Goal: Task Accomplishment & Management: Manage account settings

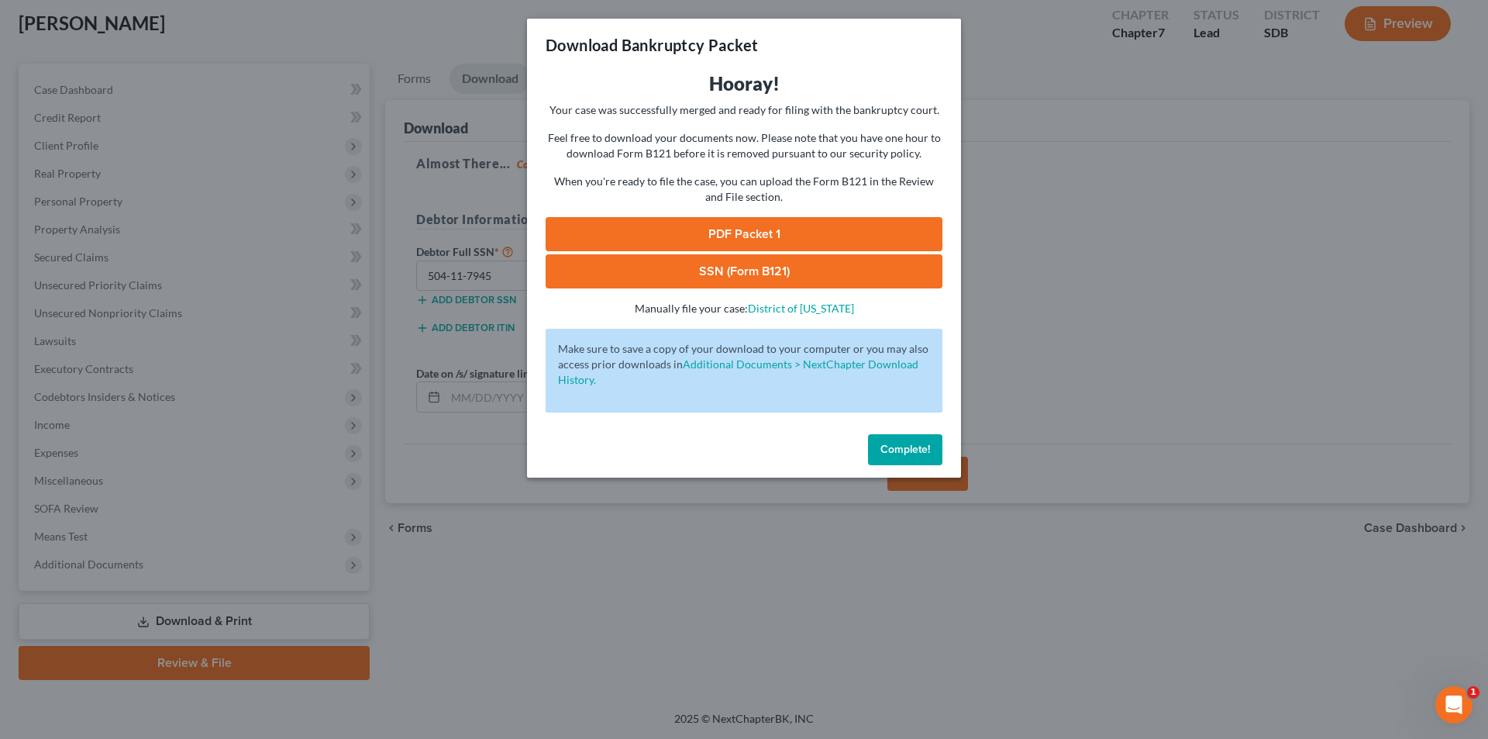
drag, startPoint x: 888, startPoint y: 449, endPoint x: 909, endPoint y: 443, distance: 21.1
click at [889, 450] on span "Complete!" at bounding box center [906, 449] width 50 height 13
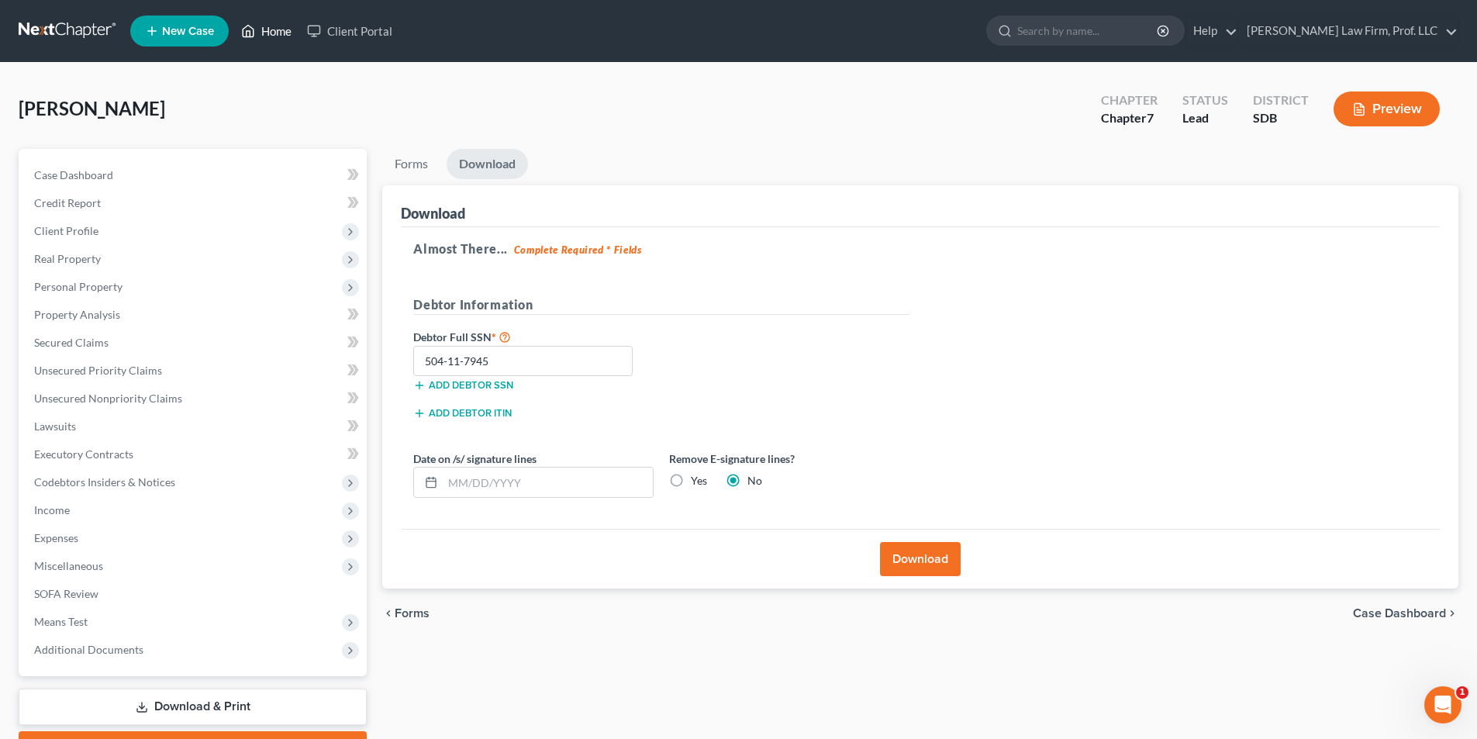
click at [277, 33] on link "Home" at bounding box center [266, 31] width 66 height 28
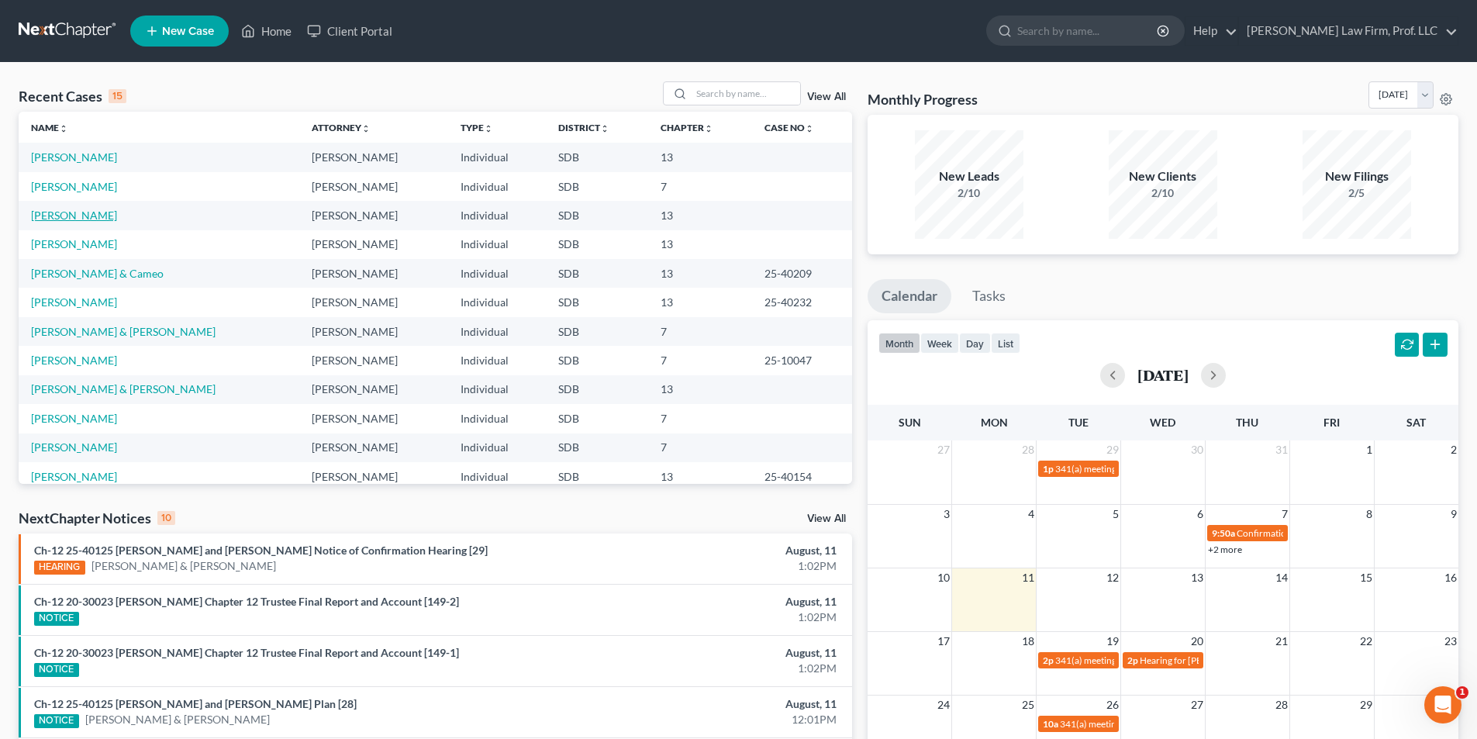
click at [72, 212] on link "[PERSON_NAME]" at bounding box center [74, 215] width 86 height 13
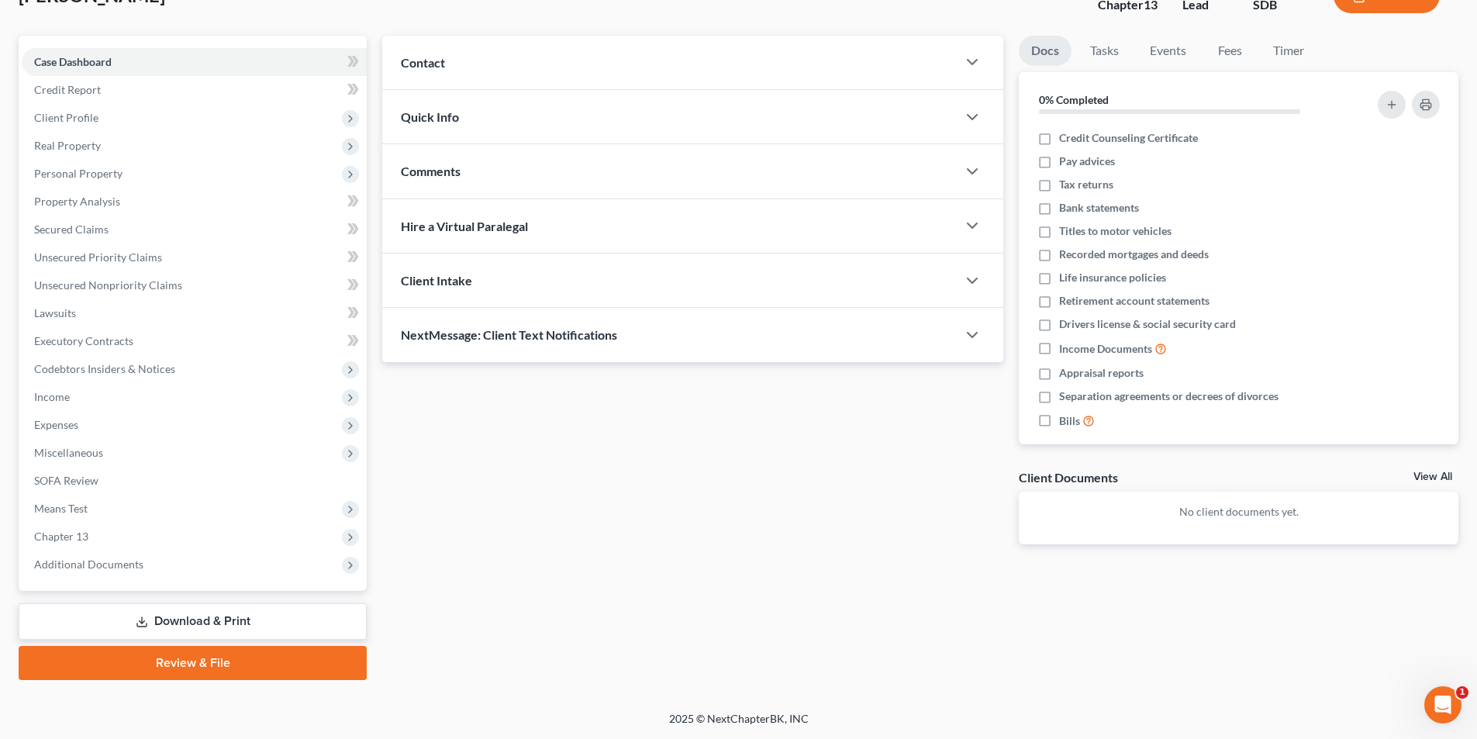
click at [198, 618] on link "Download & Print" at bounding box center [193, 621] width 348 height 36
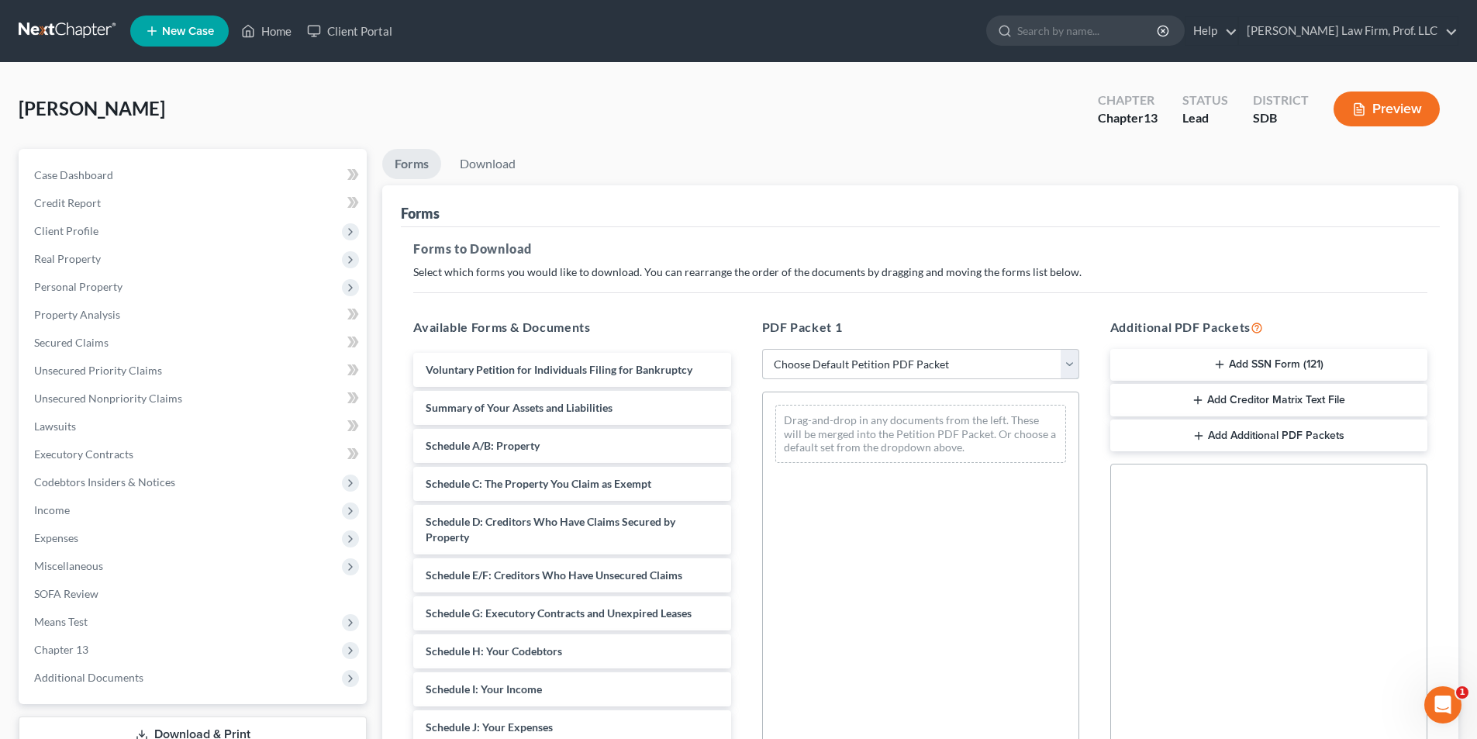
click at [808, 364] on select "Choose Default Petition PDF Packet Complete Bankruptcy Petition (all forms and …" at bounding box center [920, 364] width 317 height 31
click at [489, 448] on div "Voluntary Petition for Individuals Filing for Bankruptcy Summary of Your Assets…" at bounding box center [572, 697] width 342 height 688
click at [73, 284] on span "Personal Property" at bounding box center [78, 286] width 88 height 13
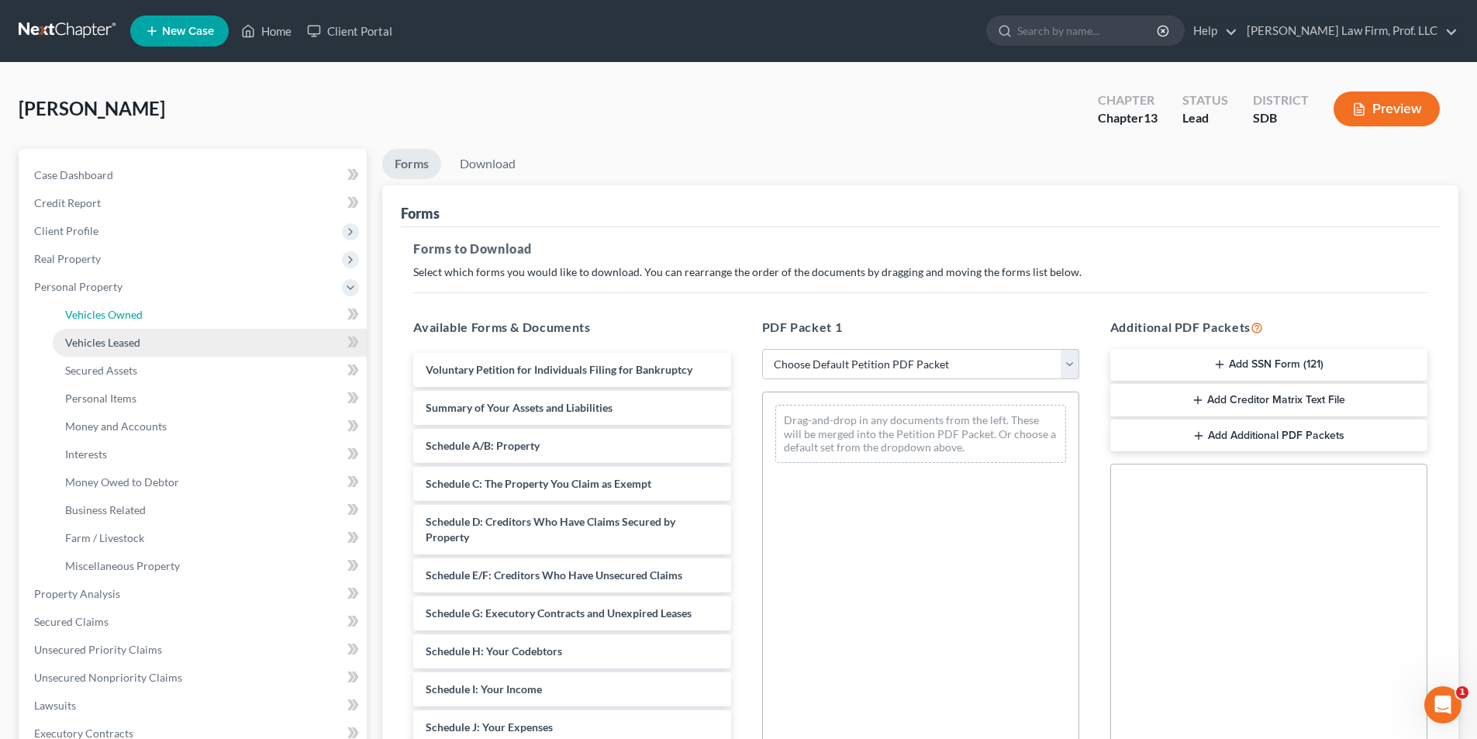
drag, startPoint x: 98, startPoint y: 311, endPoint x: 108, endPoint y: 342, distance: 32.4
click at [99, 311] on span "Vehicles Owned" at bounding box center [104, 314] width 78 height 13
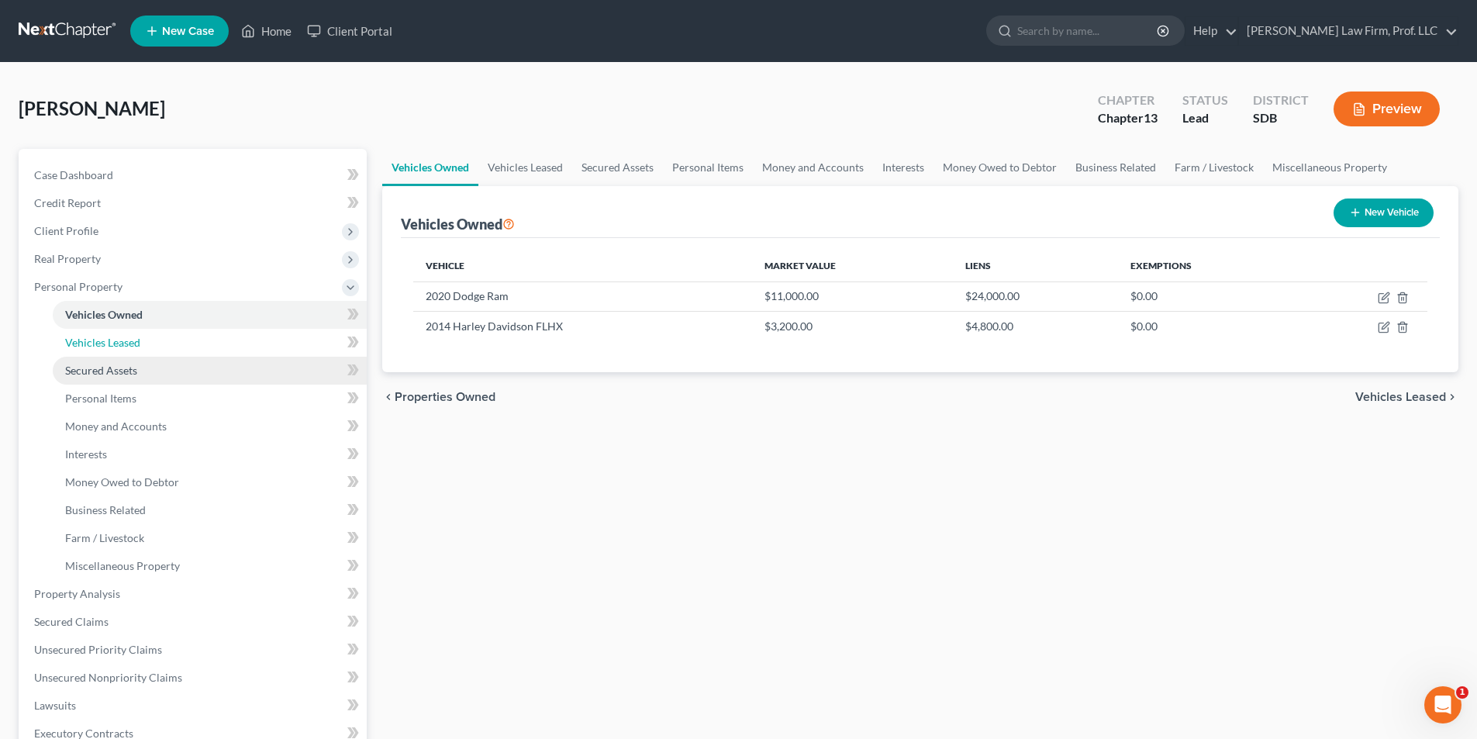
drag, startPoint x: 107, startPoint y: 343, endPoint x: 112, endPoint y: 358, distance: 16.2
click at [108, 343] on span "Vehicles Leased" at bounding box center [102, 342] width 75 height 13
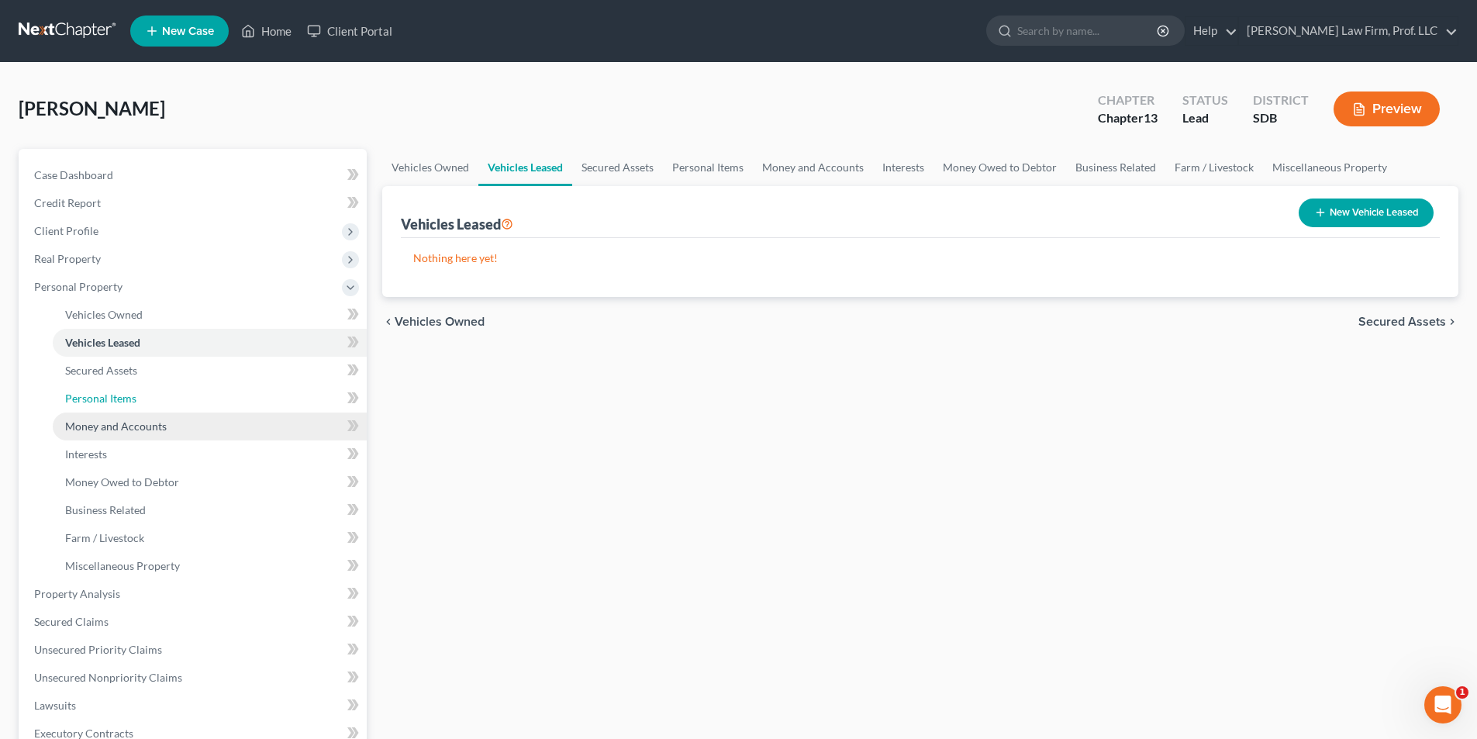
drag, startPoint x: 108, startPoint y: 402, endPoint x: 109, endPoint y: 431, distance: 29.5
click at [110, 402] on span "Personal Items" at bounding box center [100, 397] width 71 height 13
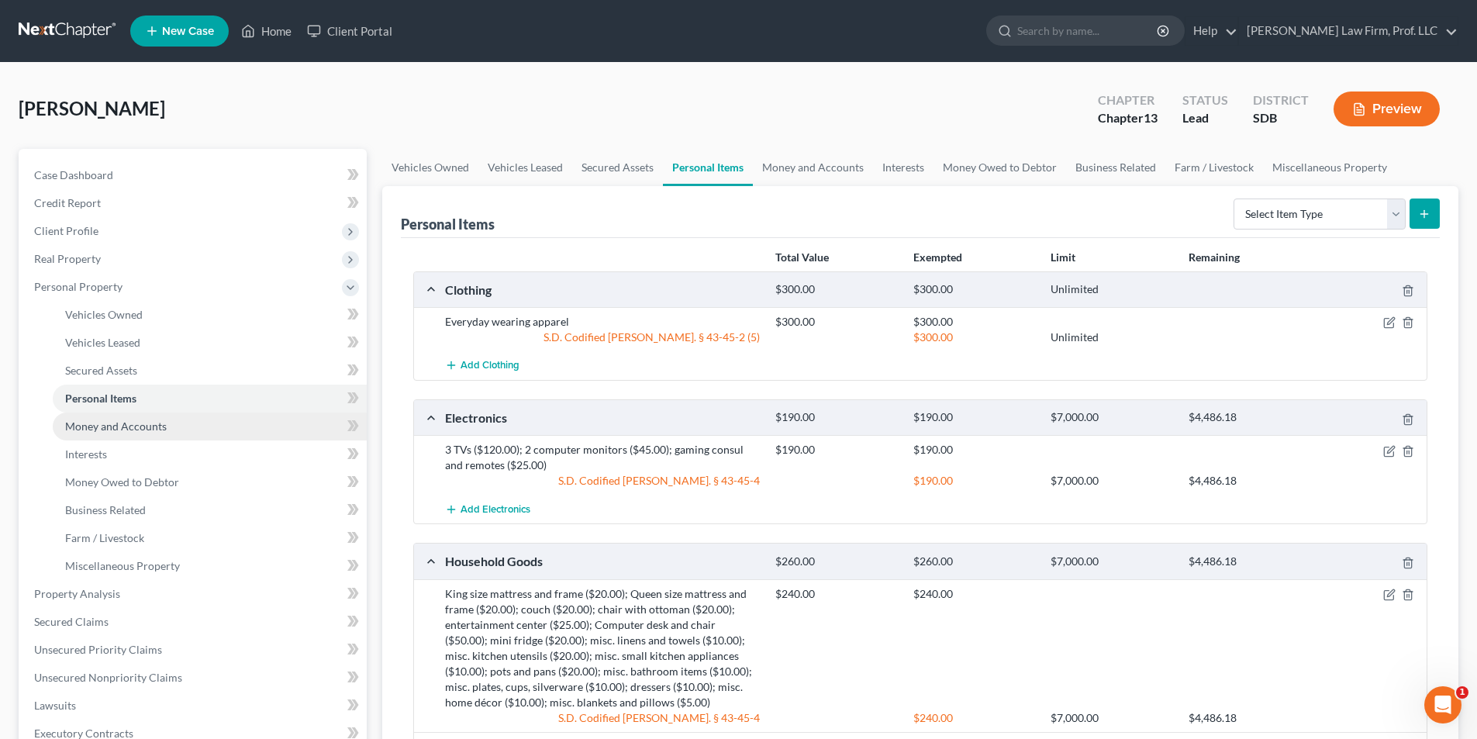
click at [109, 431] on span "Money and Accounts" at bounding box center [116, 425] width 102 height 13
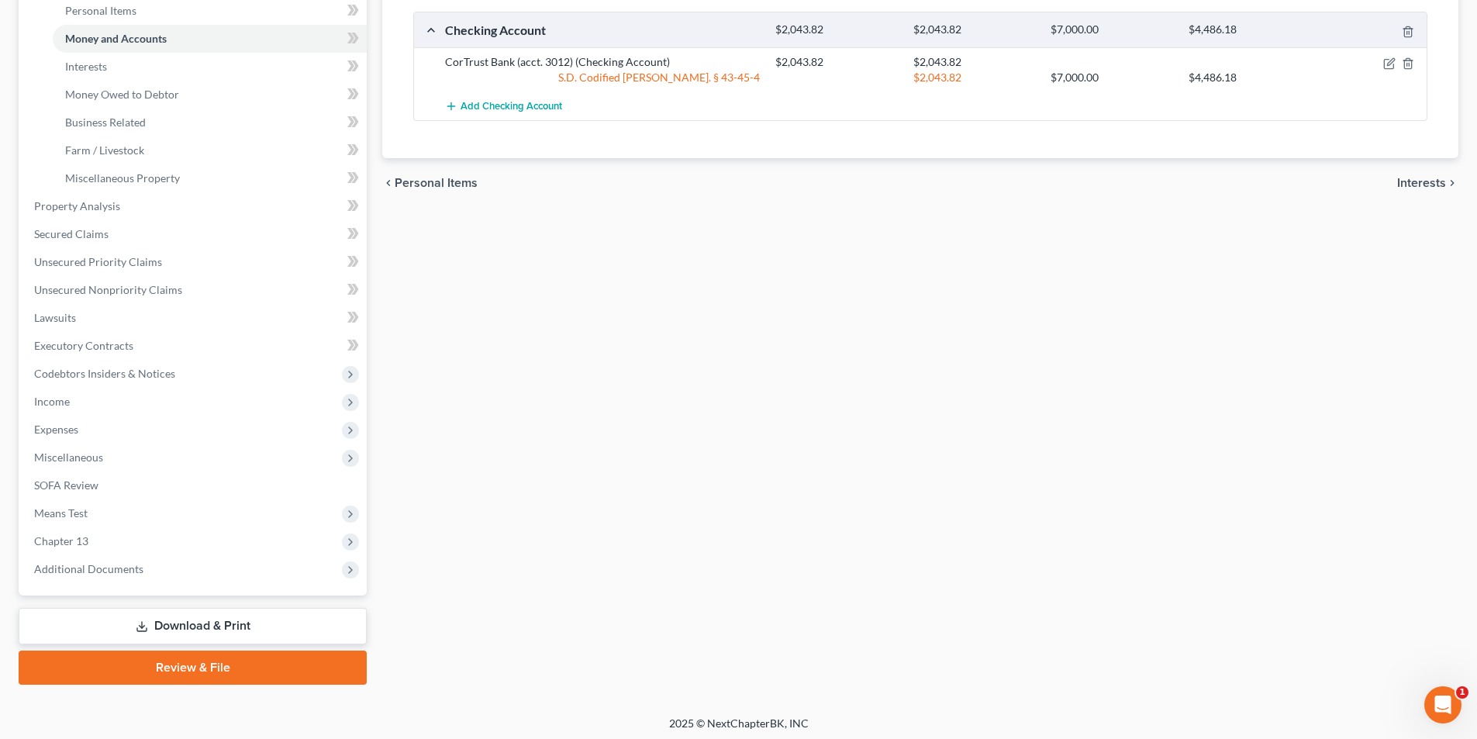
click at [183, 629] on link "Download & Print" at bounding box center [193, 626] width 348 height 36
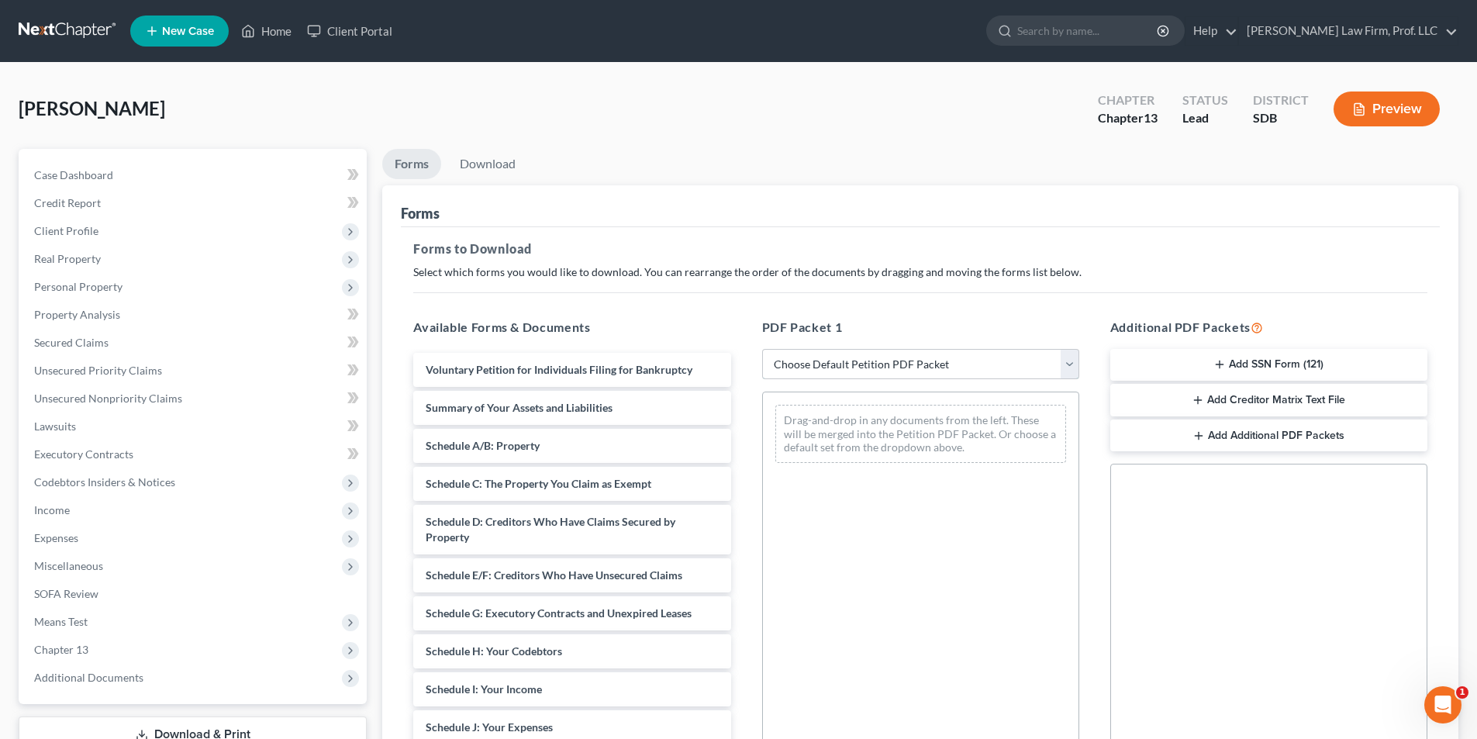
click at [849, 377] on select "Choose Default Petition PDF Packet Complete Bankruptcy Petition (all forms and …" at bounding box center [920, 364] width 317 height 31
select select "0"
click at [767, 349] on select "Choose Default Petition PDF Packet Complete Bankruptcy Petition (all forms and …" at bounding box center [920, 364] width 317 height 31
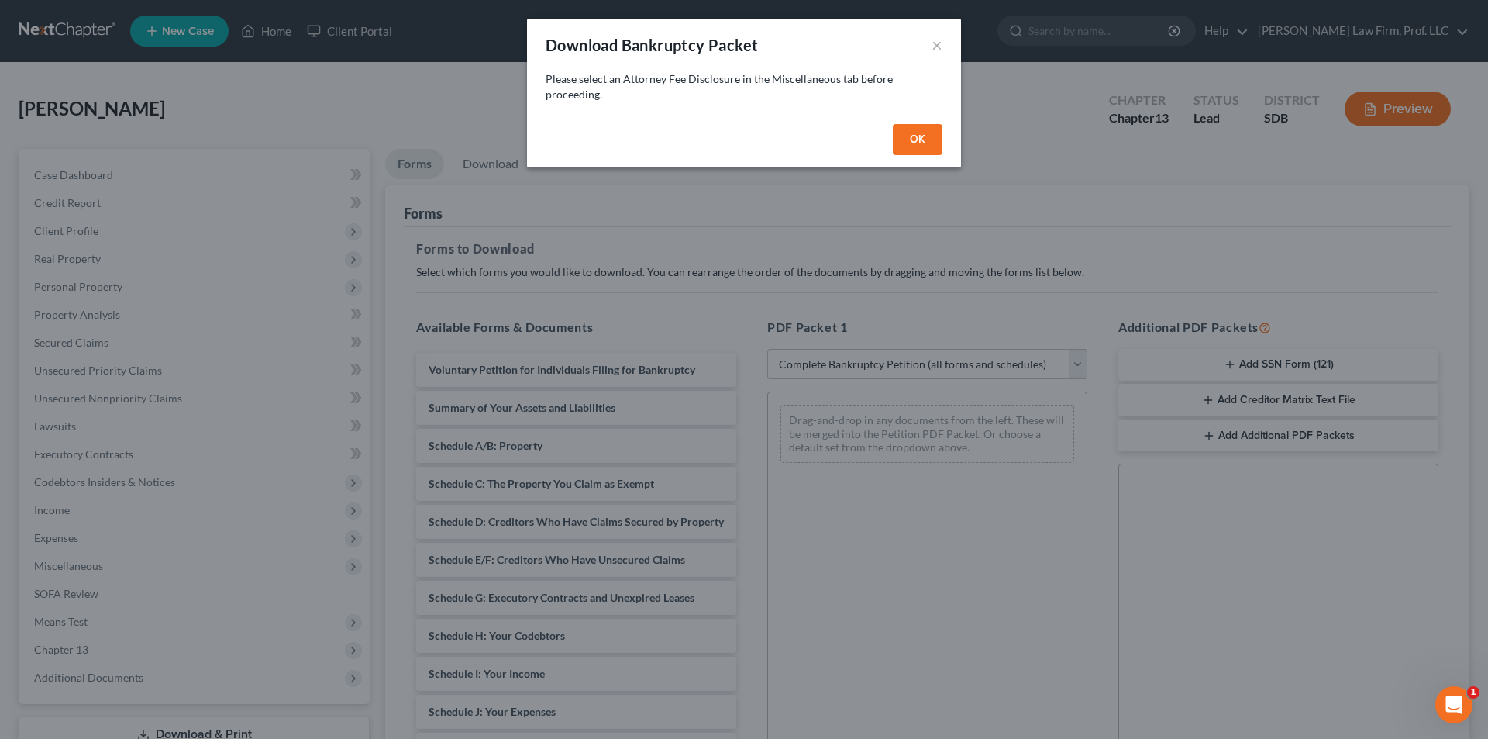
click at [912, 143] on button "OK" at bounding box center [918, 139] width 50 height 31
select select
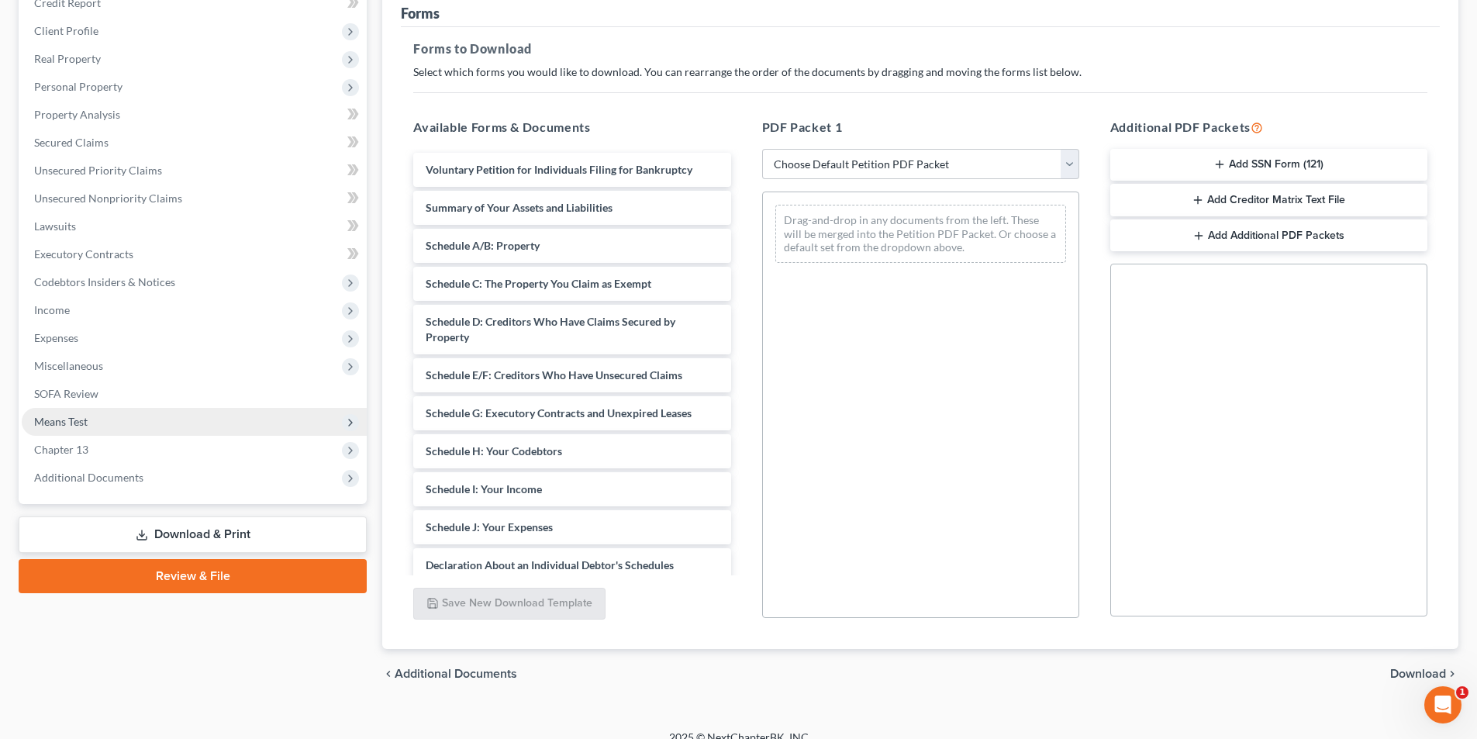
scroll to position [219, 0]
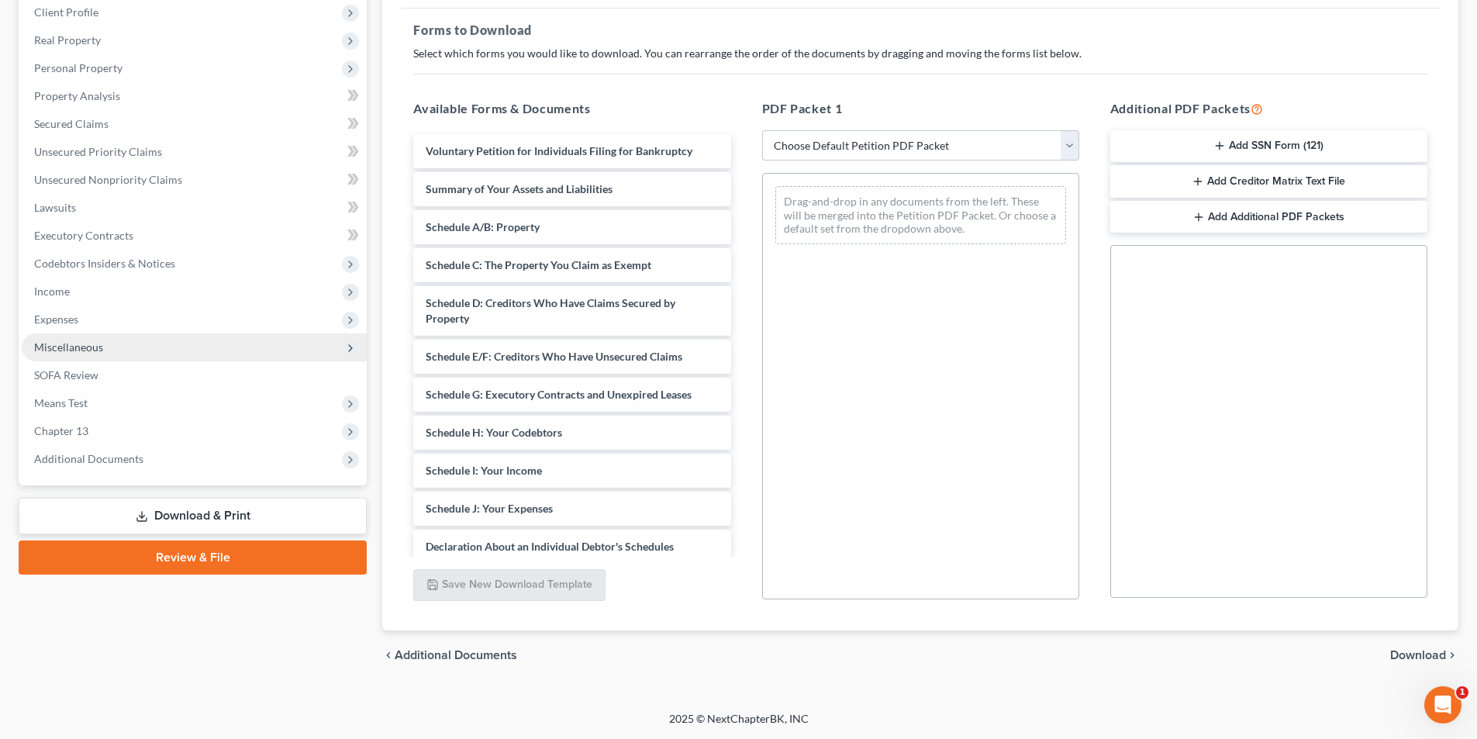
click at [90, 351] on span "Miscellaneous" at bounding box center [68, 346] width 69 height 13
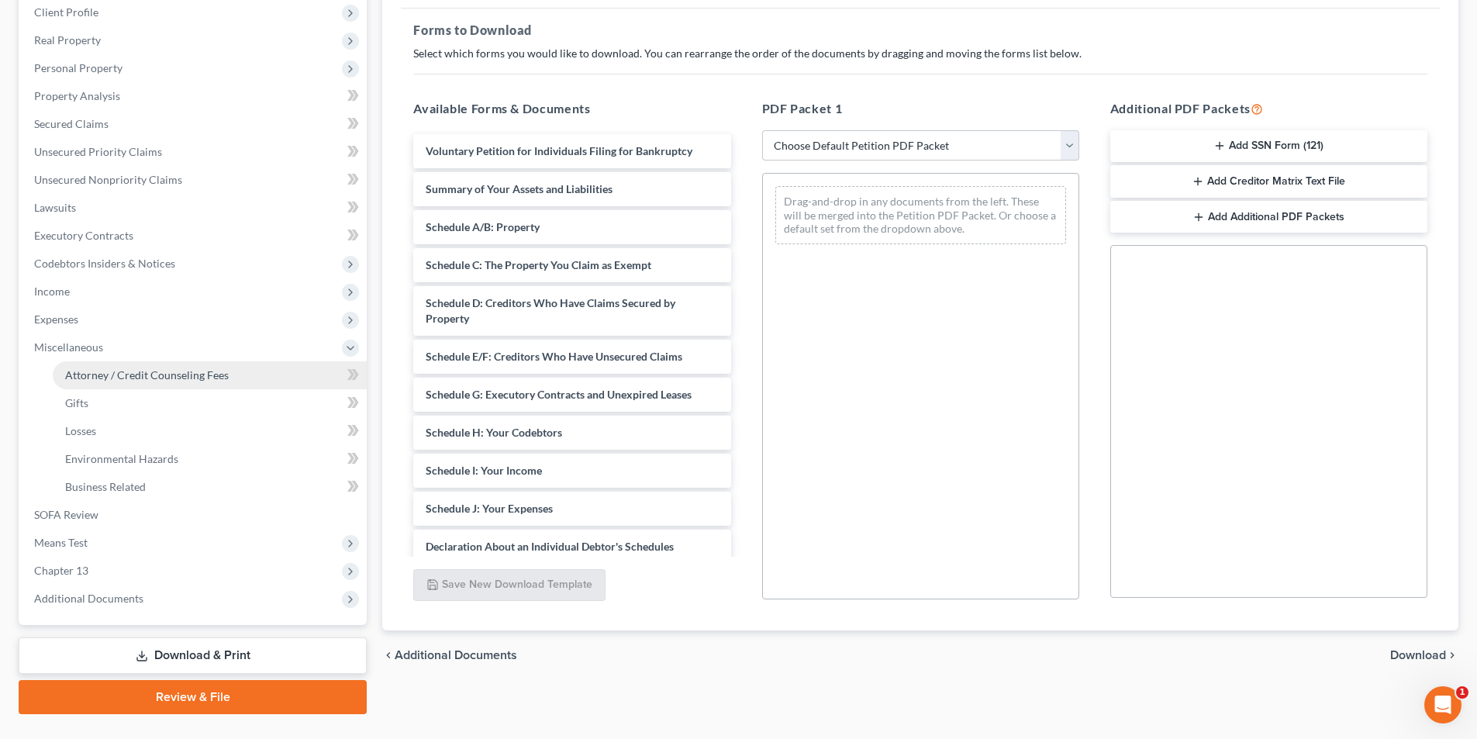
click at [128, 370] on span "Attorney / Credit Counseling Fees" at bounding box center [147, 374] width 164 height 13
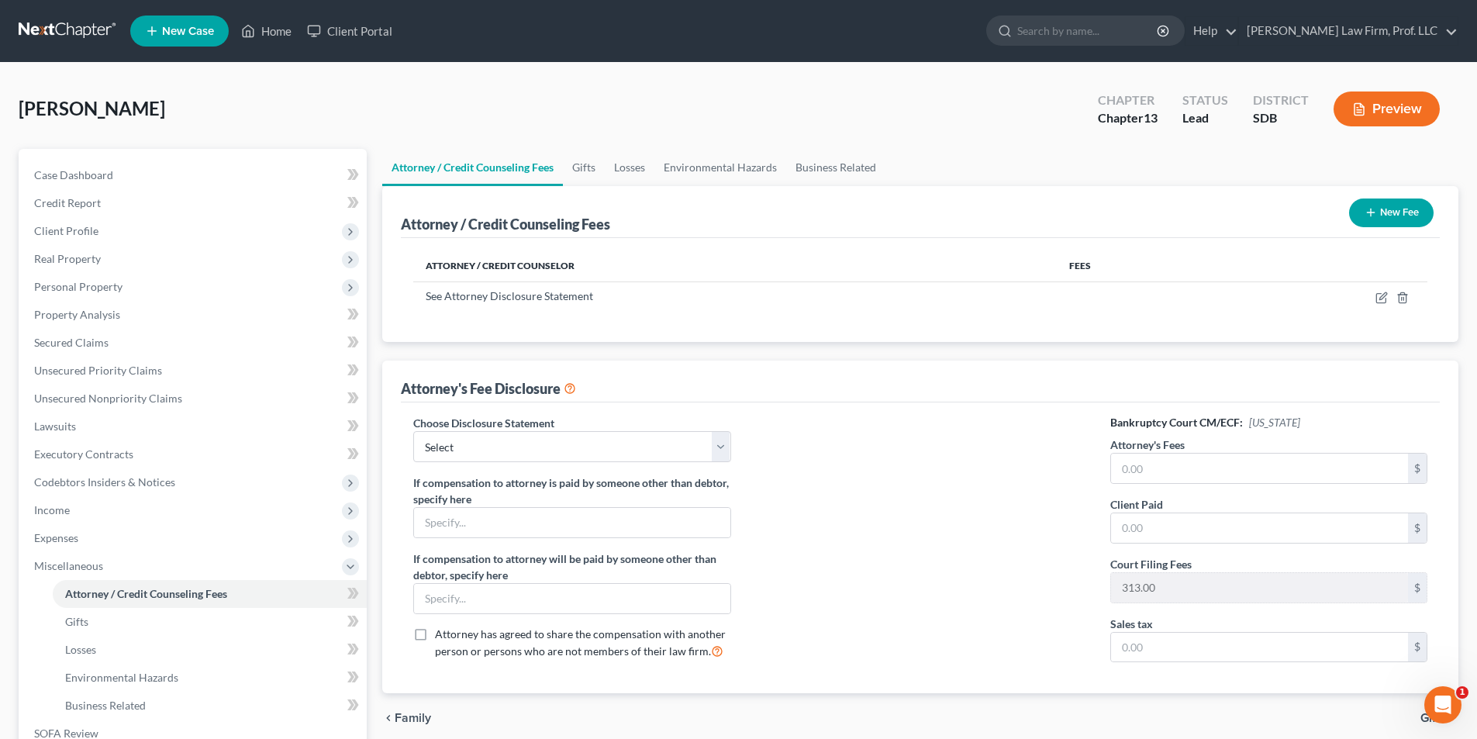
click at [1374, 212] on icon "button" at bounding box center [1370, 212] width 12 height 12
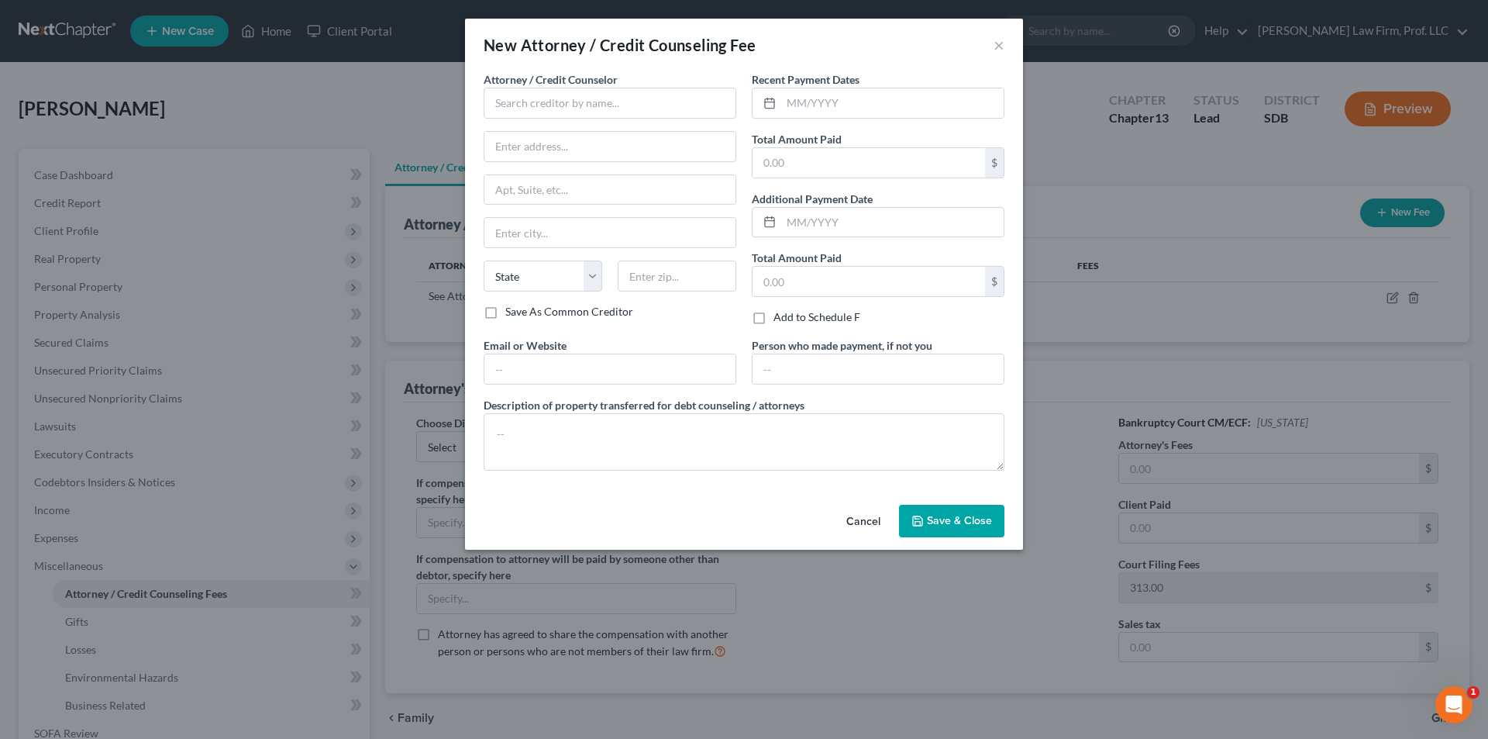
click at [940, 519] on span "Save & Close" at bounding box center [959, 520] width 65 height 13
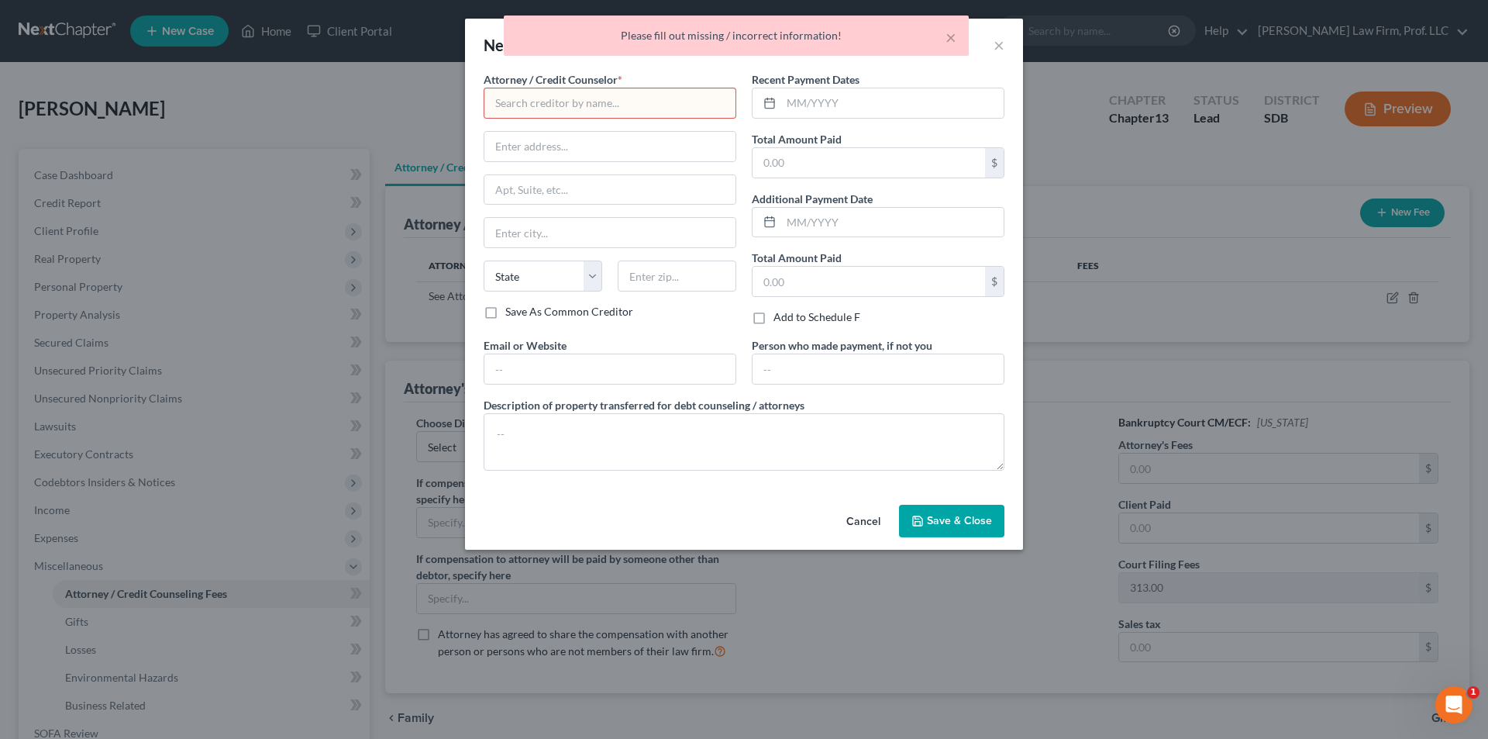
click at [858, 512] on button "Cancel" at bounding box center [863, 521] width 59 height 31
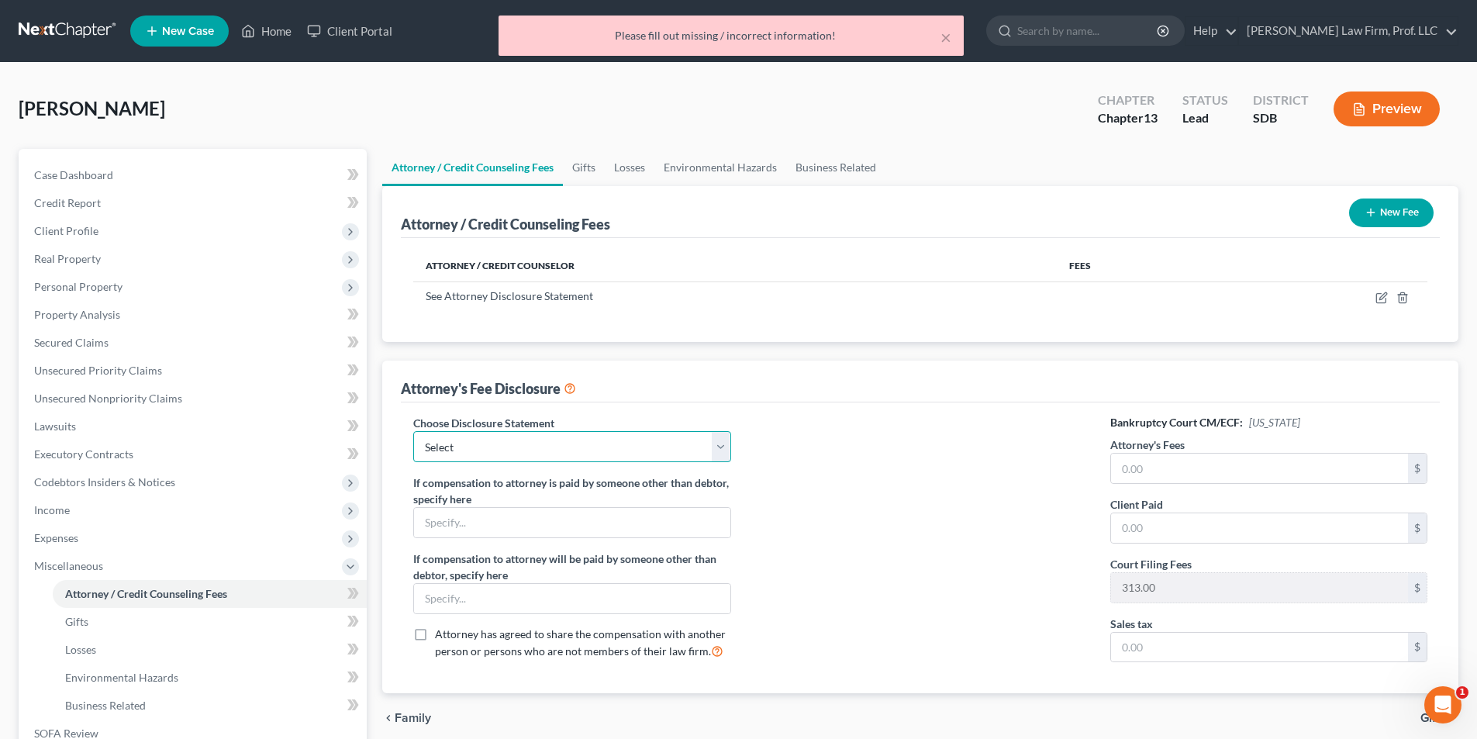
click at [529, 458] on select "Select Disclosure" at bounding box center [571, 446] width 317 height 31
select select "0"
click at [413, 431] on select "Select Disclosure" at bounding box center [571, 446] width 317 height 31
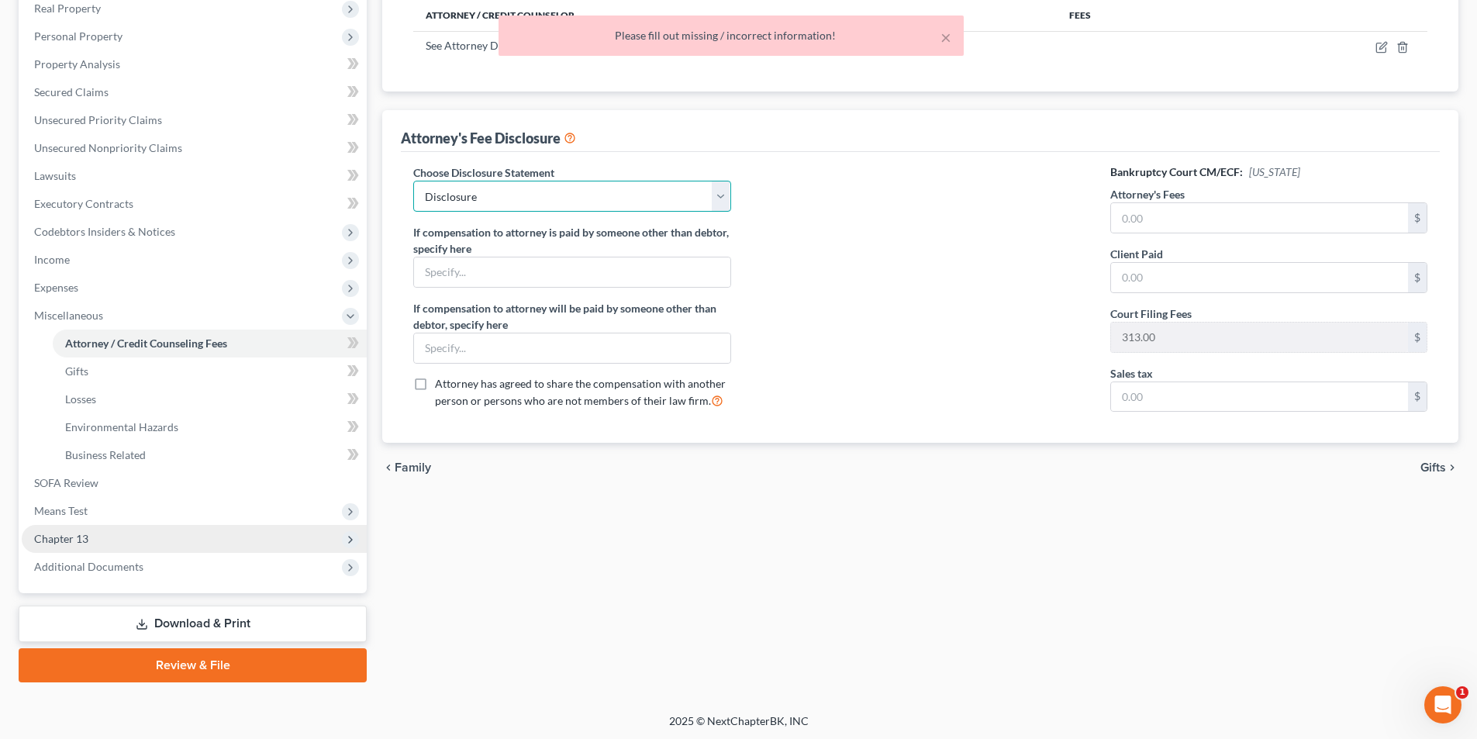
scroll to position [253, 0]
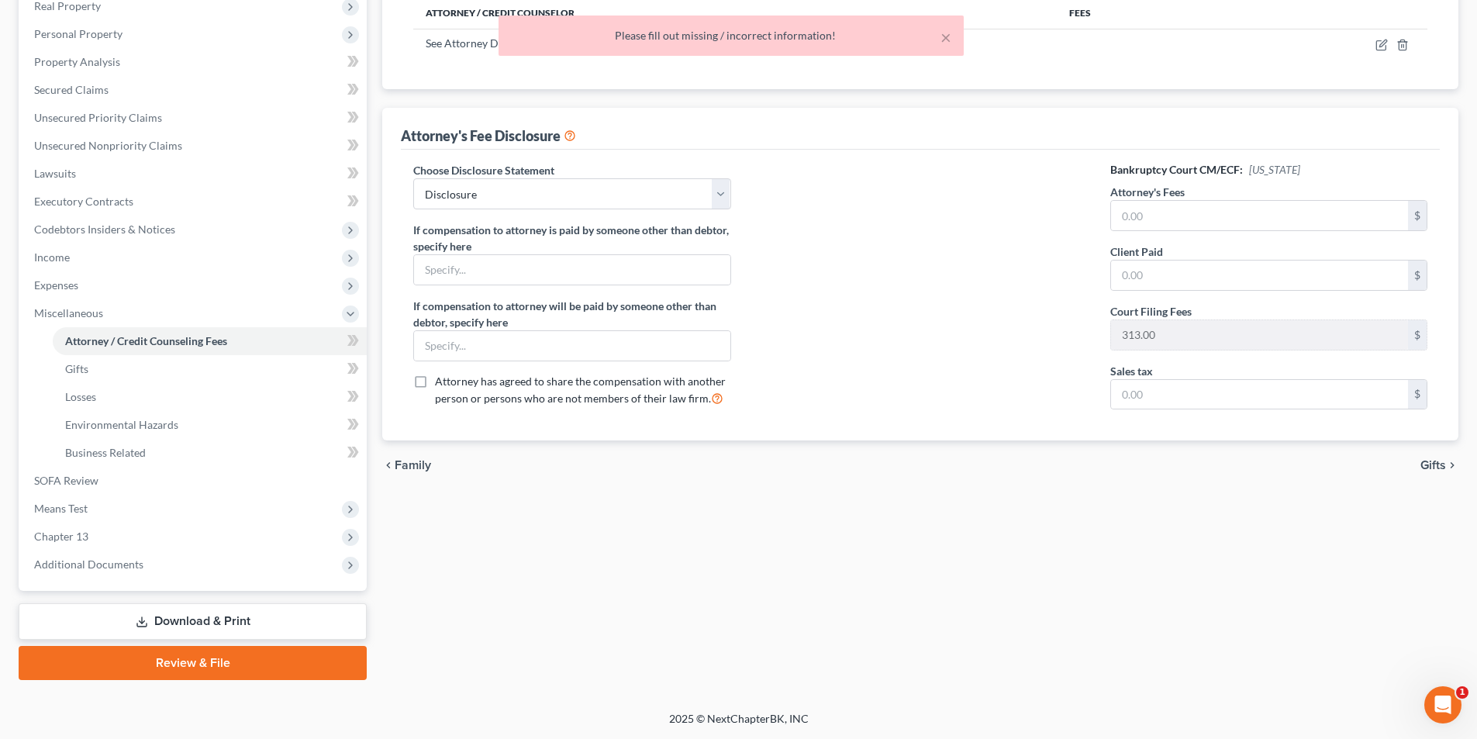
click at [177, 623] on link "Download & Print" at bounding box center [193, 621] width 348 height 36
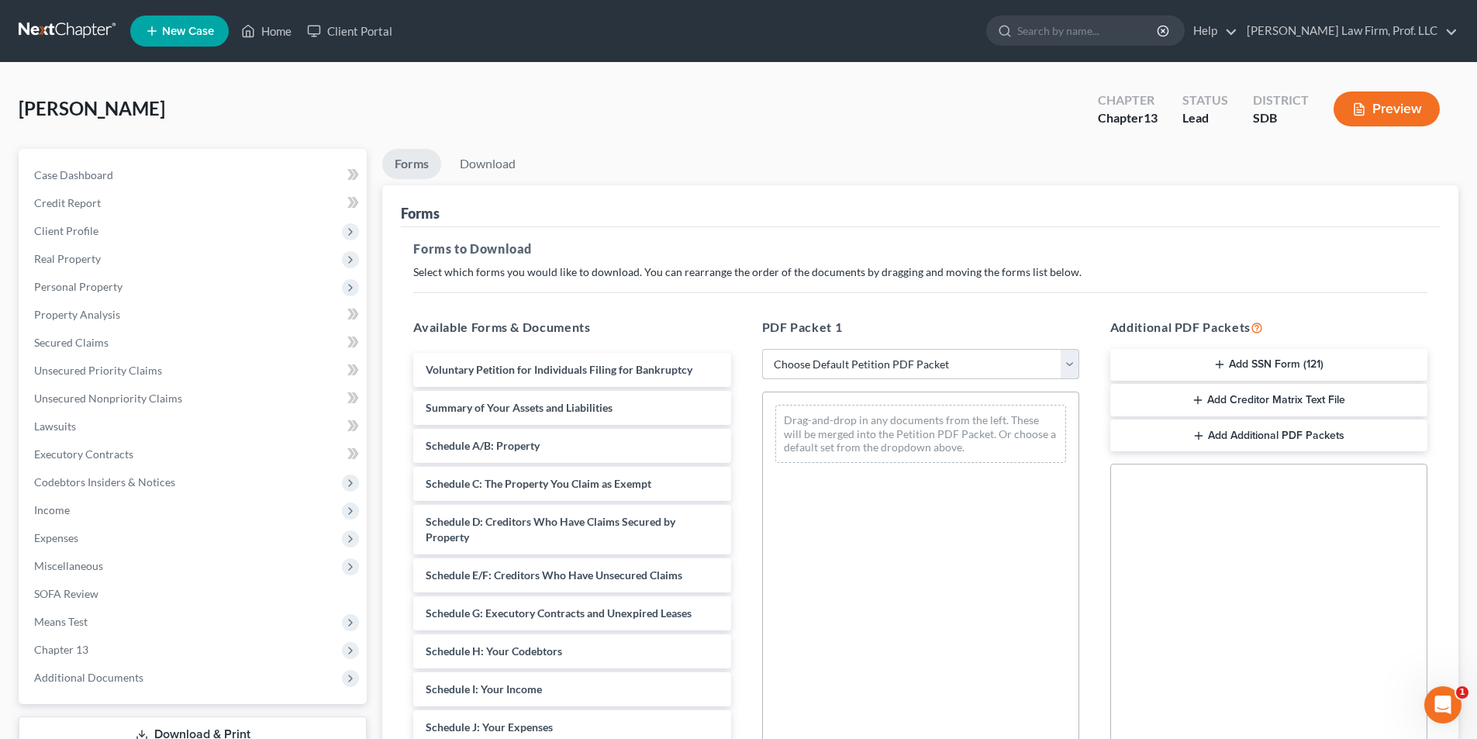
click at [860, 360] on select "Choose Default Petition PDF Packet Complete Bankruptcy Petition (all forms and …" at bounding box center [920, 364] width 317 height 31
select select "0"
click at [762, 349] on select "Choose Default Petition PDF Packet Complete Bankruptcy Petition (all forms and …" at bounding box center [920, 364] width 317 height 31
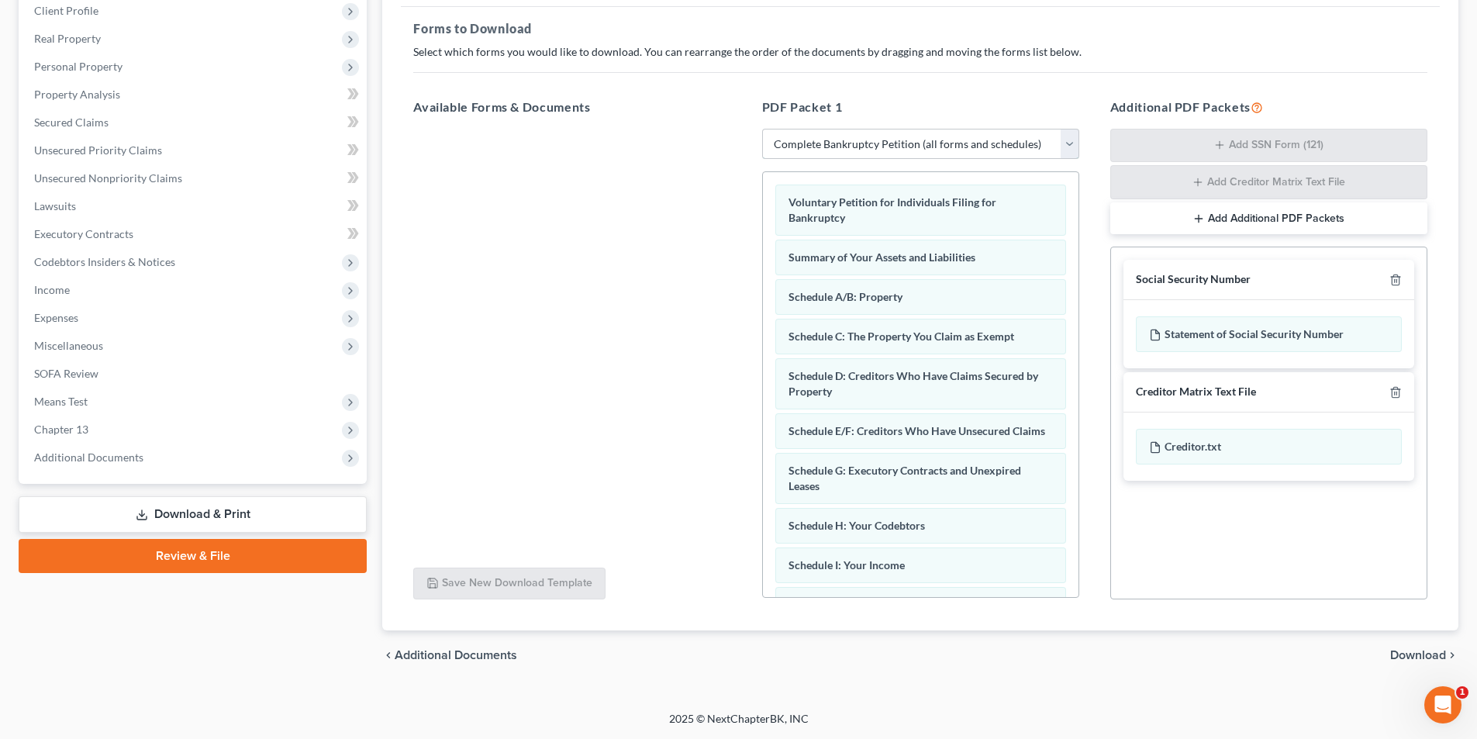
scroll to position [439, 0]
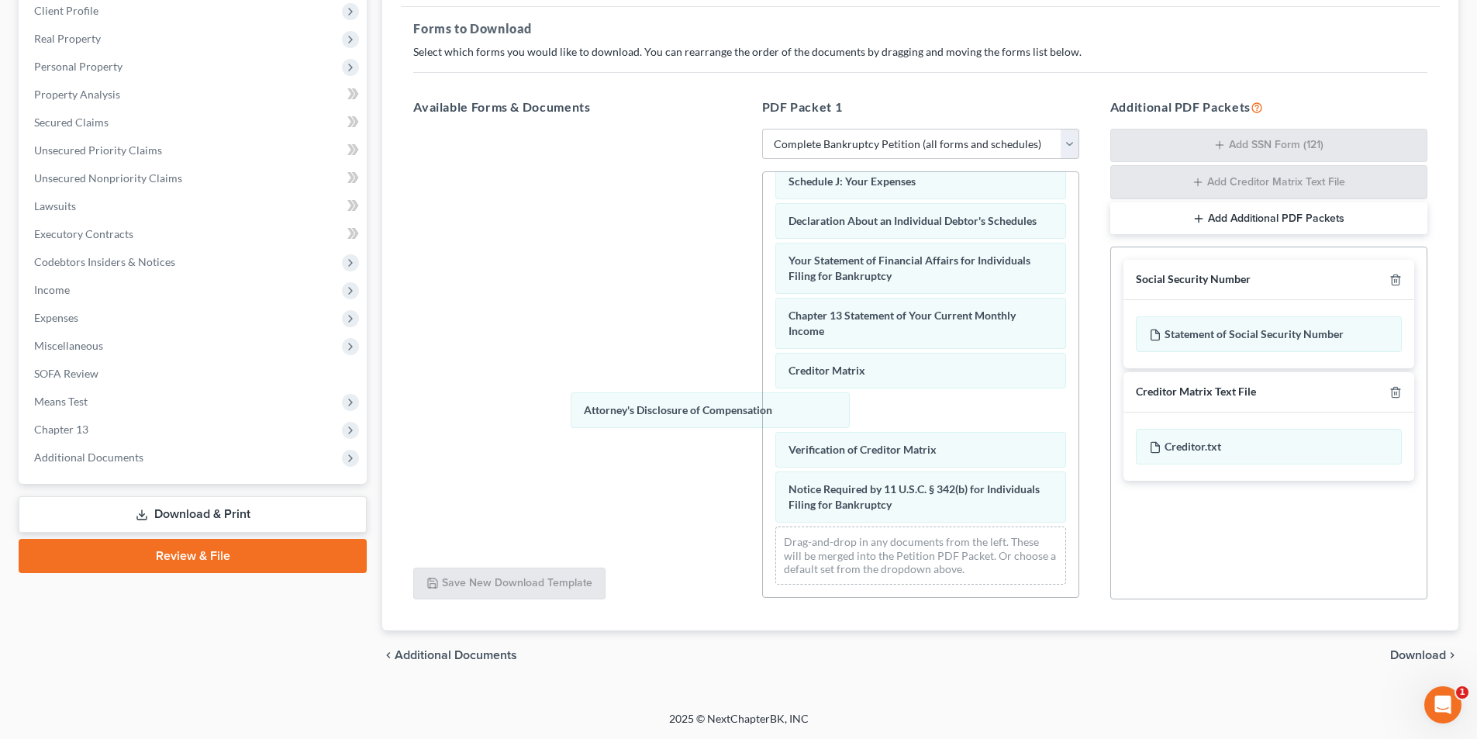
drag, startPoint x: 843, startPoint y: 503, endPoint x: 614, endPoint y: 367, distance: 267.0
click at [763, 350] on div "Attorney's Disclosure of Compensation Voluntary Petition for Individuals Filing…" at bounding box center [921, 173] width 316 height 848
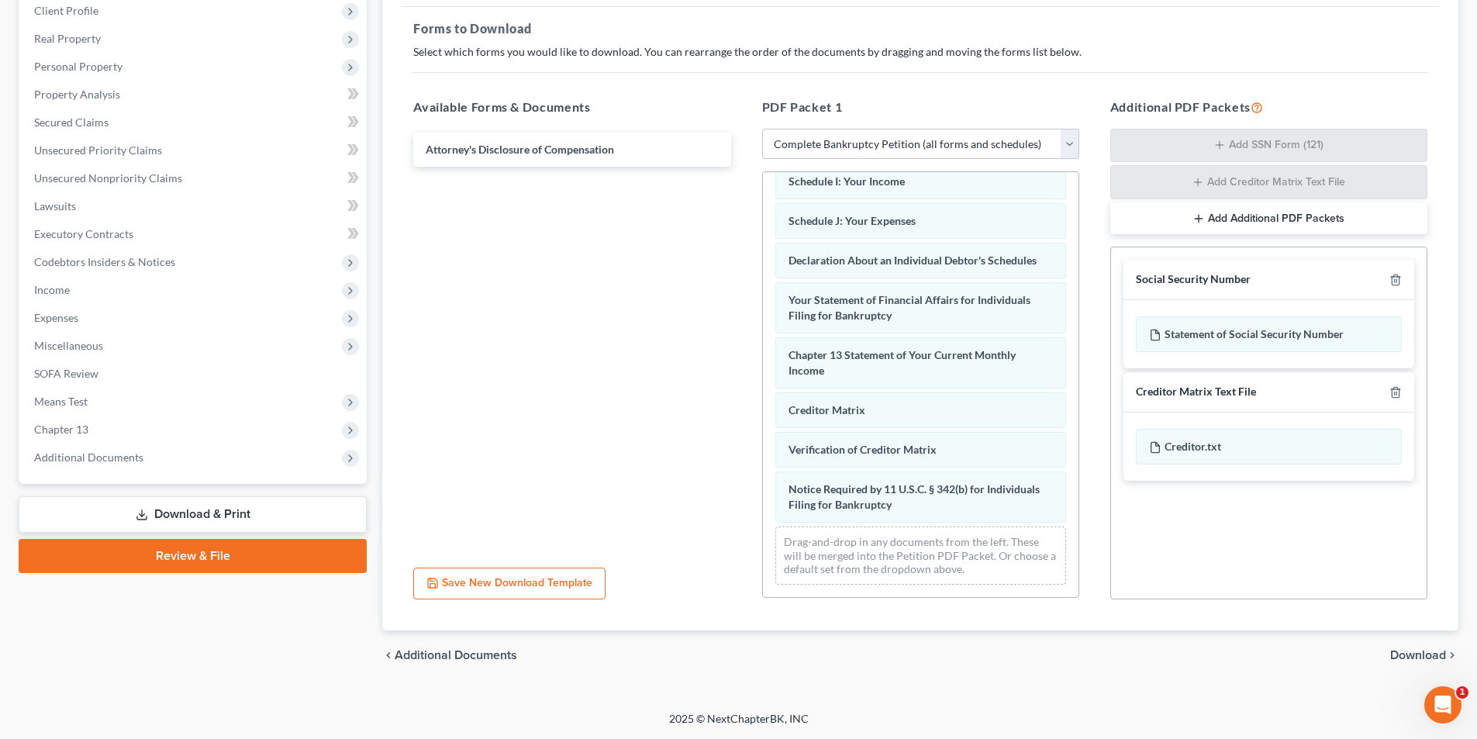
click at [763, 434] on div "Voluntary Petition for Individuals Filing for Bankruptcy Summary of Your Assets…" at bounding box center [921, 192] width 316 height 809
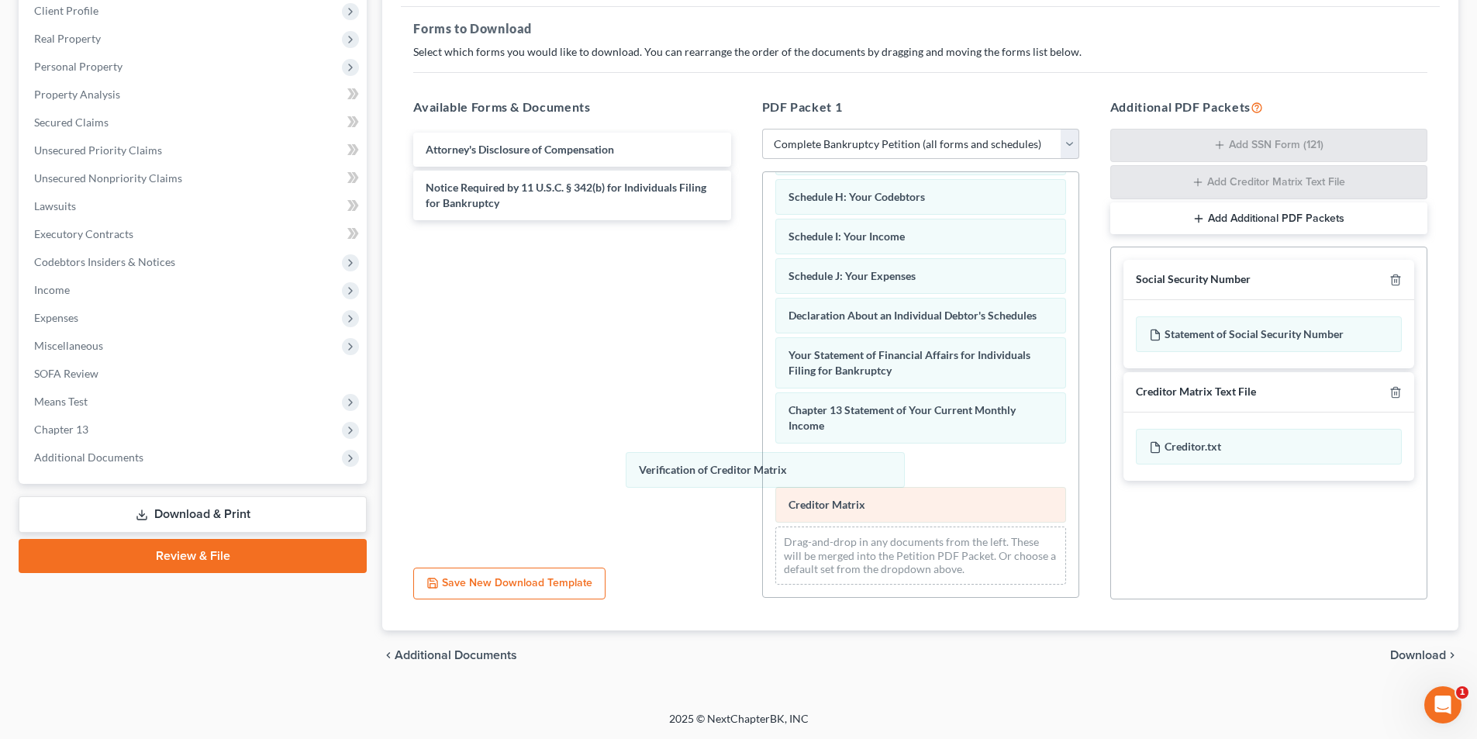
click at [763, 444] on div "Verification of Creditor Matrix Voluntary Petition for Individuals Filing for B…" at bounding box center [921, 219] width 316 height 753
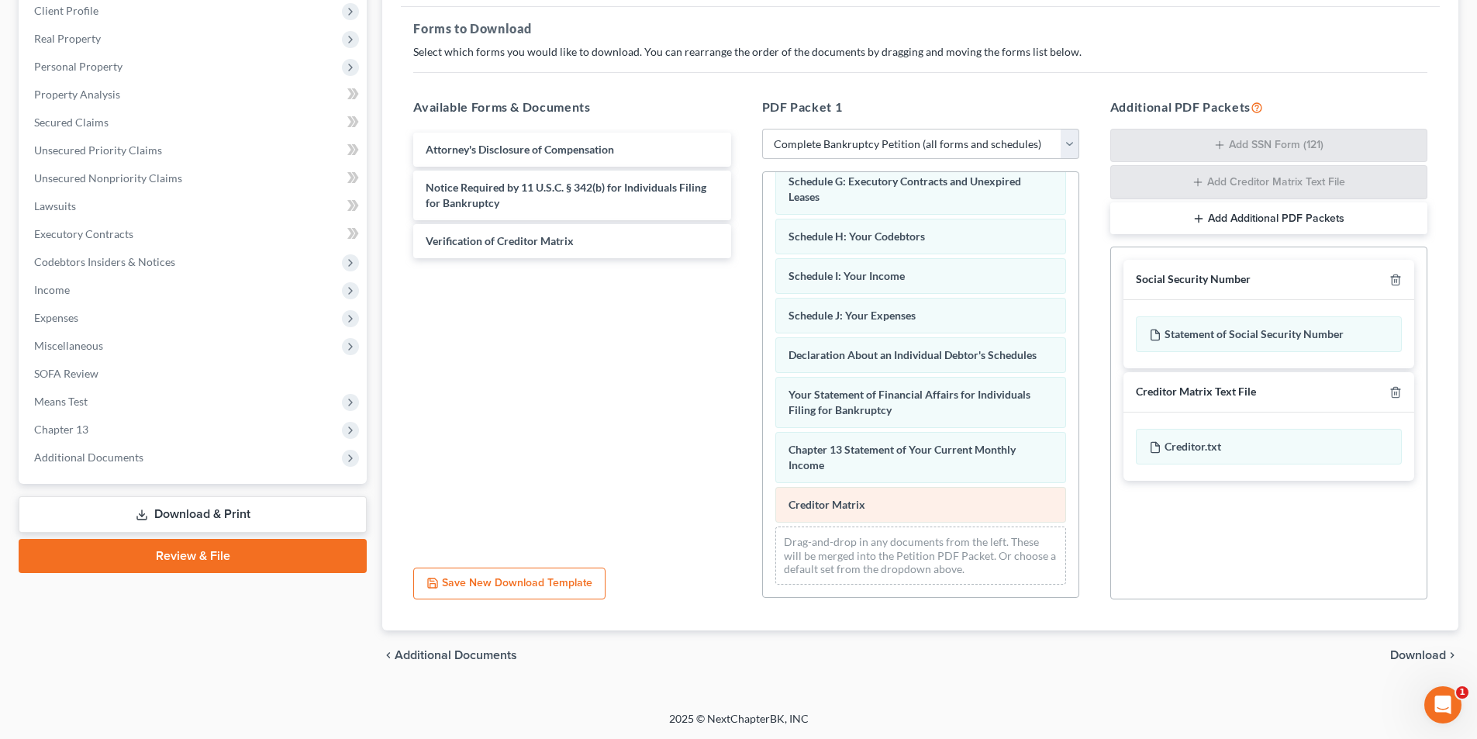
click at [763, 418] on div "Voluntary Petition for Individuals Filing for Bankruptcy Summary of Your Assets…" at bounding box center [921, 240] width 316 height 714
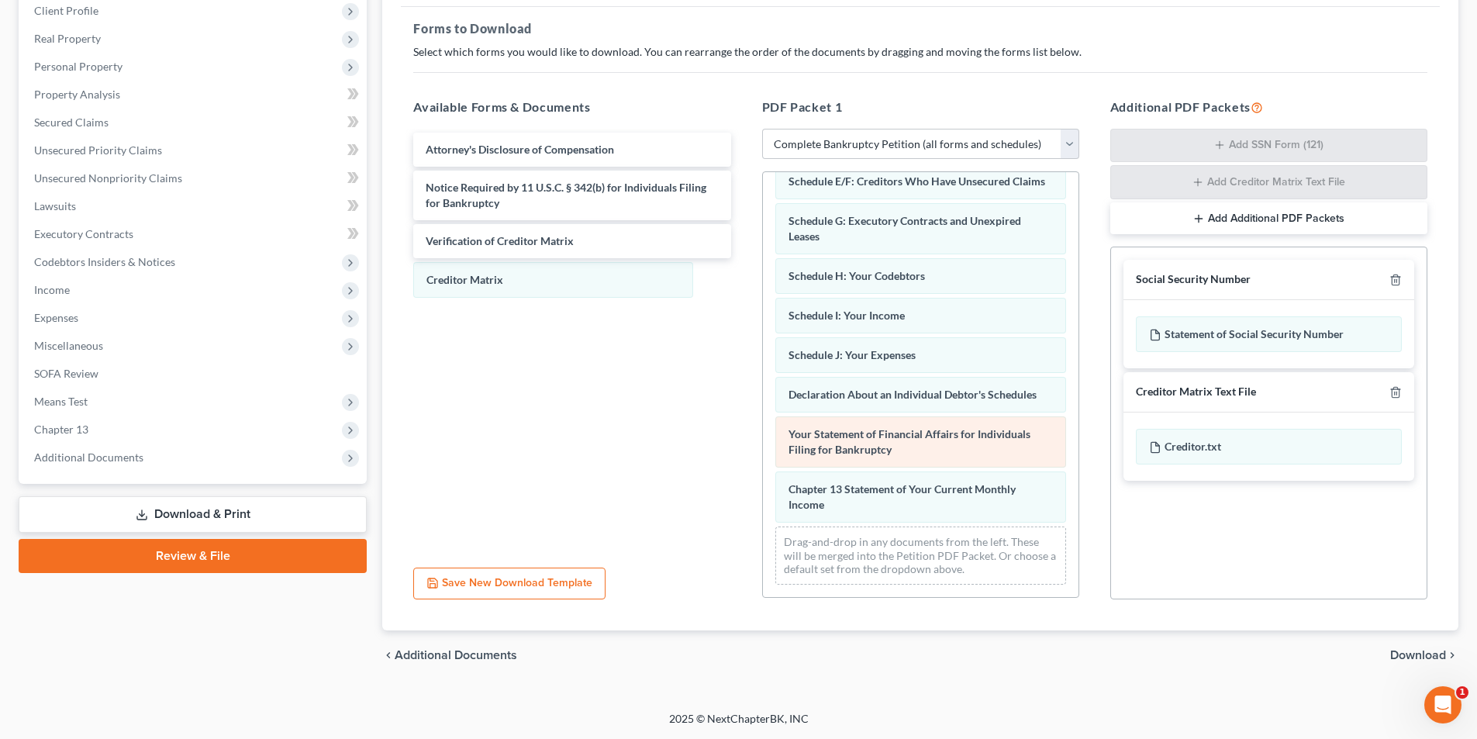
scroll to position [265, 0]
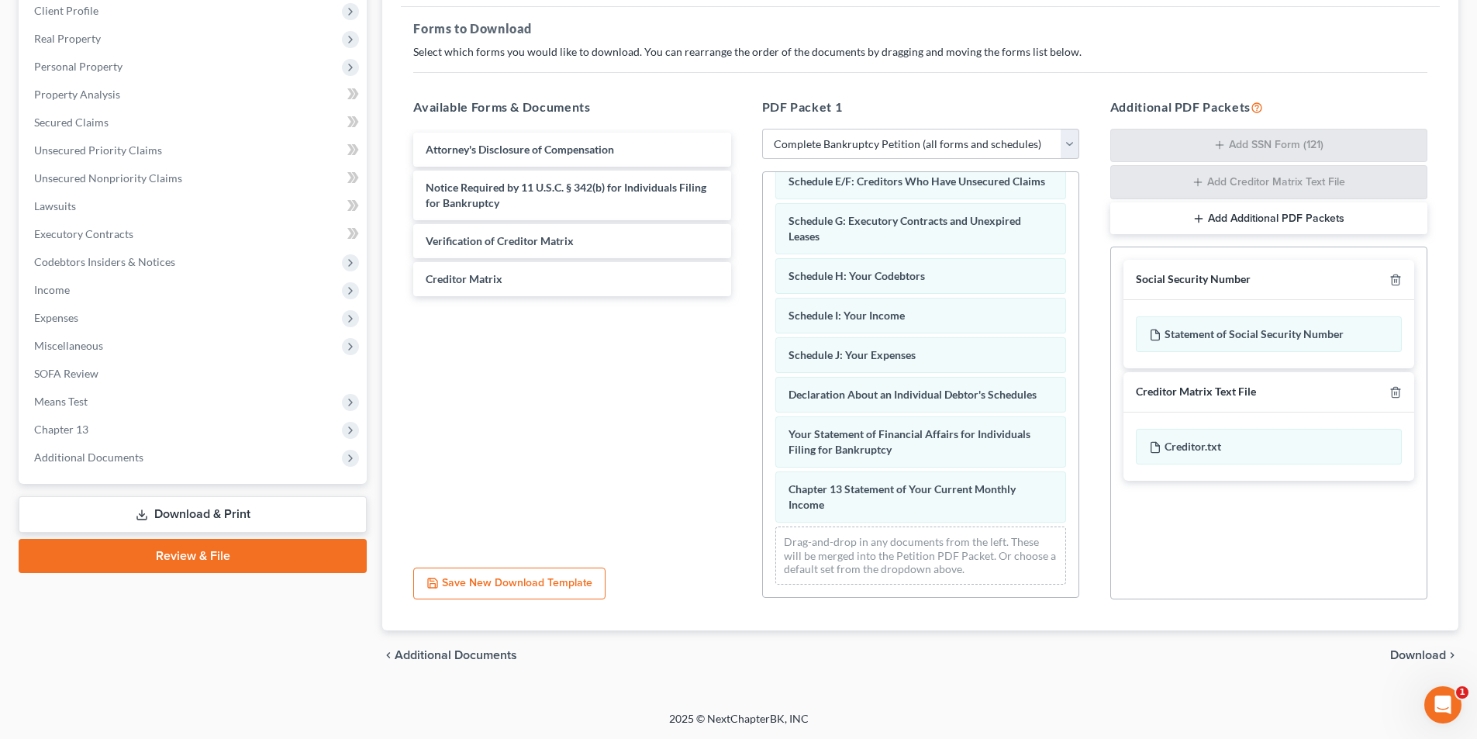
click at [1403, 654] on span "Download" at bounding box center [1418, 655] width 56 height 12
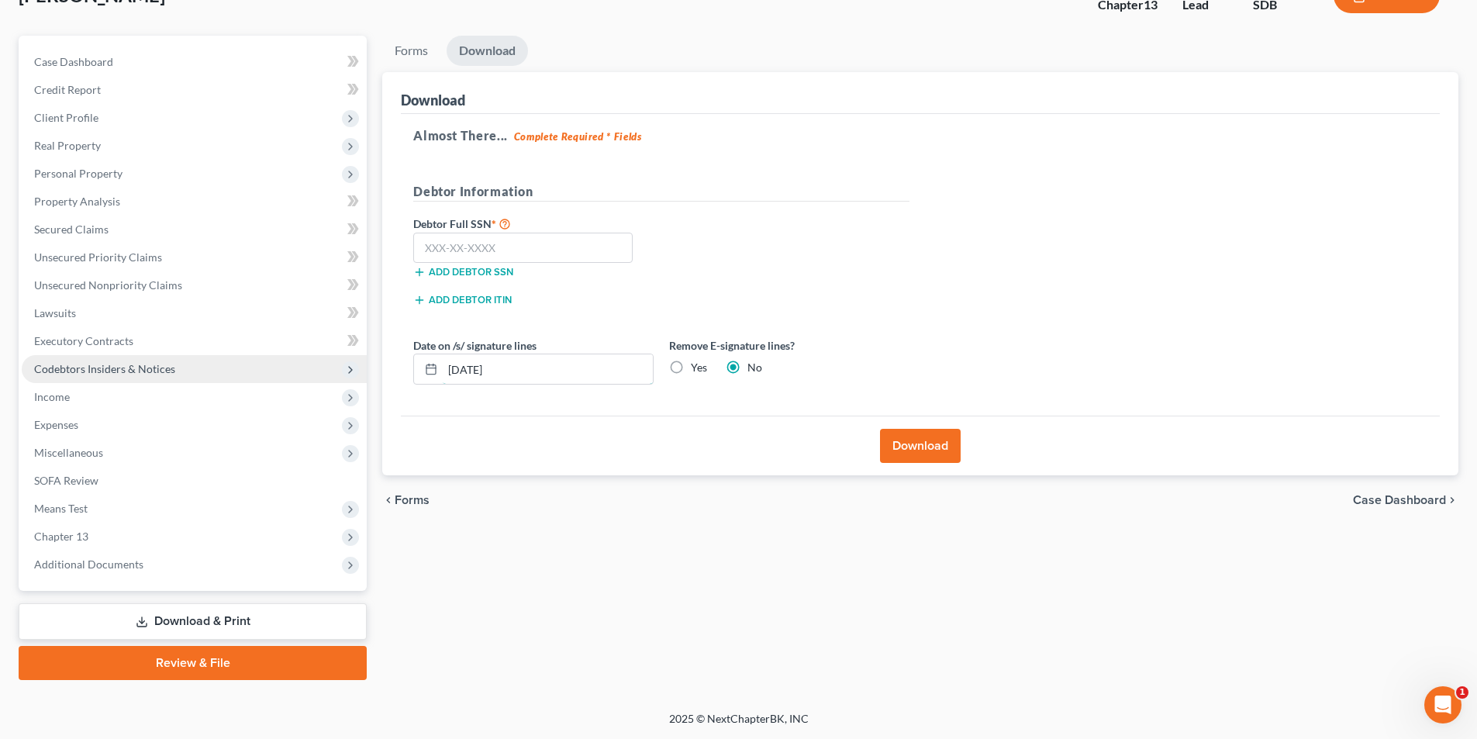
drag, startPoint x: 574, startPoint y: 371, endPoint x: 307, endPoint y: 363, distance: 266.8
click at [344, 366] on div "Petition Navigation Case Dashboard Payments Invoices Payments Payments Credit R…" at bounding box center [738, 358] width 1455 height 644
click at [918, 440] on button "Download" at bounding box center [920, 446] width 81 height 34
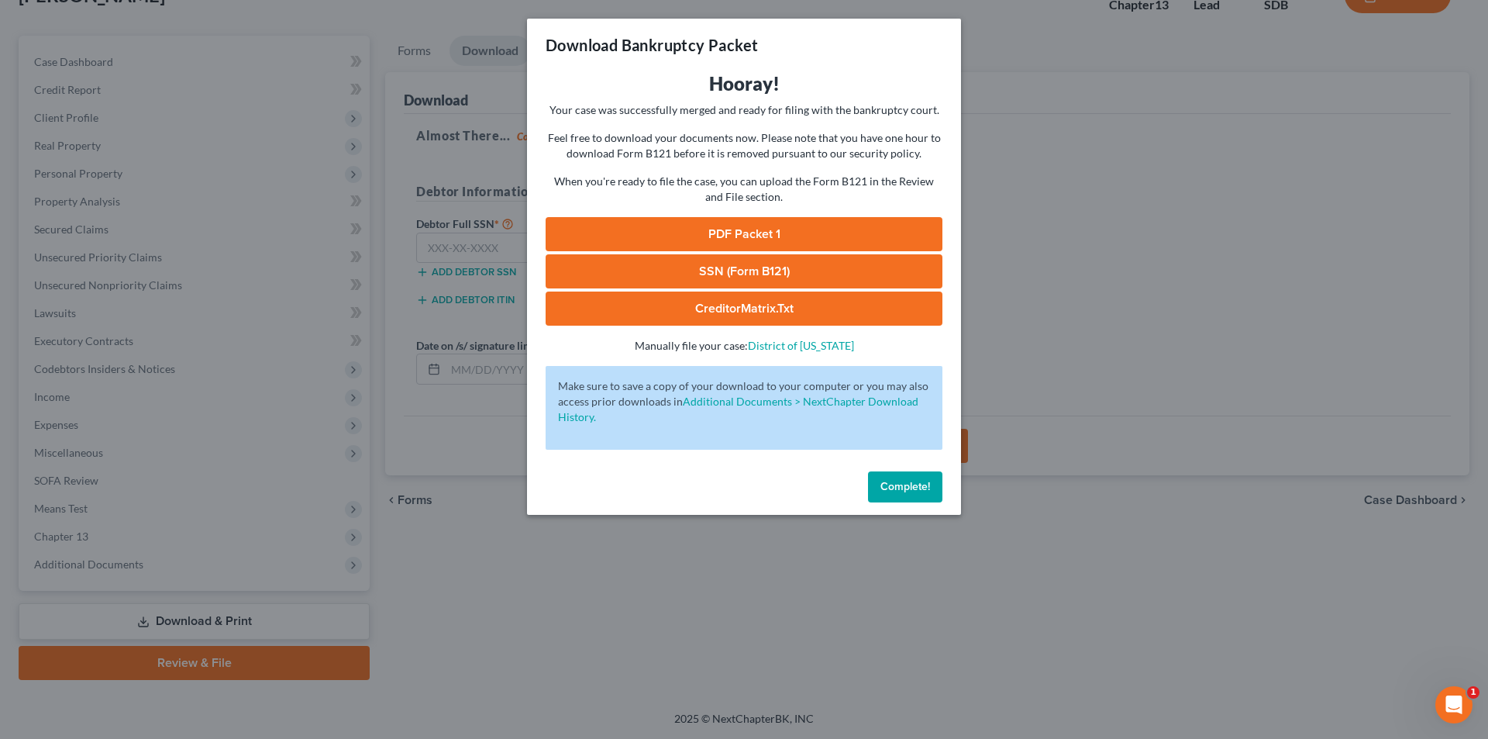
click at [732, 219] on link "PDF Packet 1" at bounding box center [744, 234] width 397 height 34
click at [909, 486] on span "Complete!" at bounding box center [906, 486] width 50 height 13
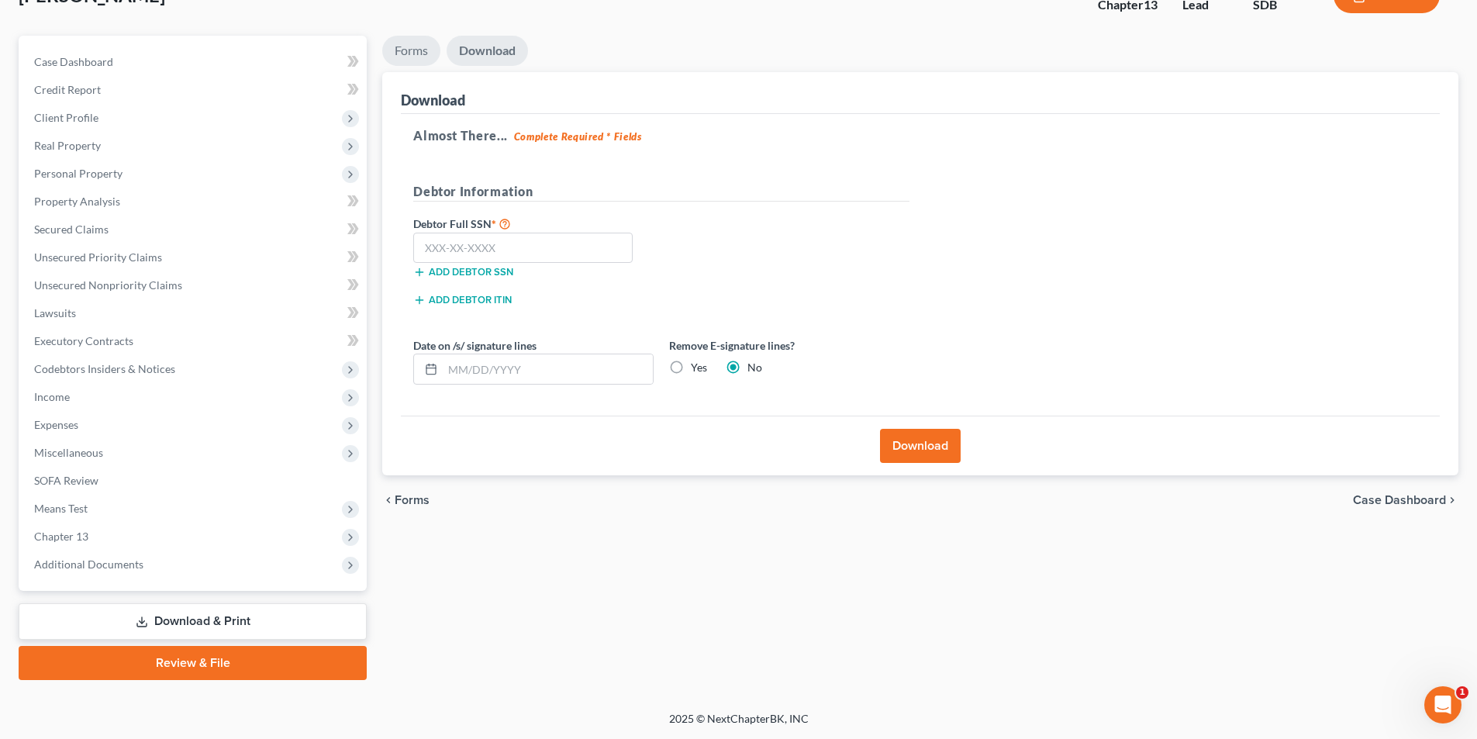
click at [420, 50] on link "Forms" at bounding box center [411, 51] width 58 height 30
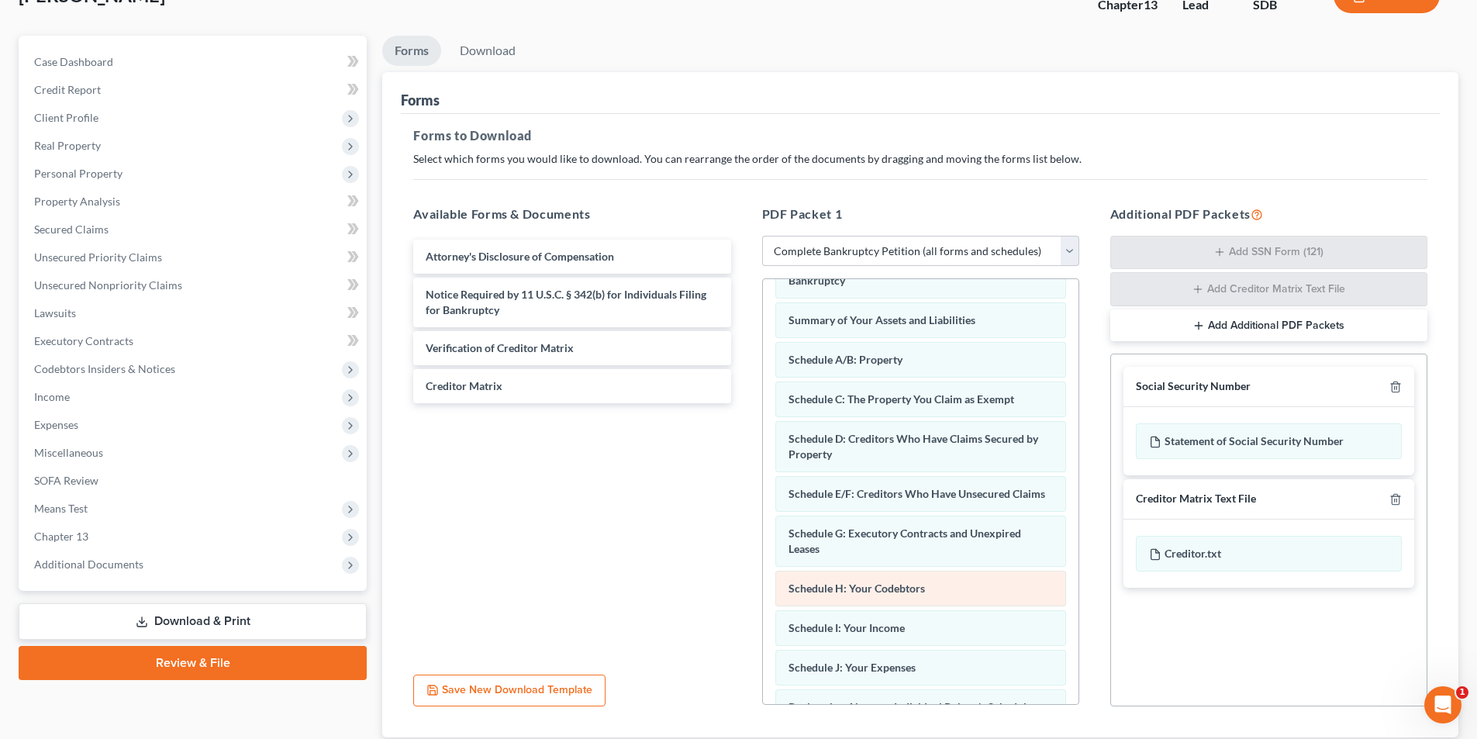
scroll to position [0, 0]
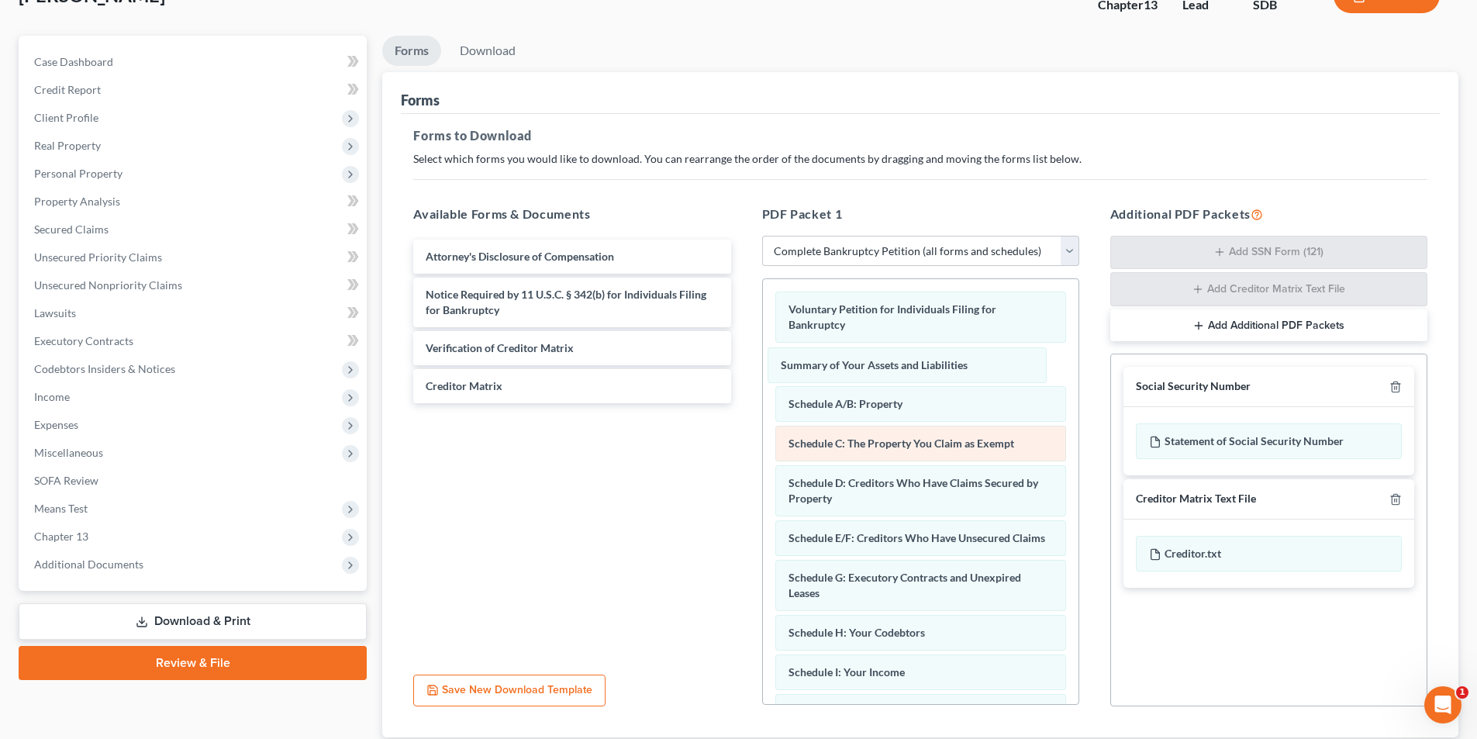
drag, startPoint x: 833, startPoint y: 365, endPoint x: 774, endPoint y: 407, distance: 71.6
click at [763, 368] on div "Summary of Your Assets and Liabilities Voluntary Petition for Individuals Filin…" at bounding box center [921, 616] width 316 height 674
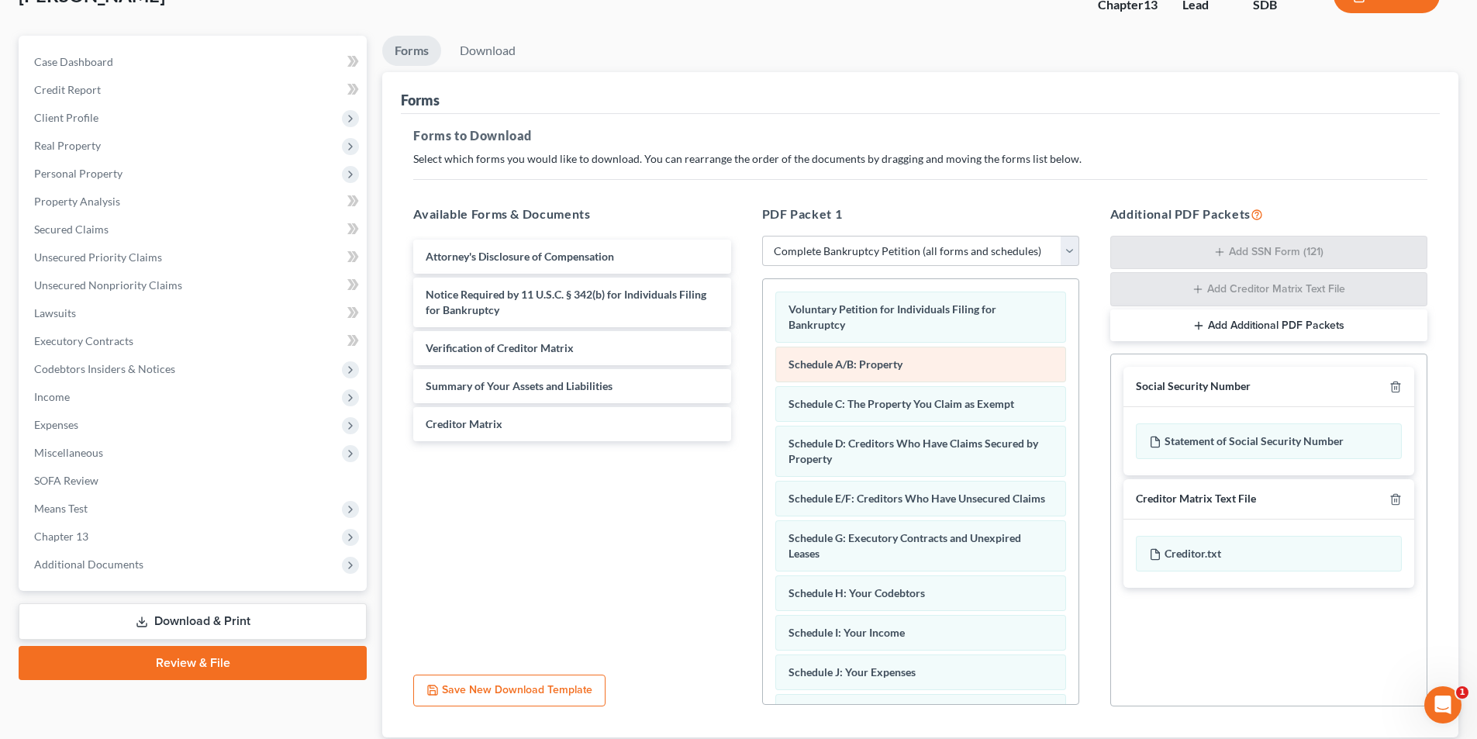
click at [763, 382] on div "Voluntary Petition for Individuals Filing for Bankruptcy Schedule A/B: Property…" at bounding box center [921, 596] width 316 height 635
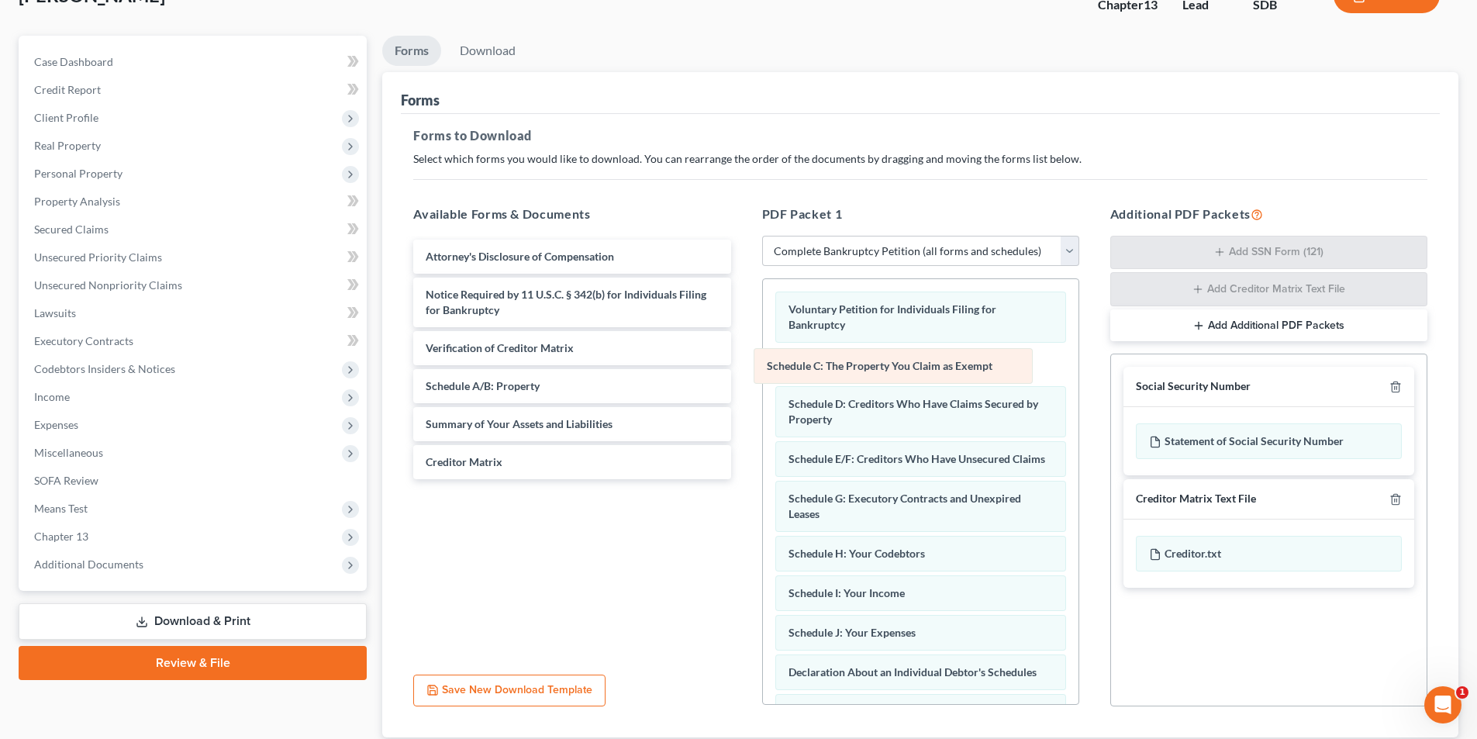
drag, startPoint x: 851, startPoint y: 370, endPoint x: 696, endPoint y: 401, distance: 158.1
click at [763, 396] on div "Schedule C: The Property You Claim as Exempt Voluntary Petition for Individuals…" at bounding box center [921, 576] width 316 height 595
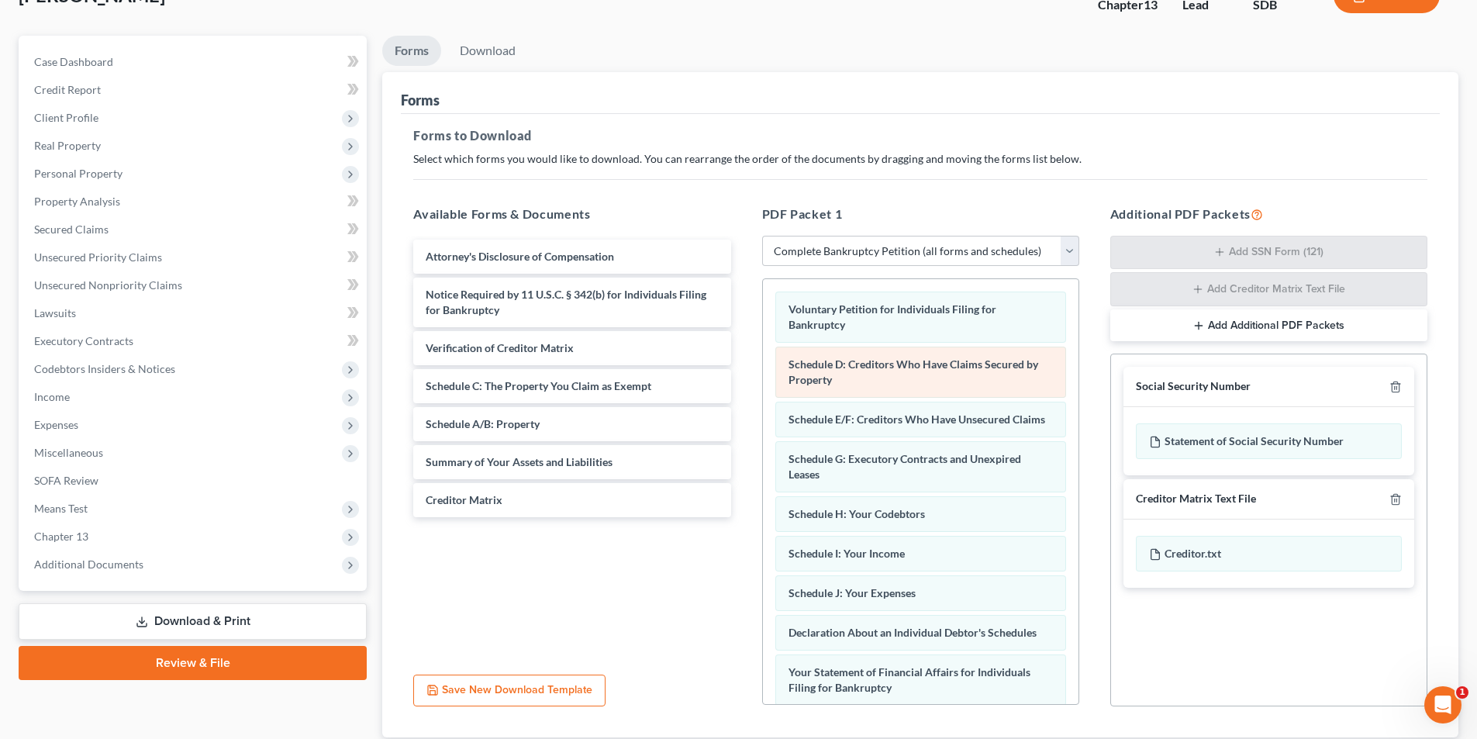
click at [763, 394] on div "Voluntary Petition for Individuals Filing for Bankruptcy Schedule D: Creditors …" at bounding box center [921, 557] width 316 height 556
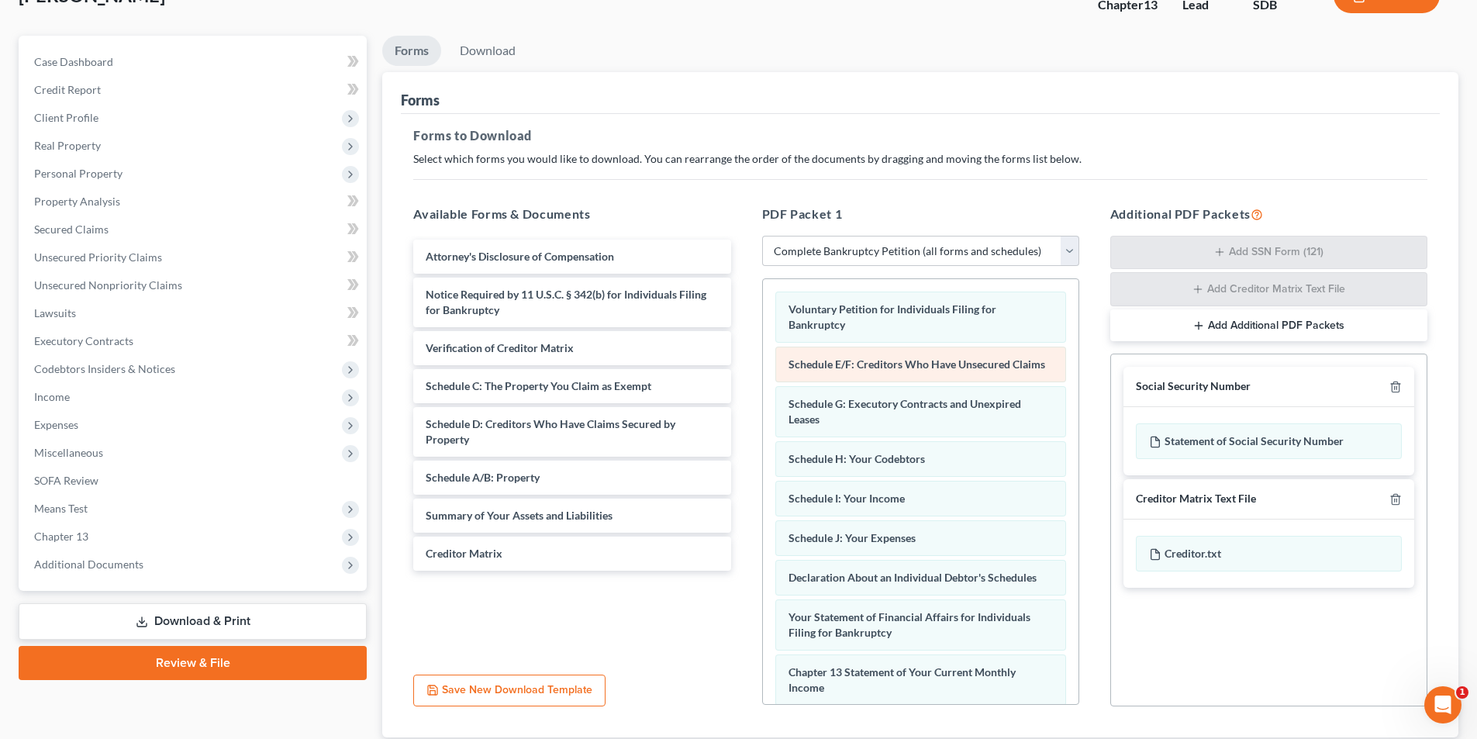
click at [763, 392] on div "Voluntary Petition for Individuals Filing for Bankruptcy Schedule E/F: Creditor…" at bounding box center [921, 529] width 316 height 501
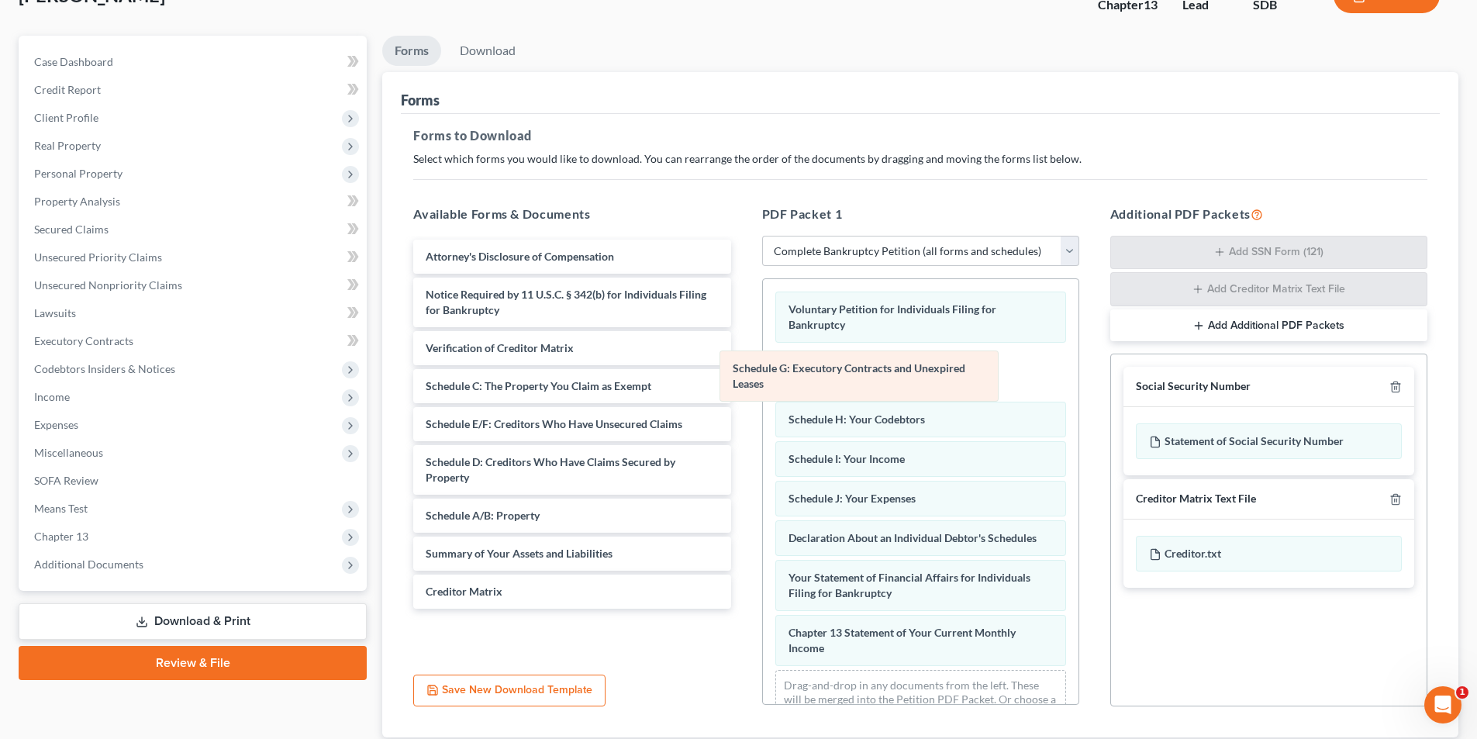
drag, startPoint x: 793, startPoint y: 384, endPoint x: 631, endPoint y: 404, distance: 163.3
click at [763, 402] on div "Schedule G: Executory Contracts and Unexpired Leases Voluntary Petition for Ind…" at bounding box center [921, 509] width 316 height 461
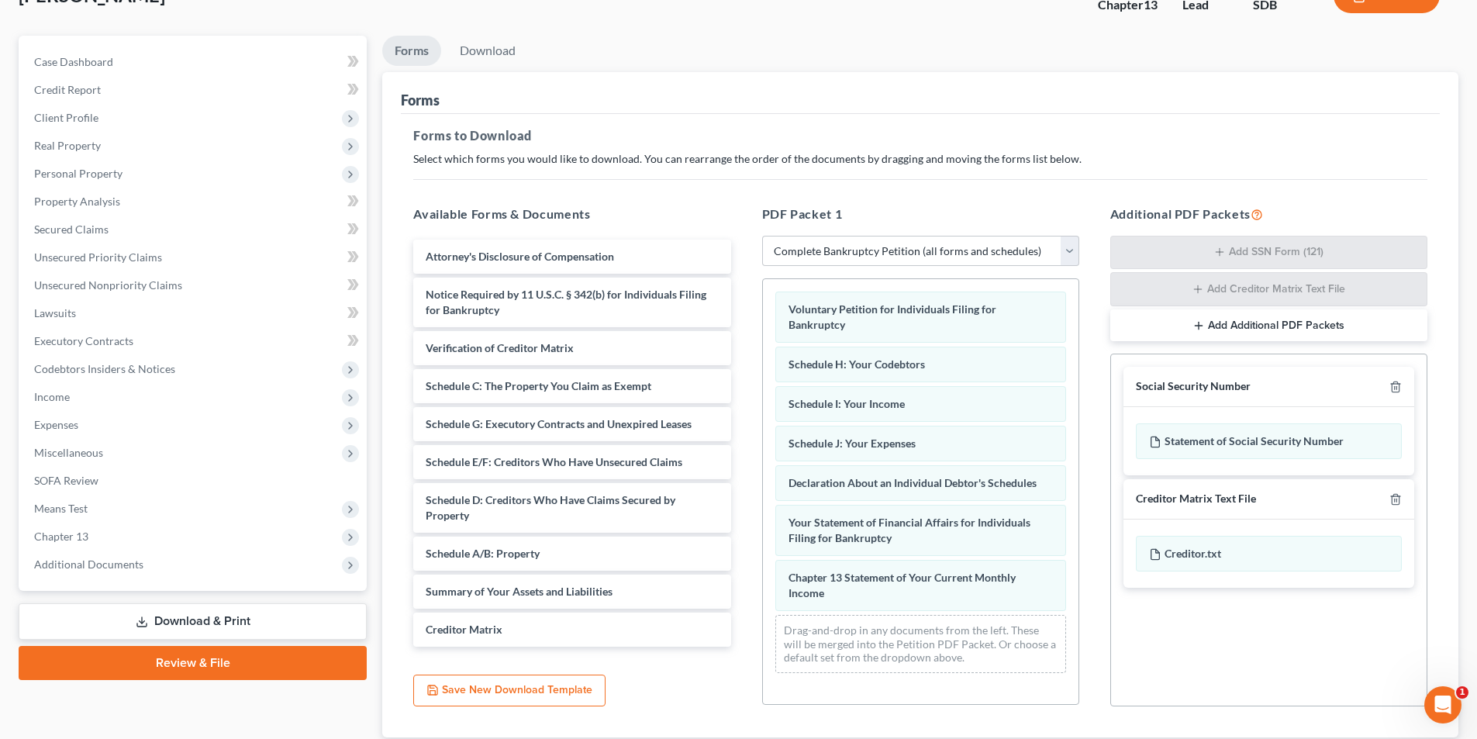
click at [763, 385] on div "Voluntary Petition for Individuals Filing for Bankruptcy Schedule H: Your Codeb…" at bounding box center [921, 482] width 316 height 406
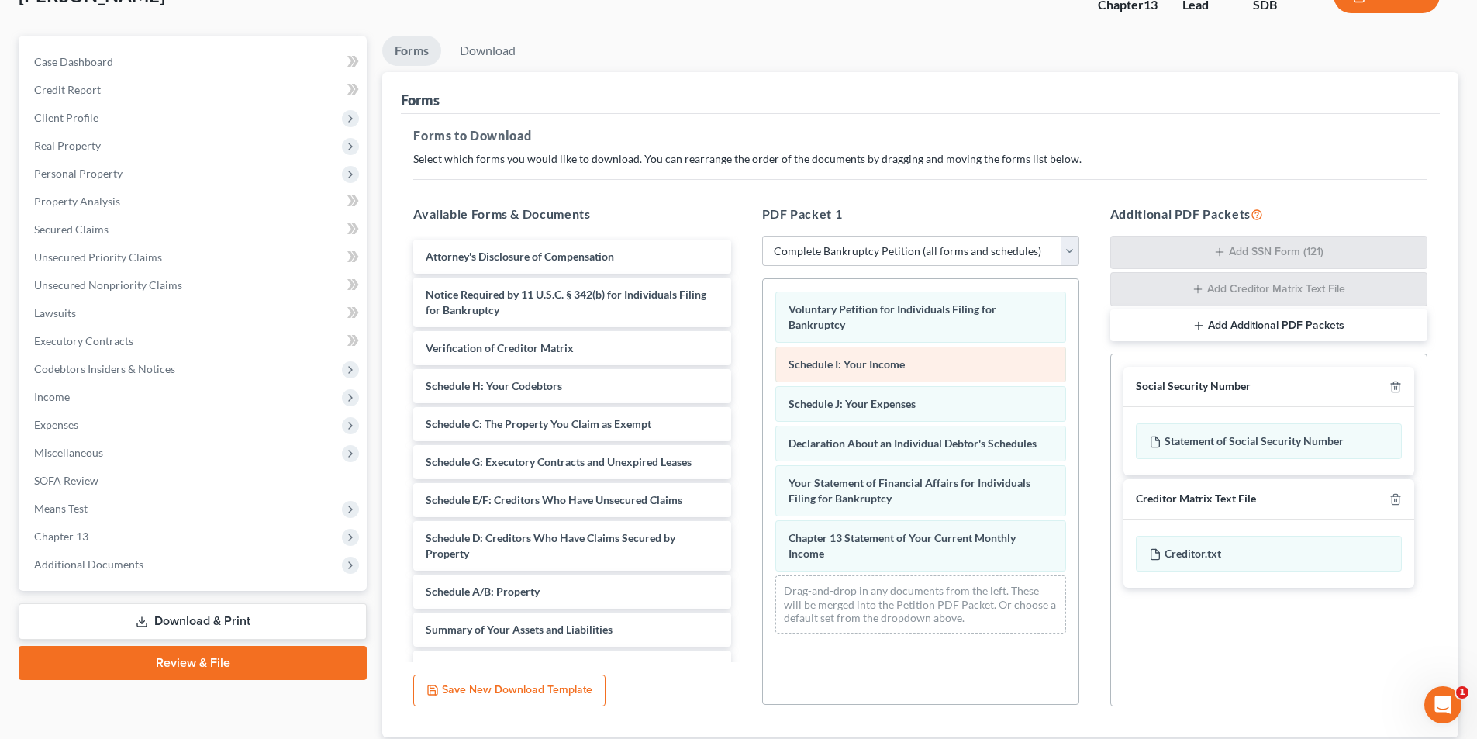
click at [763, 376] on div "Voluntary Petition for Individuals Filing for Bankruptcy Schedule I: Your Incom…" at bounding box center [921, 462] width 316 height 367
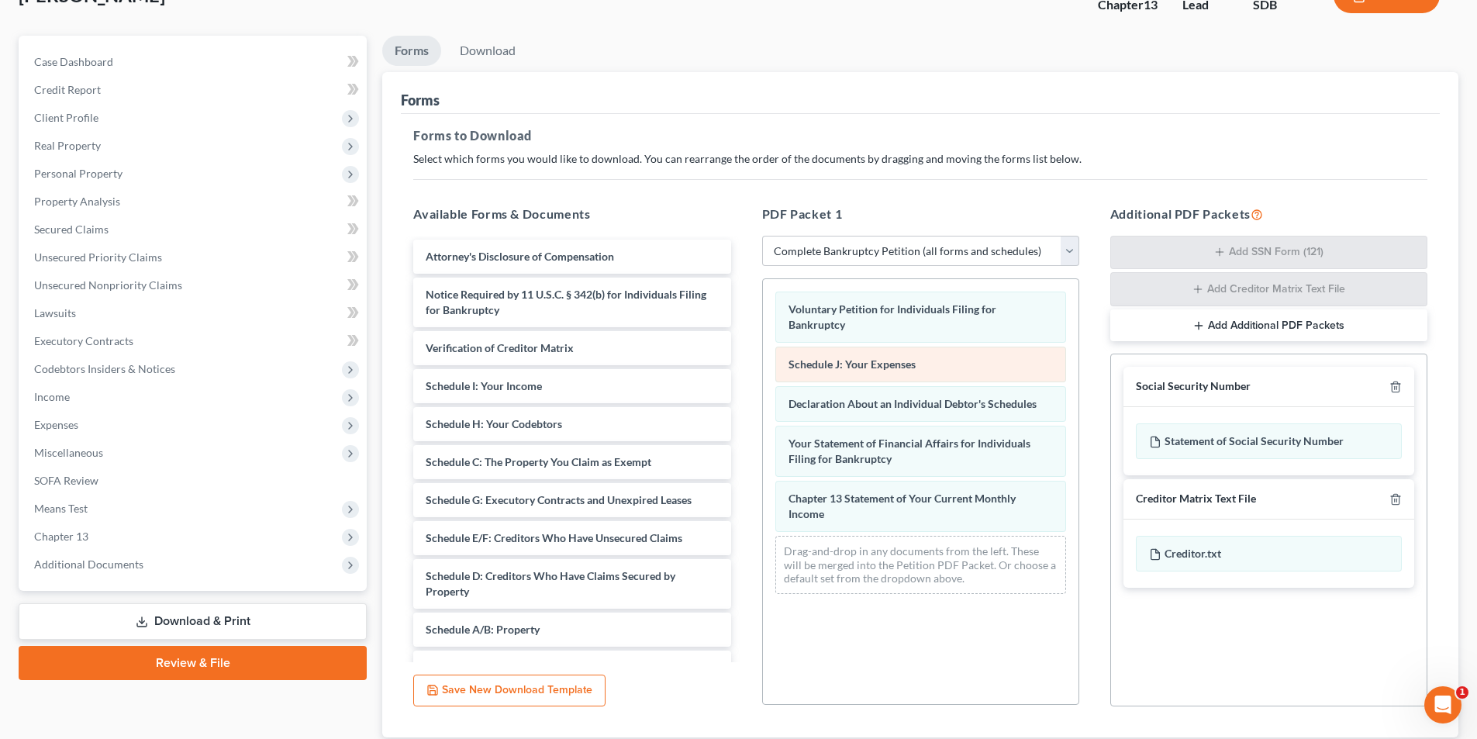
click at [763, 379] on div "Voluntary Petition for Individuals Filing for Bankruptcy Schedule J: Your Expen…" at bounding box center [921, 442] width 316 height 327
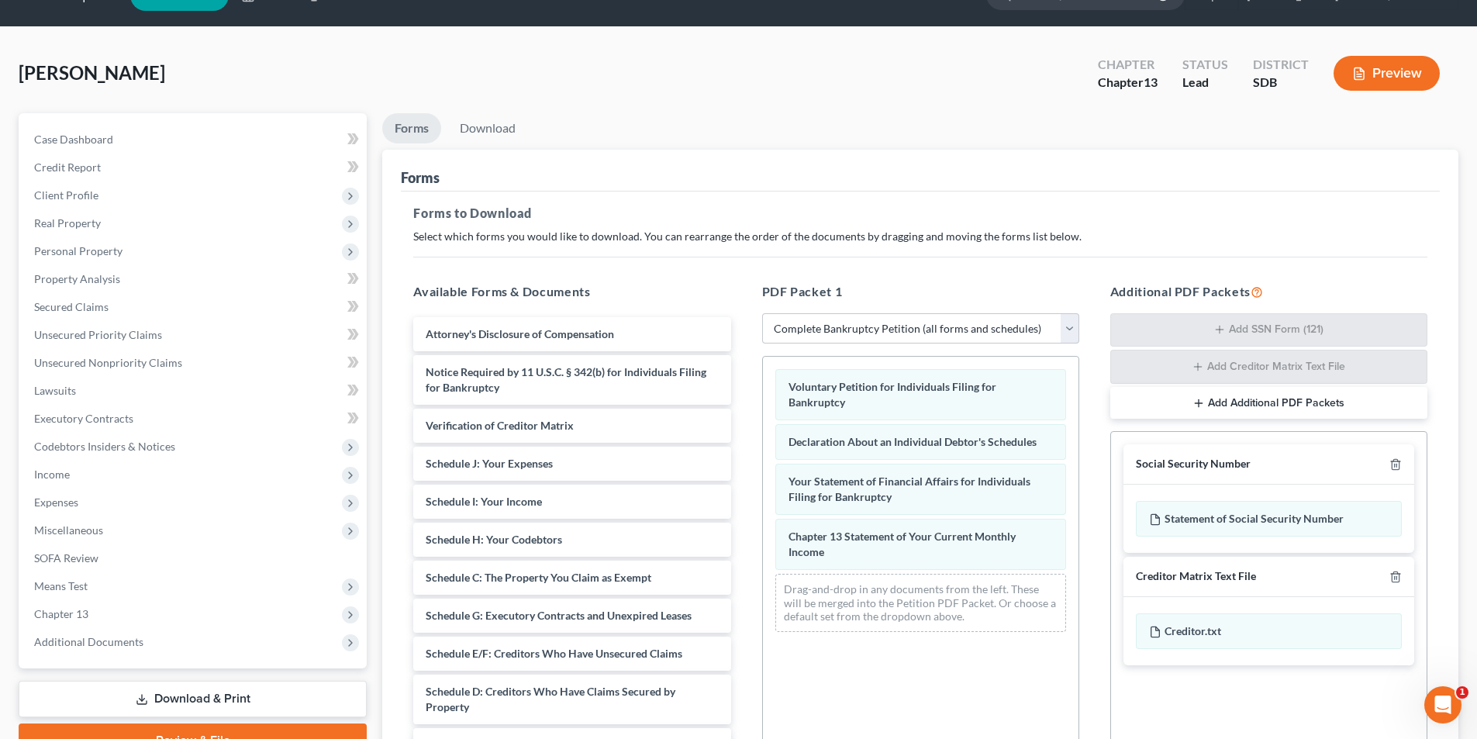
scroll to position [220, 0]
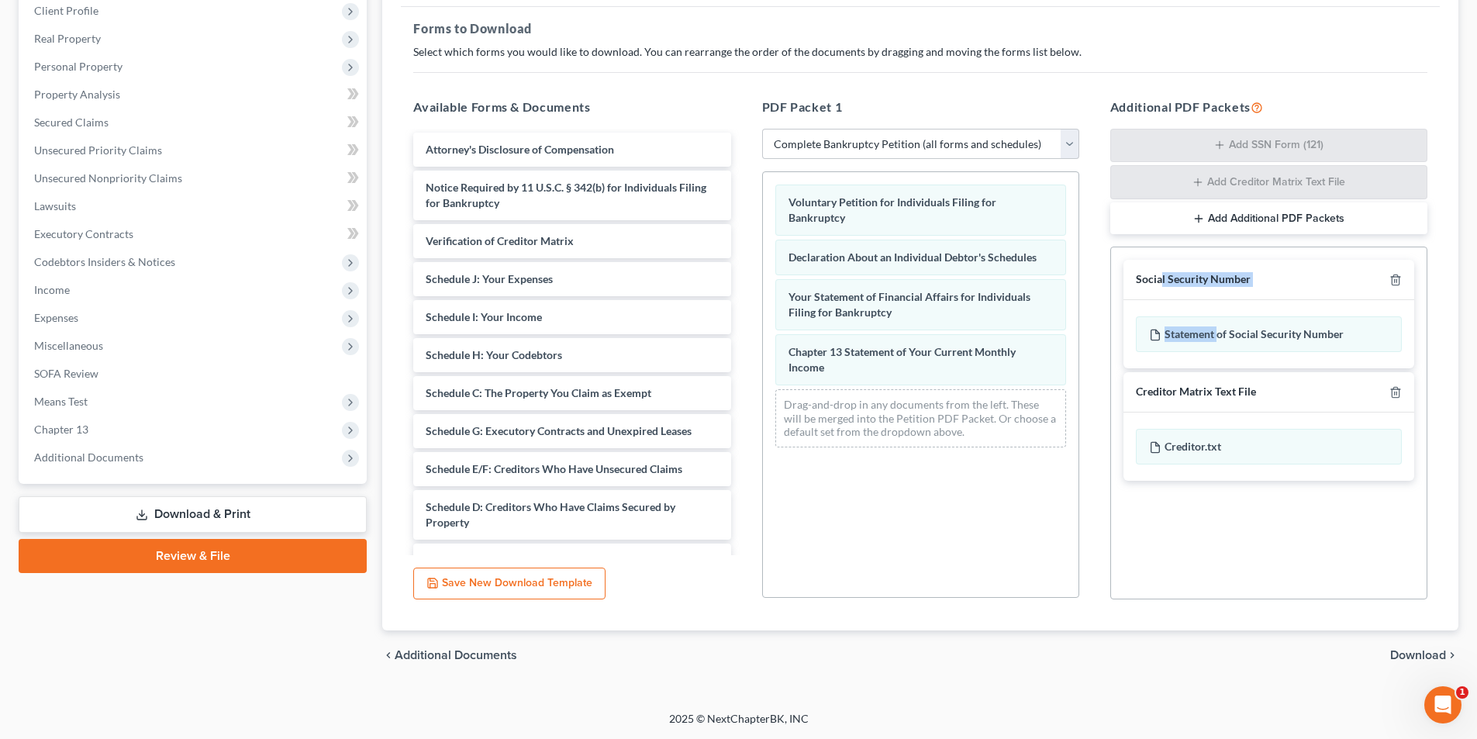
drag, startPoint x: 1218, startPoint y: 330, endPoint x: 1161, endPoint y: 291, distance: 68.6
click at [1161, 291] on div "Social Security Number Statement of Social Security Number" at bounding box center [1268, 314] width 291 height 109
click at [1261, 334] on div "Statement of Social Security Number" at bounding box center [1269, 334] width 266 height 36
click at [1297, 336] on div "Statement of Social Security Number" at bounding box center [1269, 334] width 266 height 36
drag, startPoint x: 1297, startPoint y: 337, endPoint x: 1113, endPoint y: 395, distance: 192.5
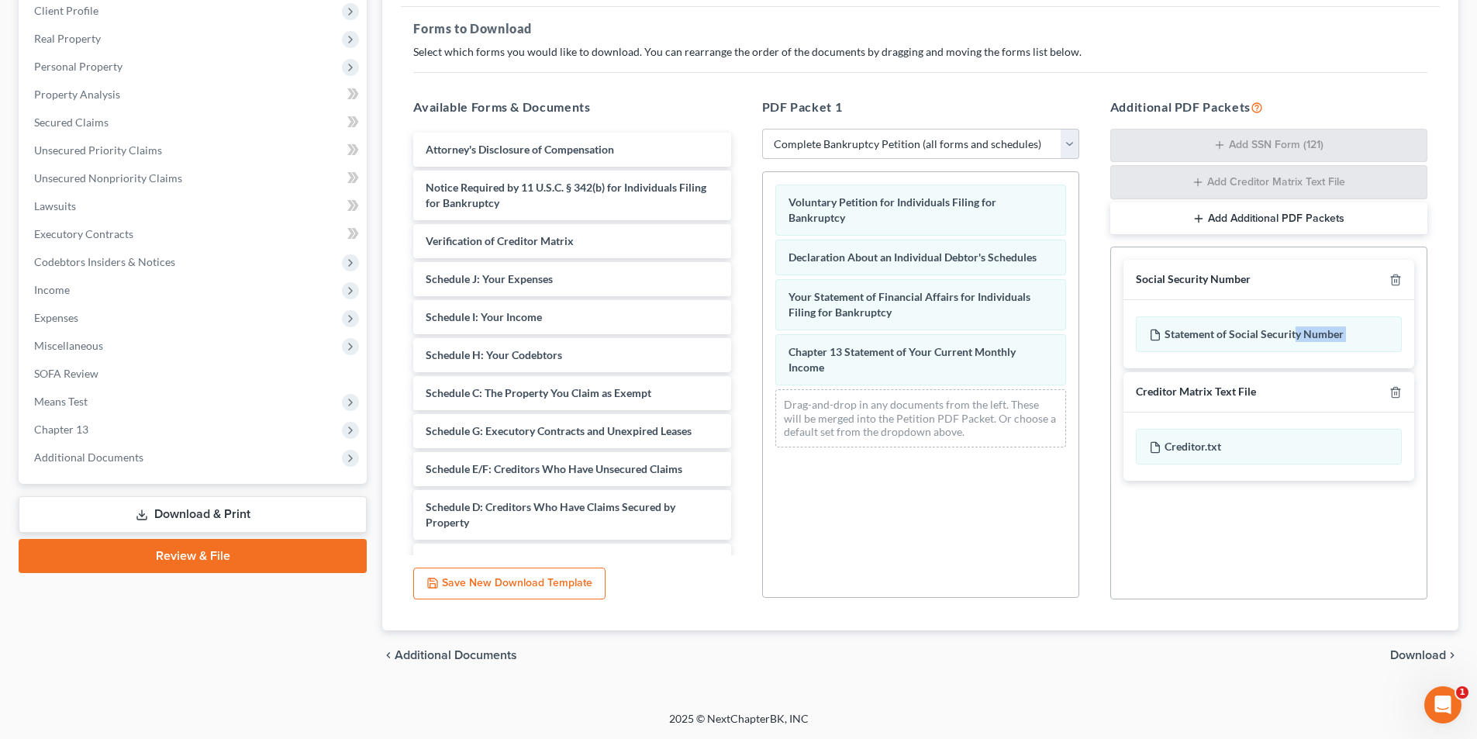
click at [1113, 395] on div "Social Security Number Statement of Social Security Number Creditor Matrix Text…" at bounding box center [1269, 369] width 316 height 245
click at [1412, 658] on span "Download" at bounding box center [1418, 655] width 56 height 12
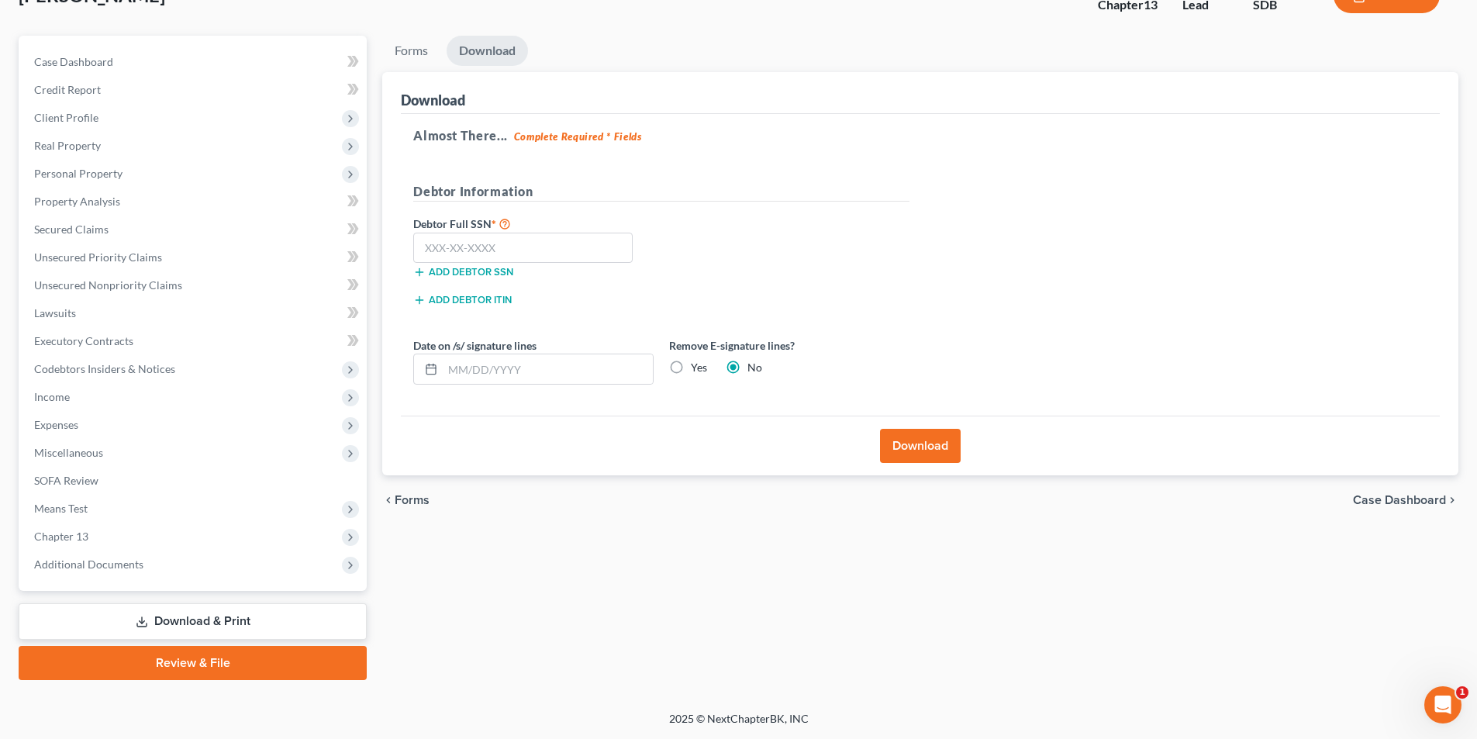
click at [926, 449] on button "Download" at bounding box center [920, 446] width 81 height 34
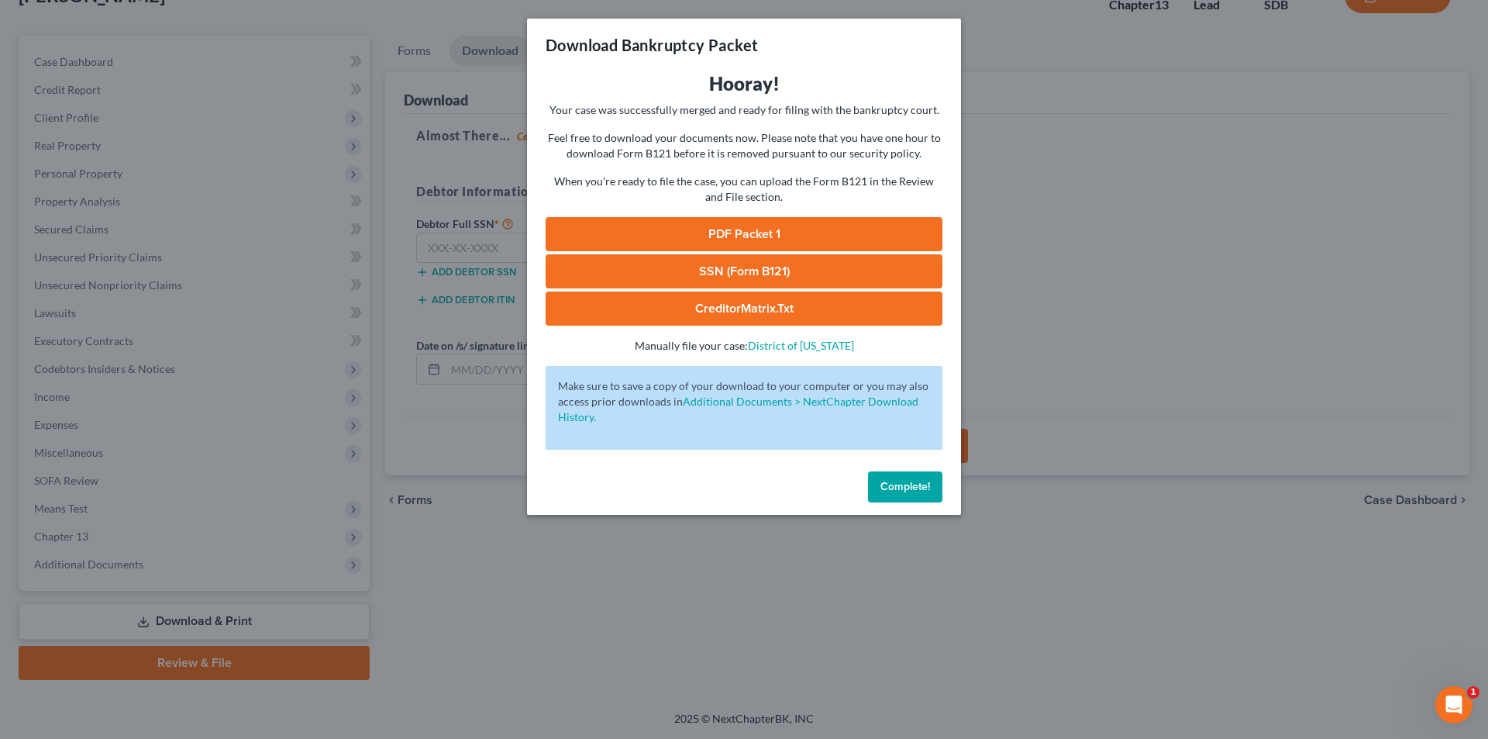
click at [749, 233] on link "PDF Packet 1" at bounding box center [744, 234] width 397 height 34
click at [717, 278] on link "SSN (Form B121)" at bounding box center [744, 271] width 397 height 34
click at [896, 481] on span "Complete!" at bounding box center [906, 486] width 50 height 13
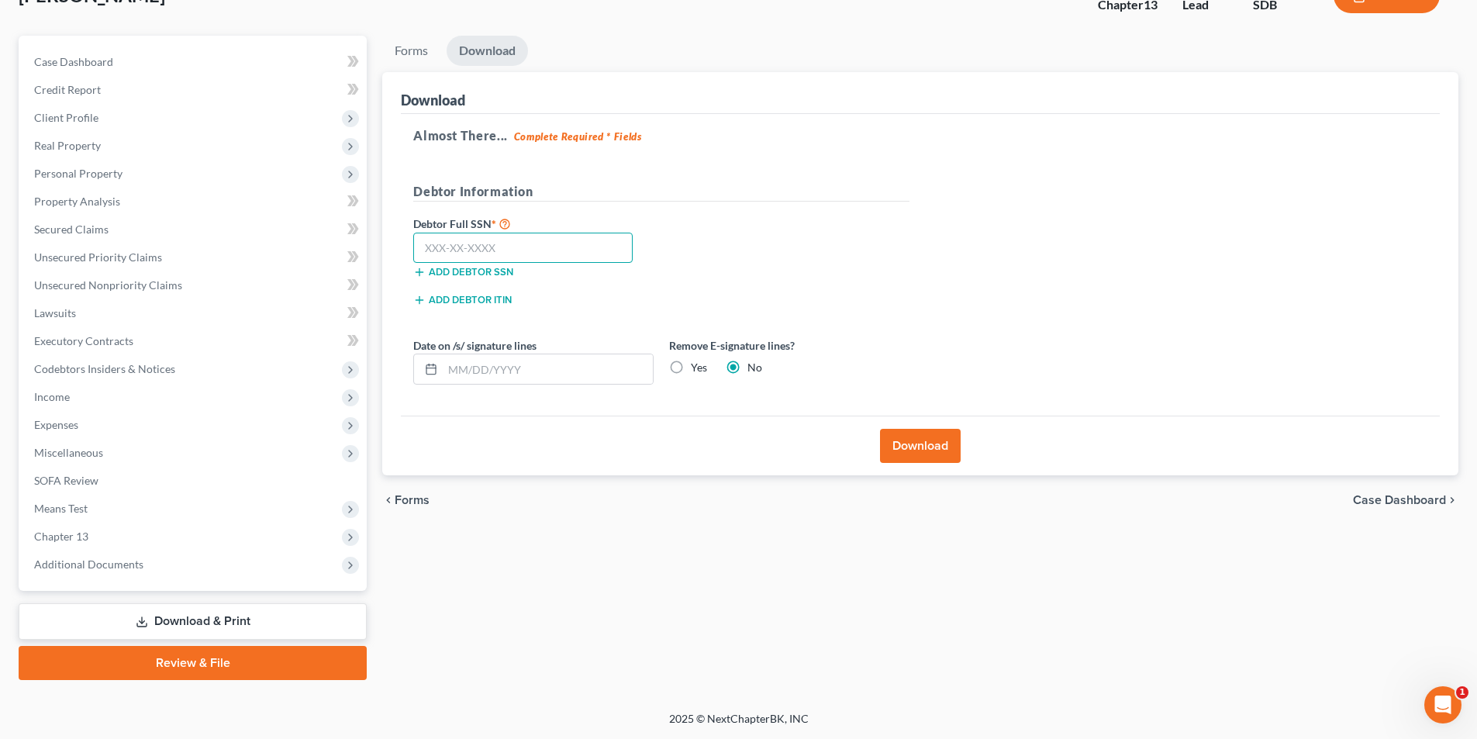
click at [484, 243] on input "text" at bounding box center [522, 248] width 219 height 31
type input "470-11-1110"
click at [936, 445] on button "Download" at bounding box center [920, 446] width 81 height 34
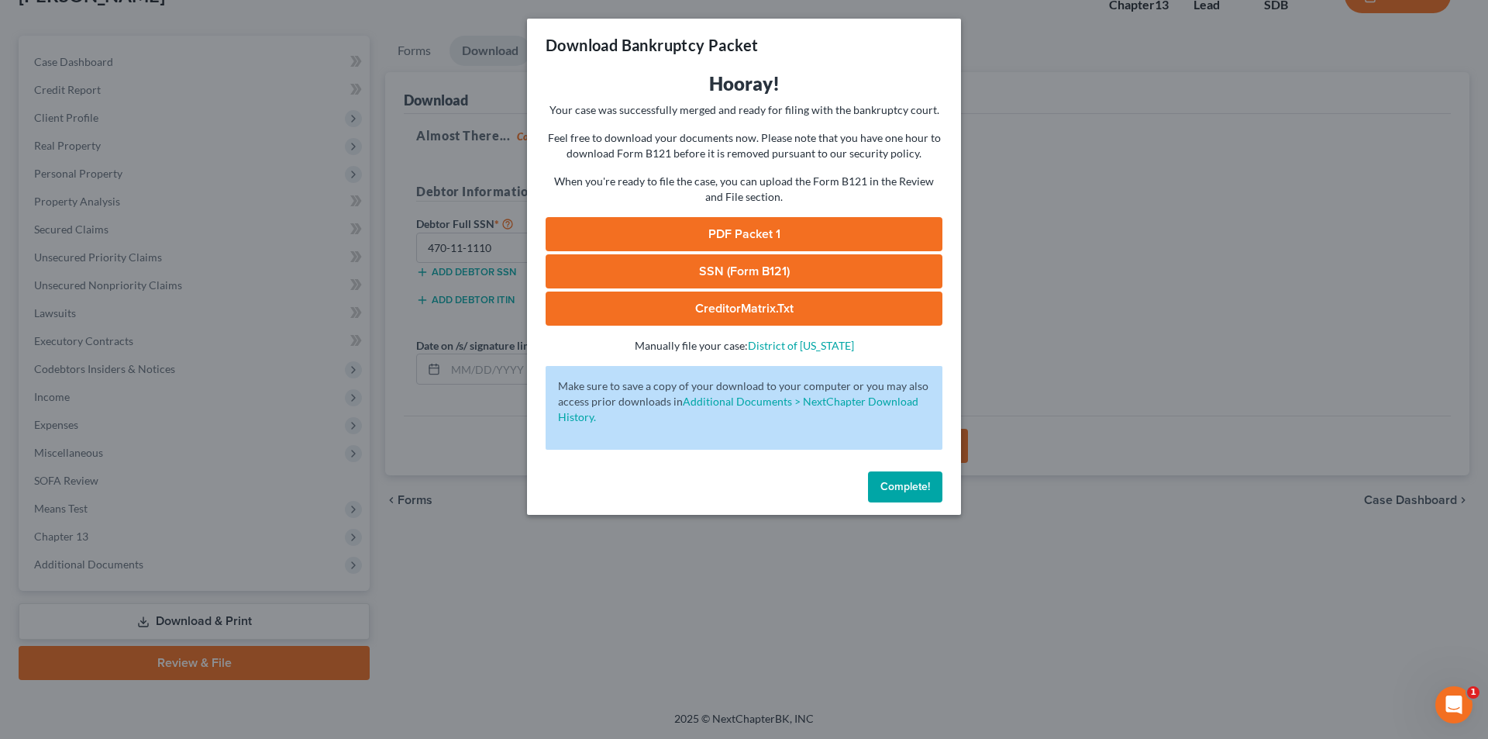
click at [752, 279] on link "SSN (Form B121)" at bounding box center [744, 271] width 397 height 34
drag, startPoint x: 888, startPoint y: 486, endPoint x: 880, endPoint y: 480, distance: 10.5
click at [888, 486] on span "Complete!" at bounding box center [906, 486] width 50 height 13
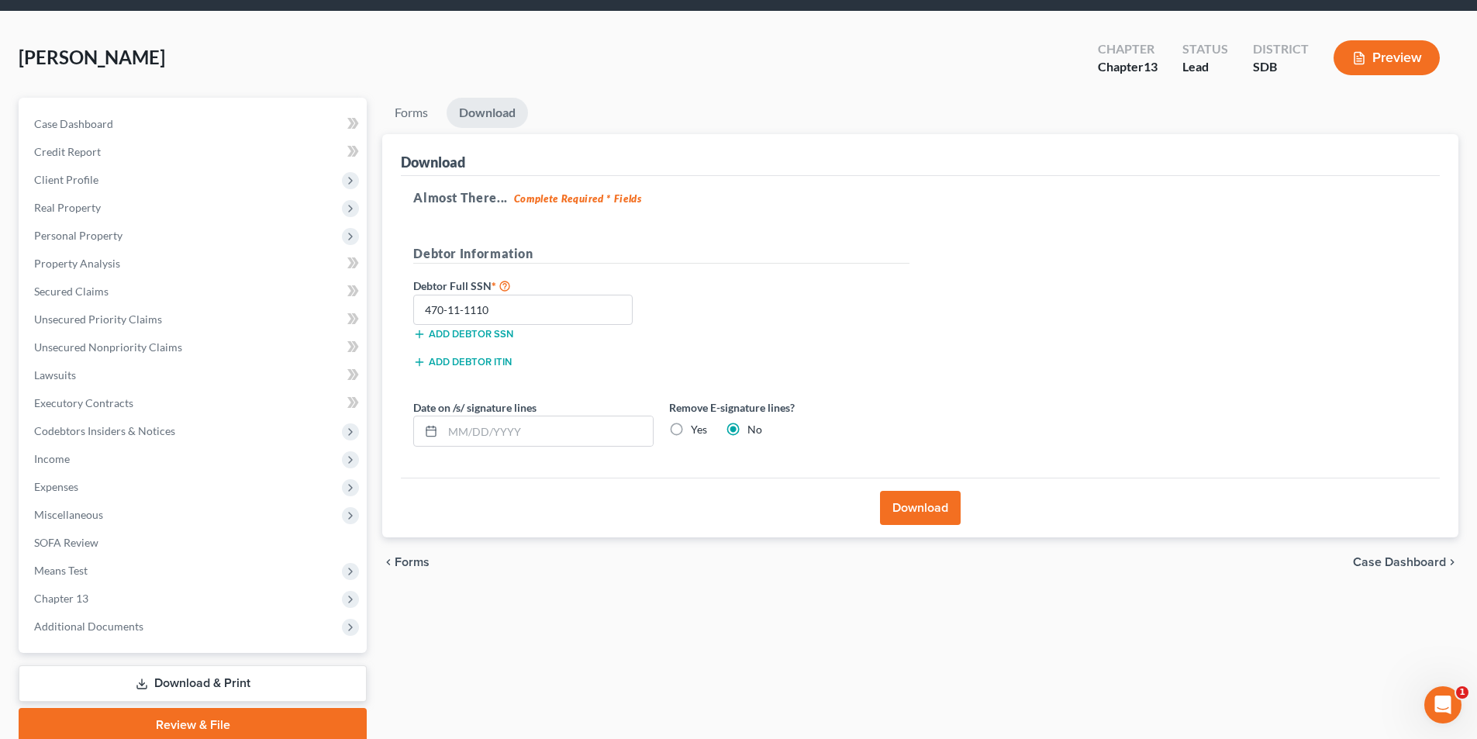
scroll to position [0, 0]
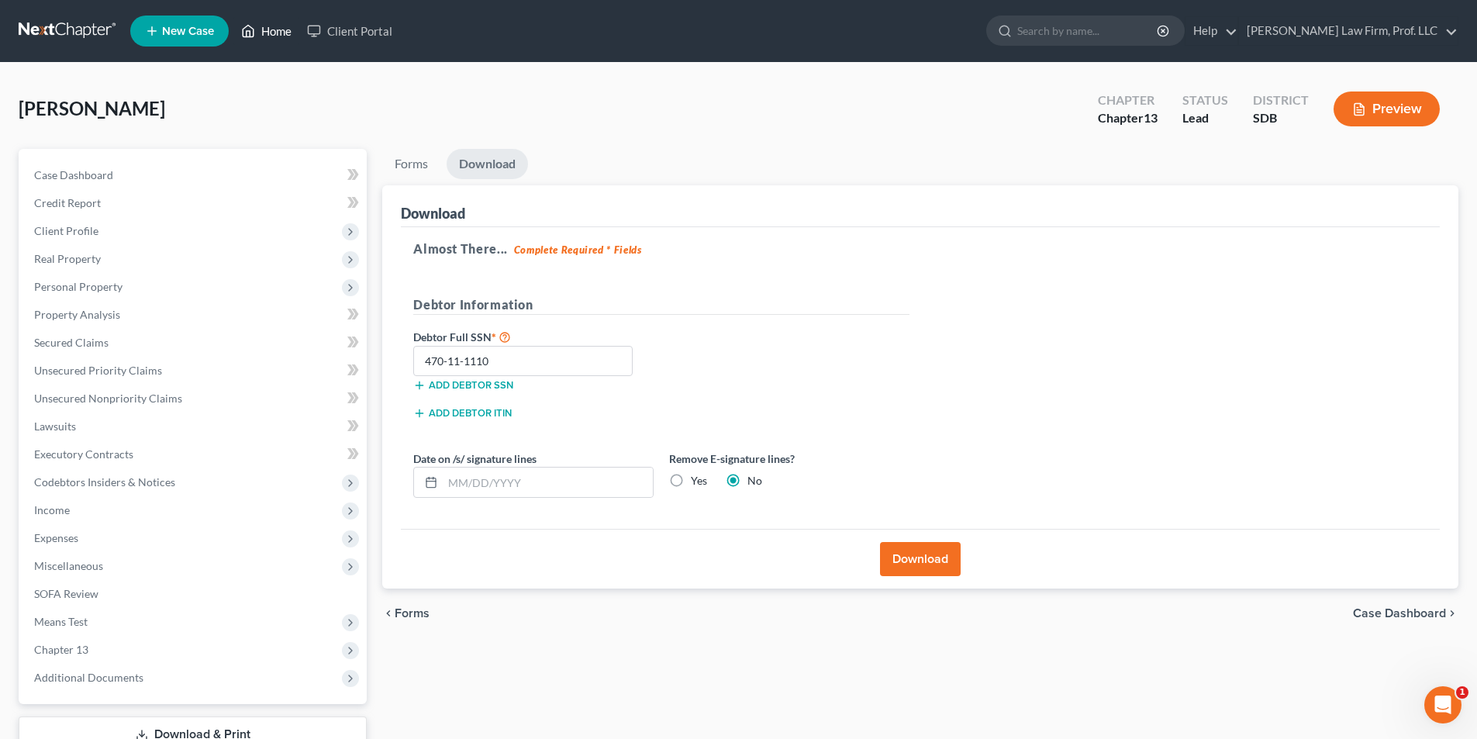
click at [270, 35] on link "Home" at bounding box center [266, 31] width 66 height 28
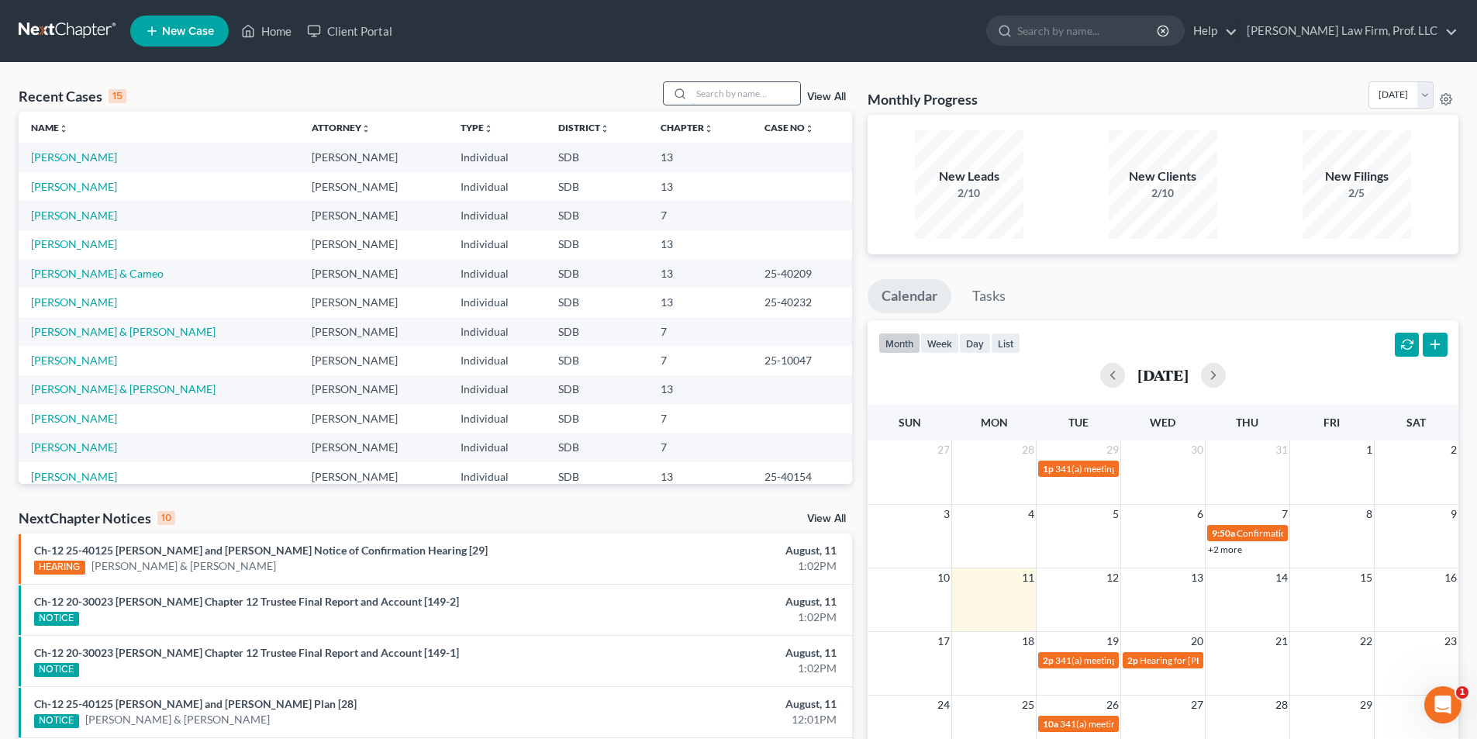
click at [738, 92] on input "search" at bounding box center [745, 93] width 109 height 22
type input "East River"
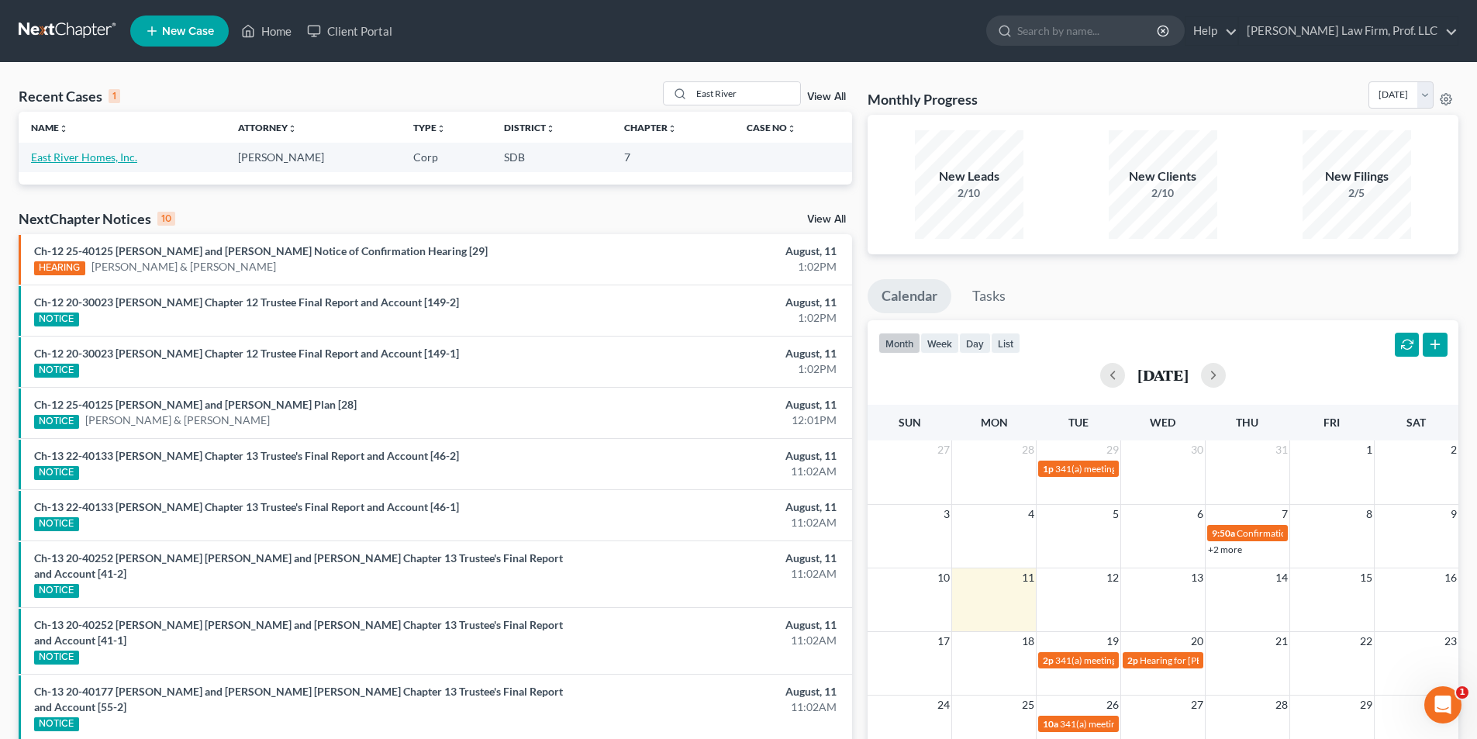
click at [91, 157] on link "East River Homes, Inc." at bounding box center [84, 156] width 106 height 13
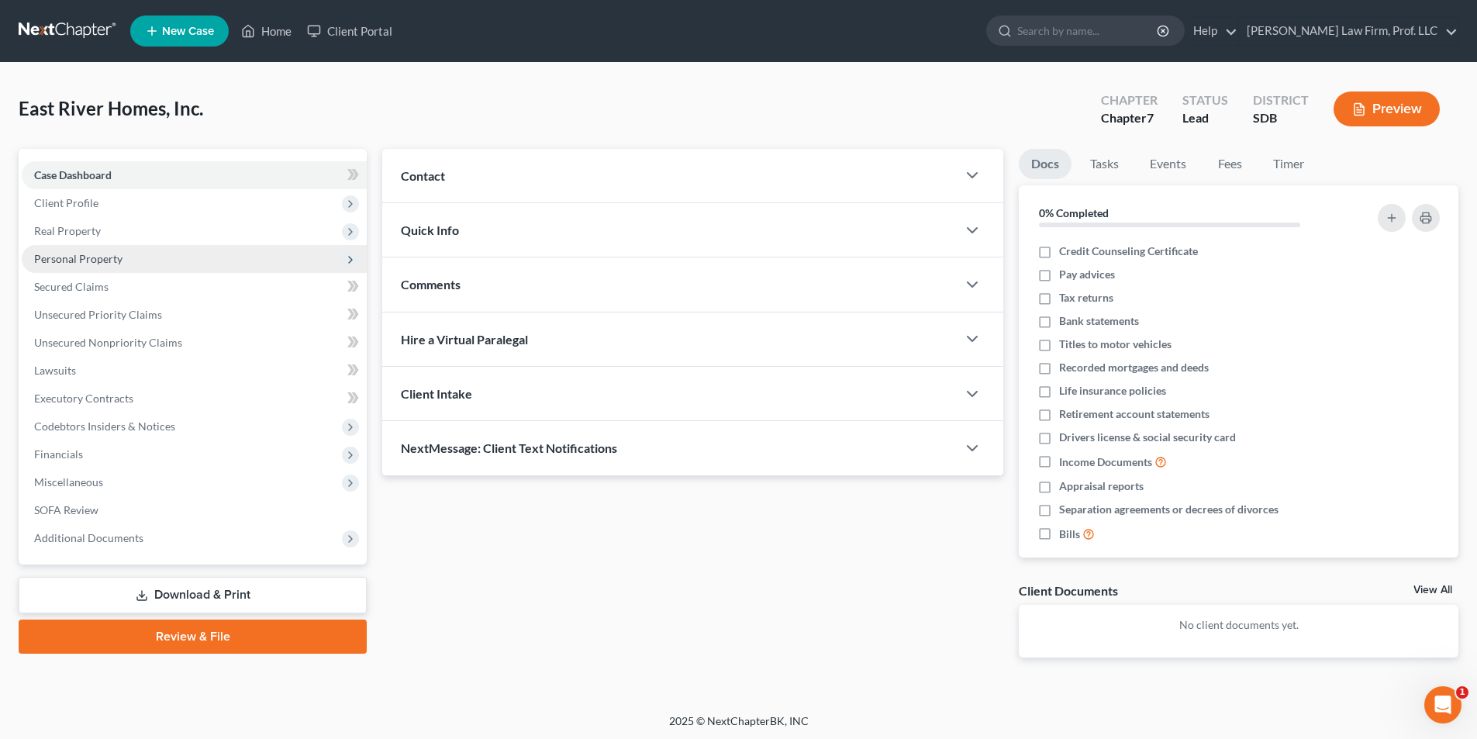
click at [101, 258] on span "Personal Property" at bounding box center [78, 258] width 88 height 13
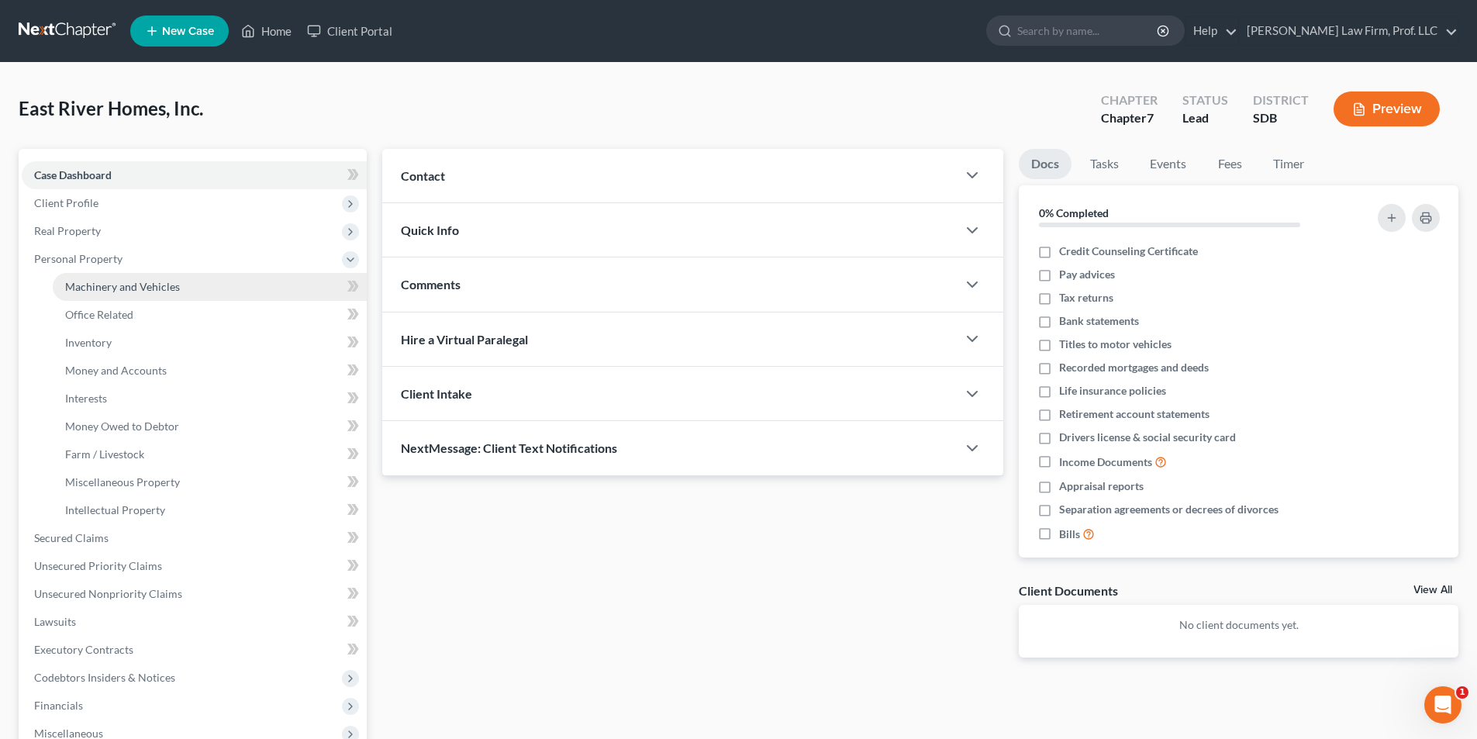
click at [108, 281] on span "Machinery and Vehicles" at bounding box center [122, 286] width 115 height 13
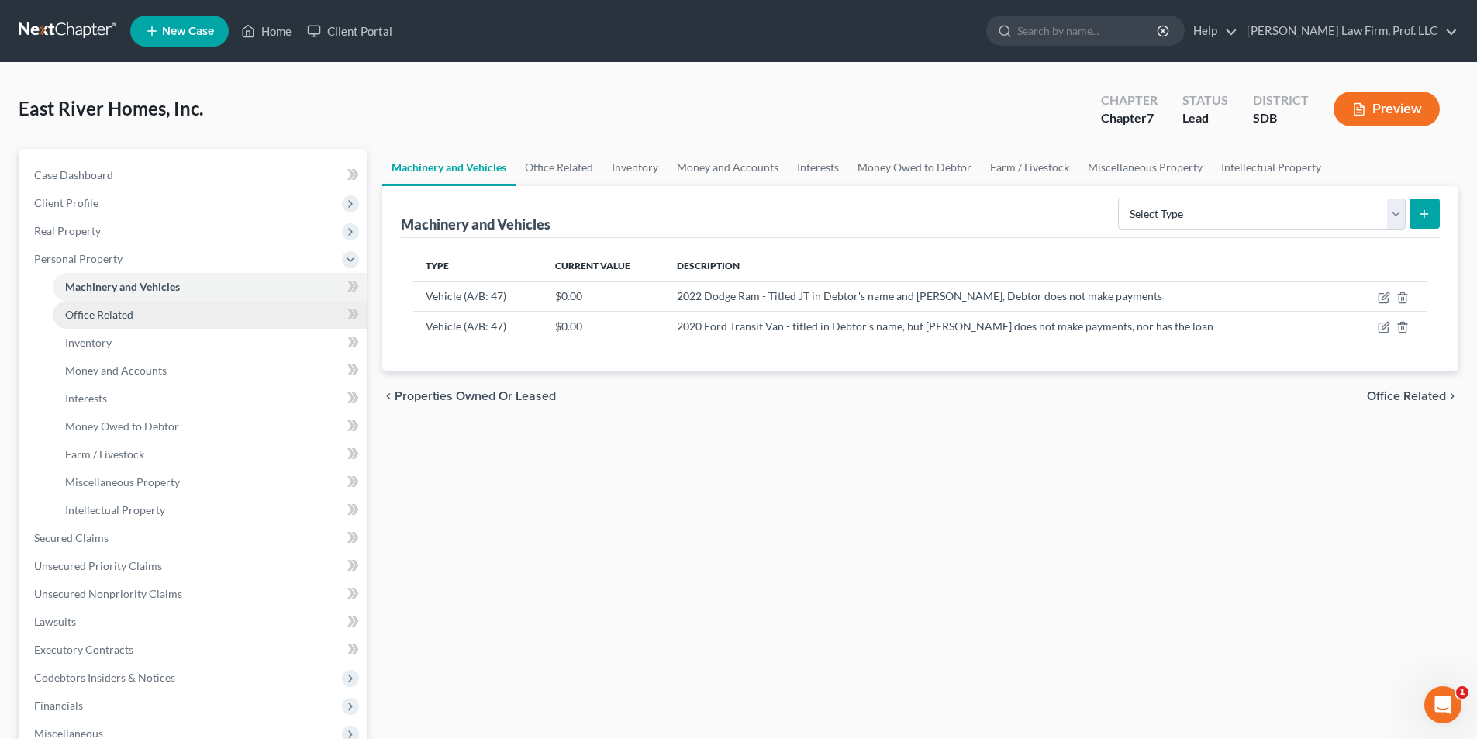
click at [109, 317] on span "Office Related" at bounding box center [99, 314] width 68 height 13
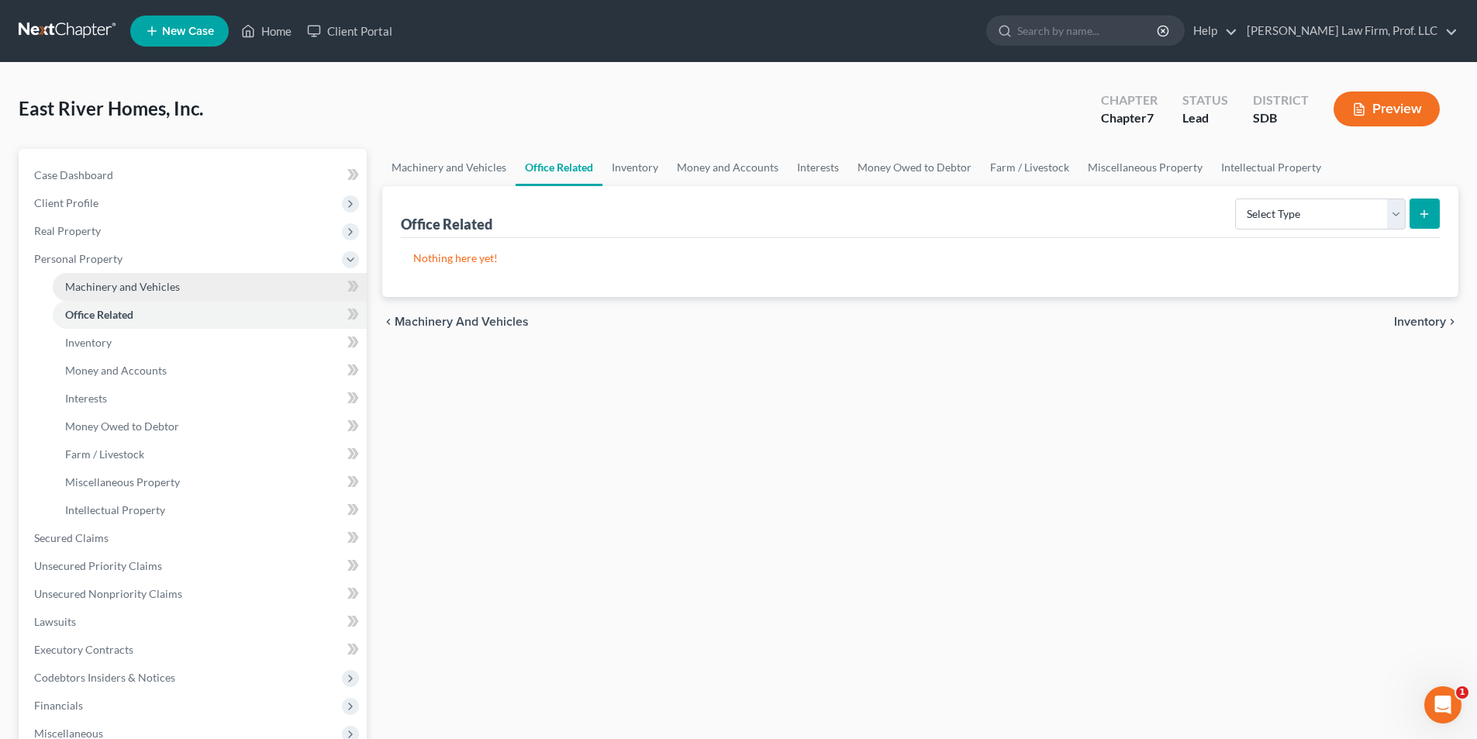
click at [113, 291] on span "Machinery and Vehicles" at bounding box center [122, 286] width 115 height 13
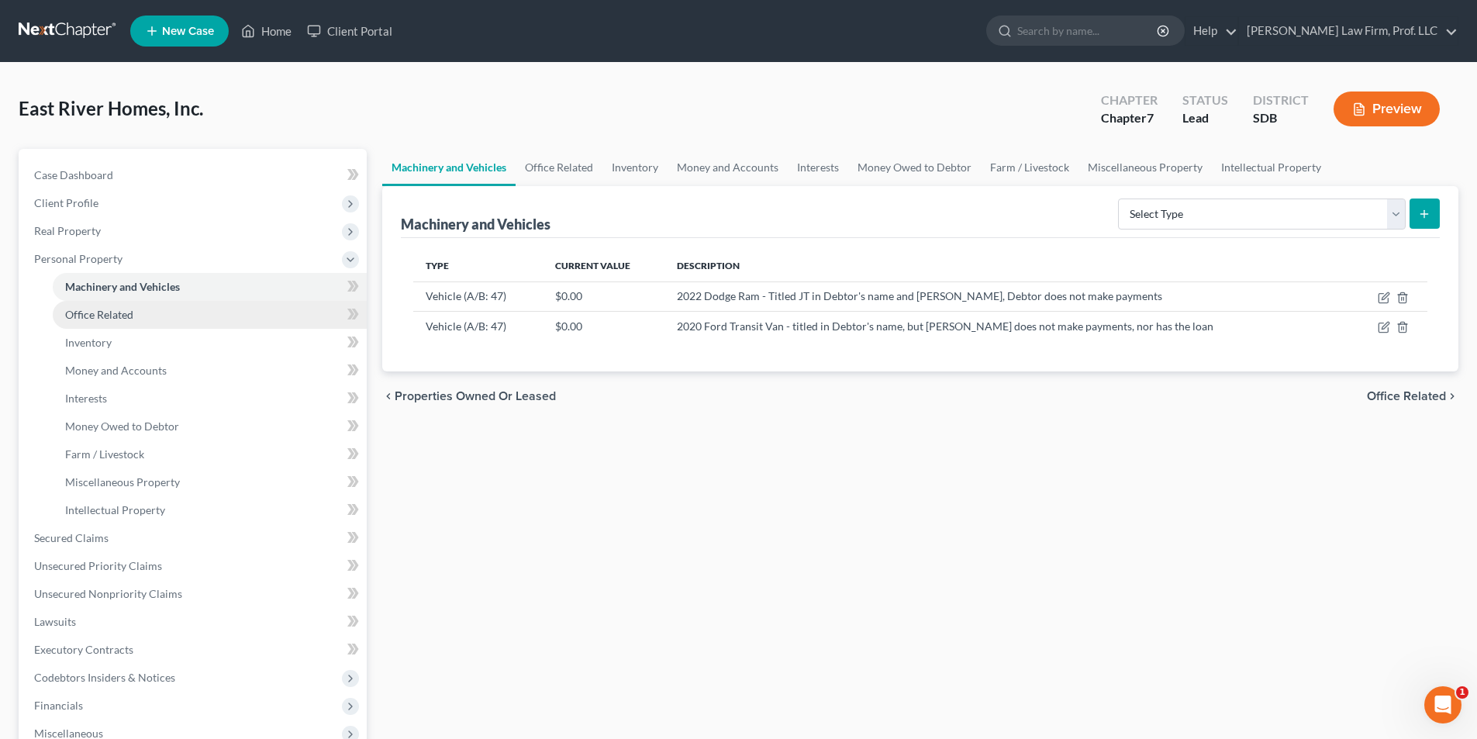
click at [129, 309] on span "Office Related" at bounding box center [99, 314] width 68 height 13
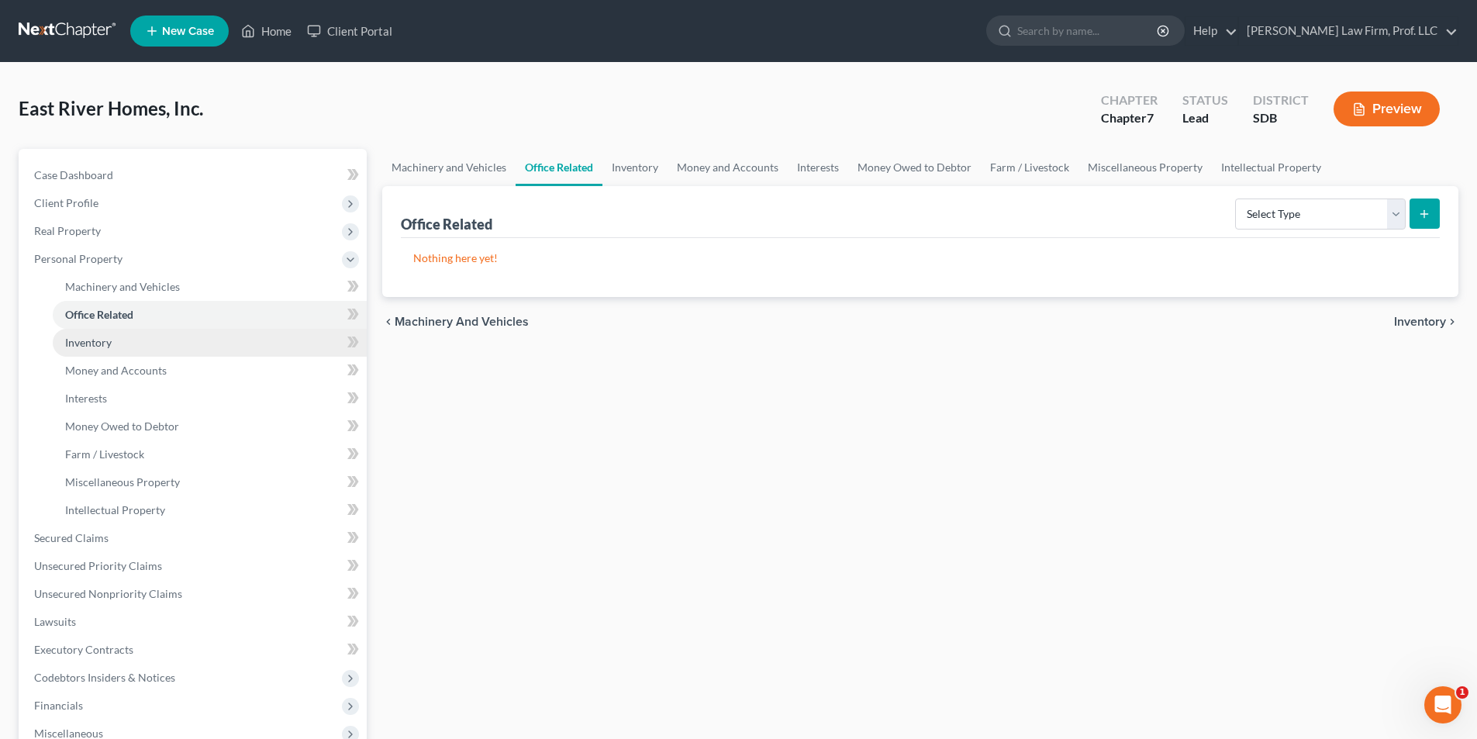
click at [99, 339] on span "Inventory" at bounding box center [88, 342] width 47 height 13
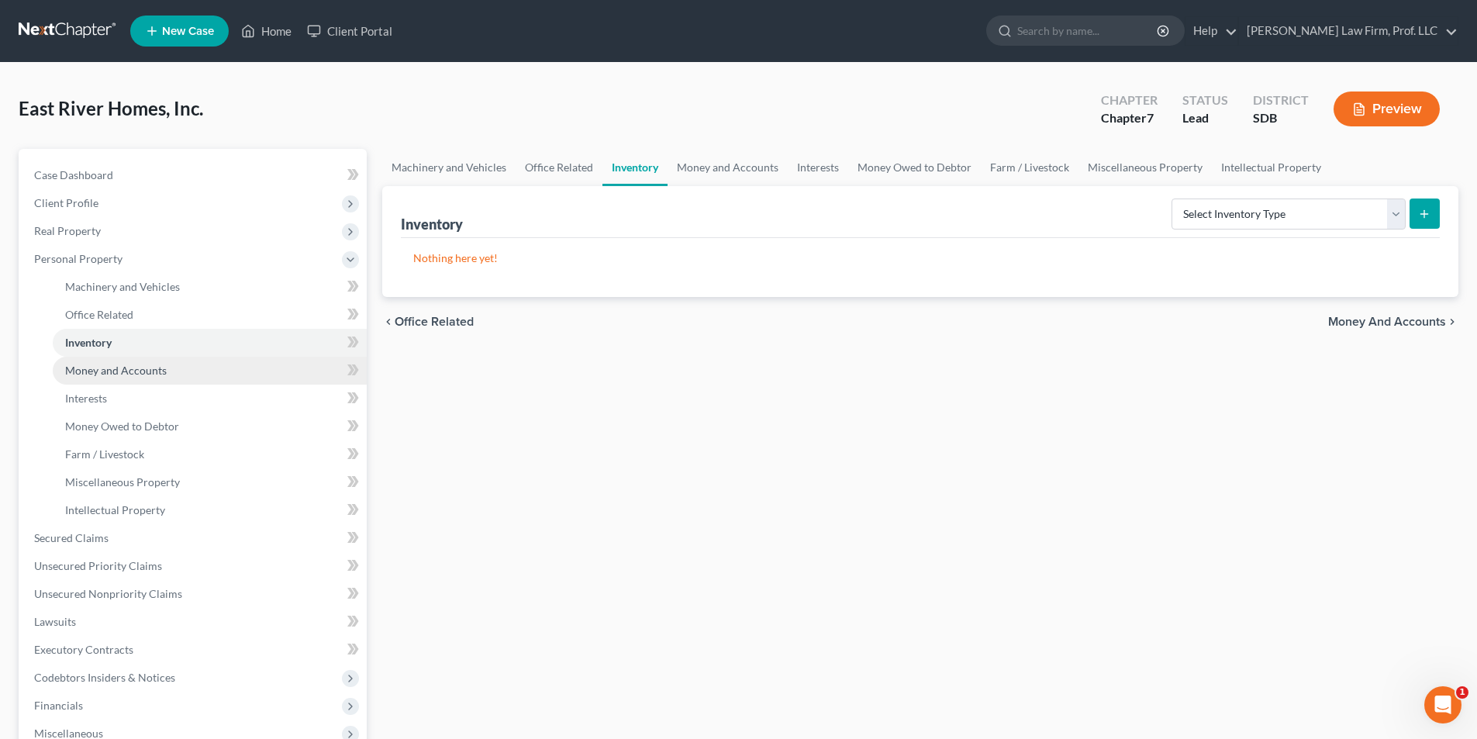
click at [118, 378] on link "Money and Accounts" at bounding box center [210, 371] width 314 height 28
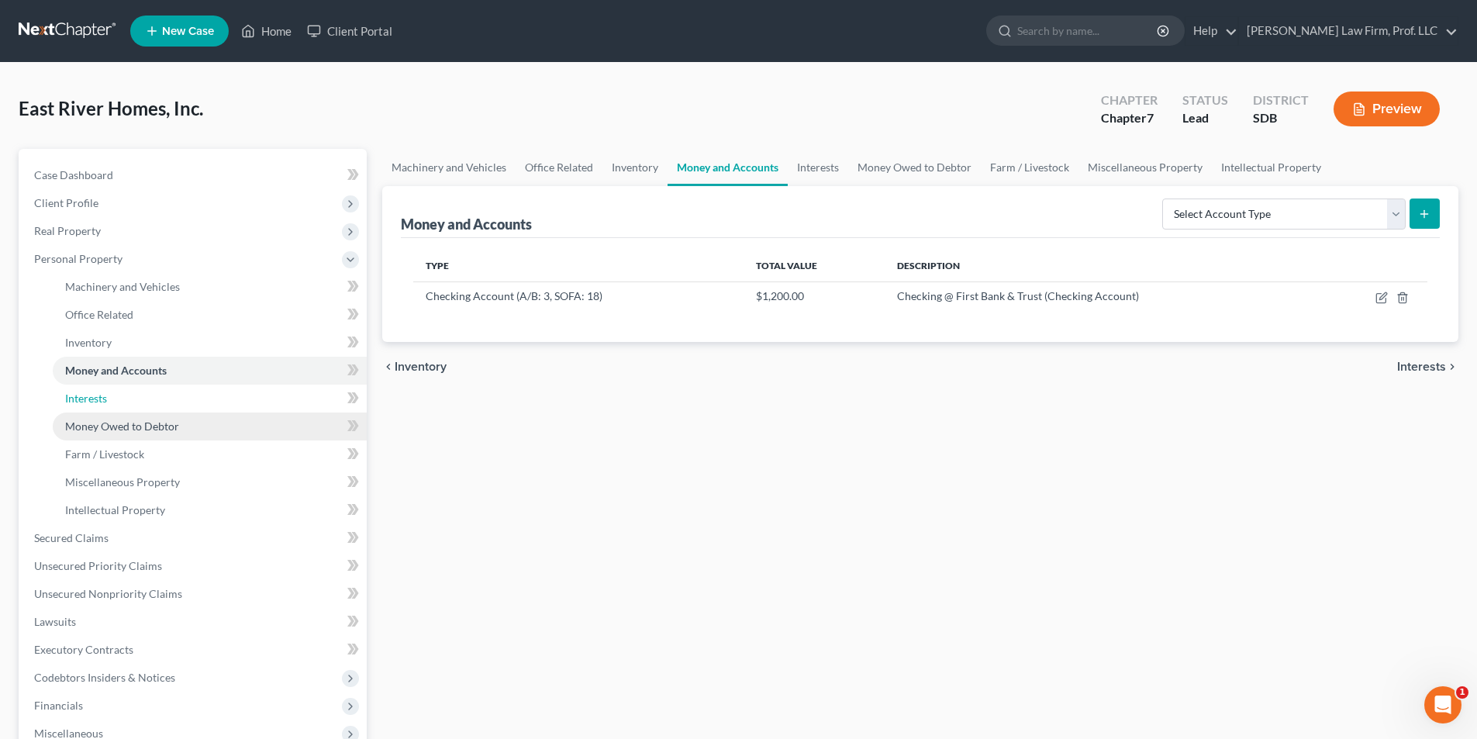
click at [95, 401] on span "Interests" at bounding box center [86, 397] width 42 height 13
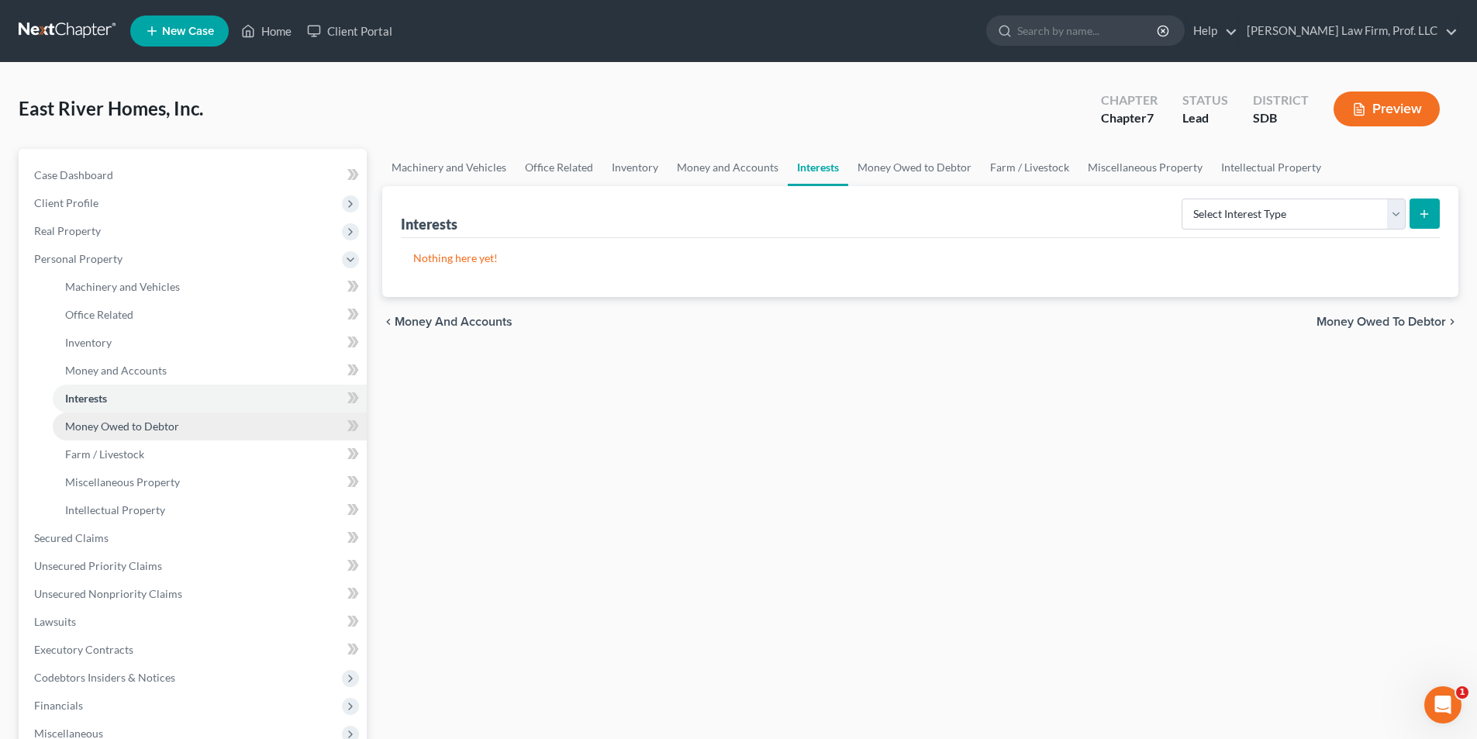
click at [114, 423] on span "Money Owed to Debtor" at bounding box center [122, 425] width 114 height 13
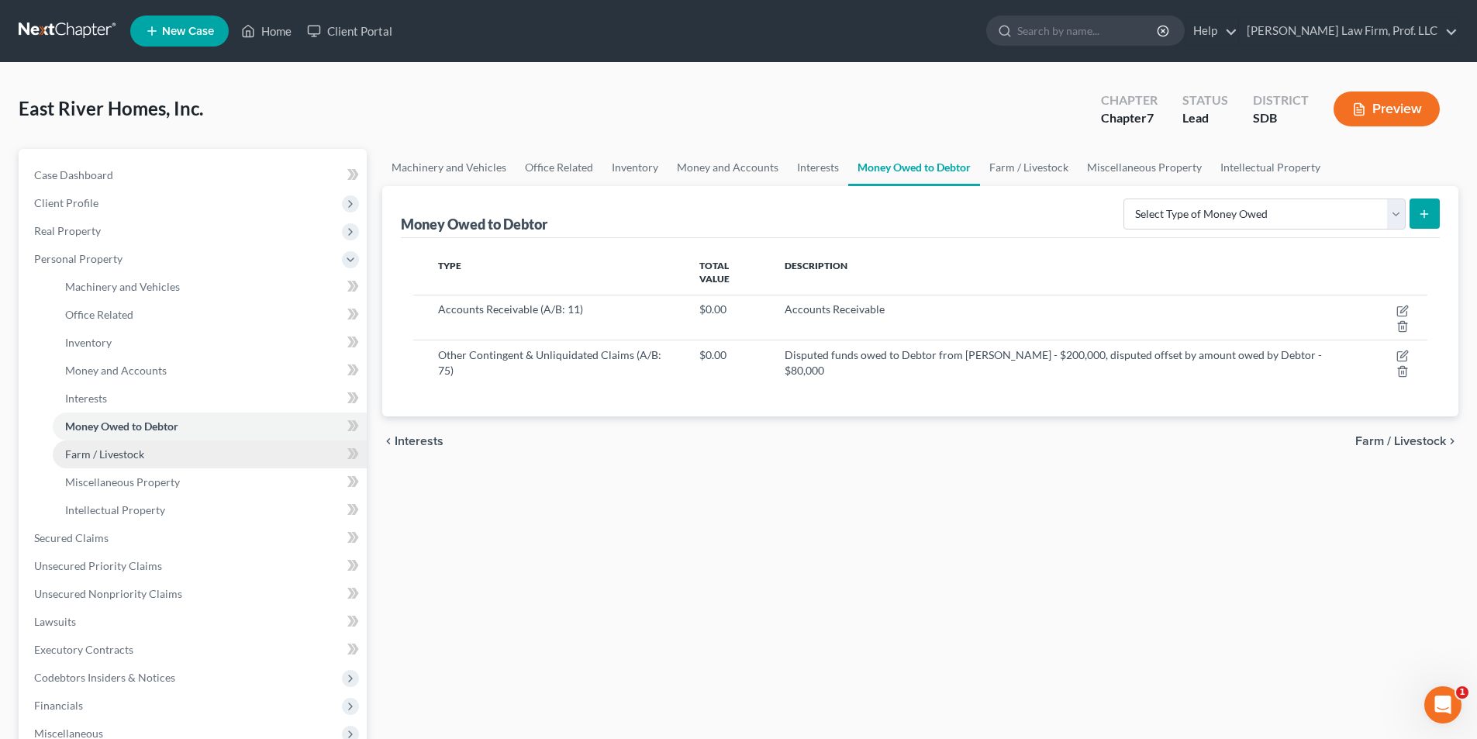
click at [105, 454] on span "Farm / Livestock" at bounding box center [104, 453] width 79 height 13
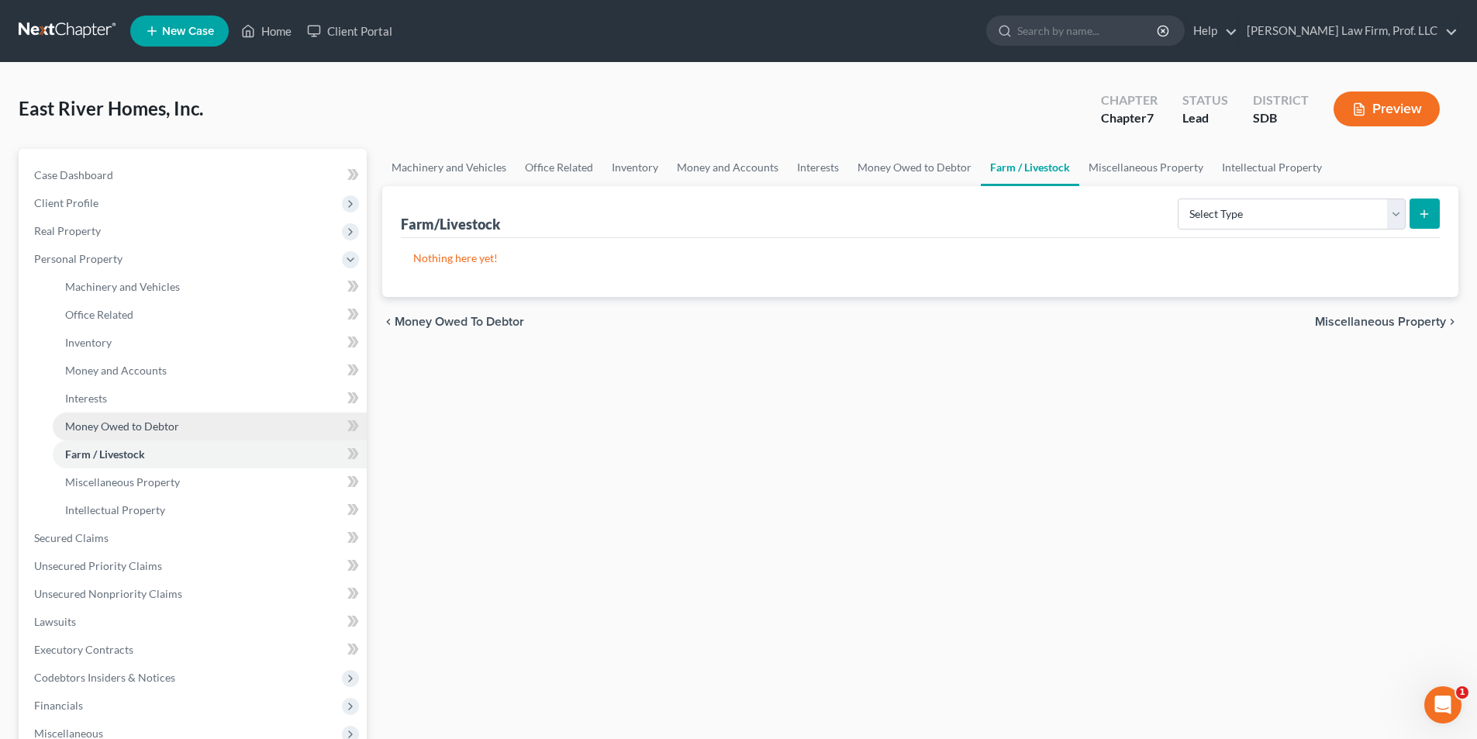
click at [114, 422] on span "Money Owed to Debtor" at bounding box center [122, 425] width 114 height 13
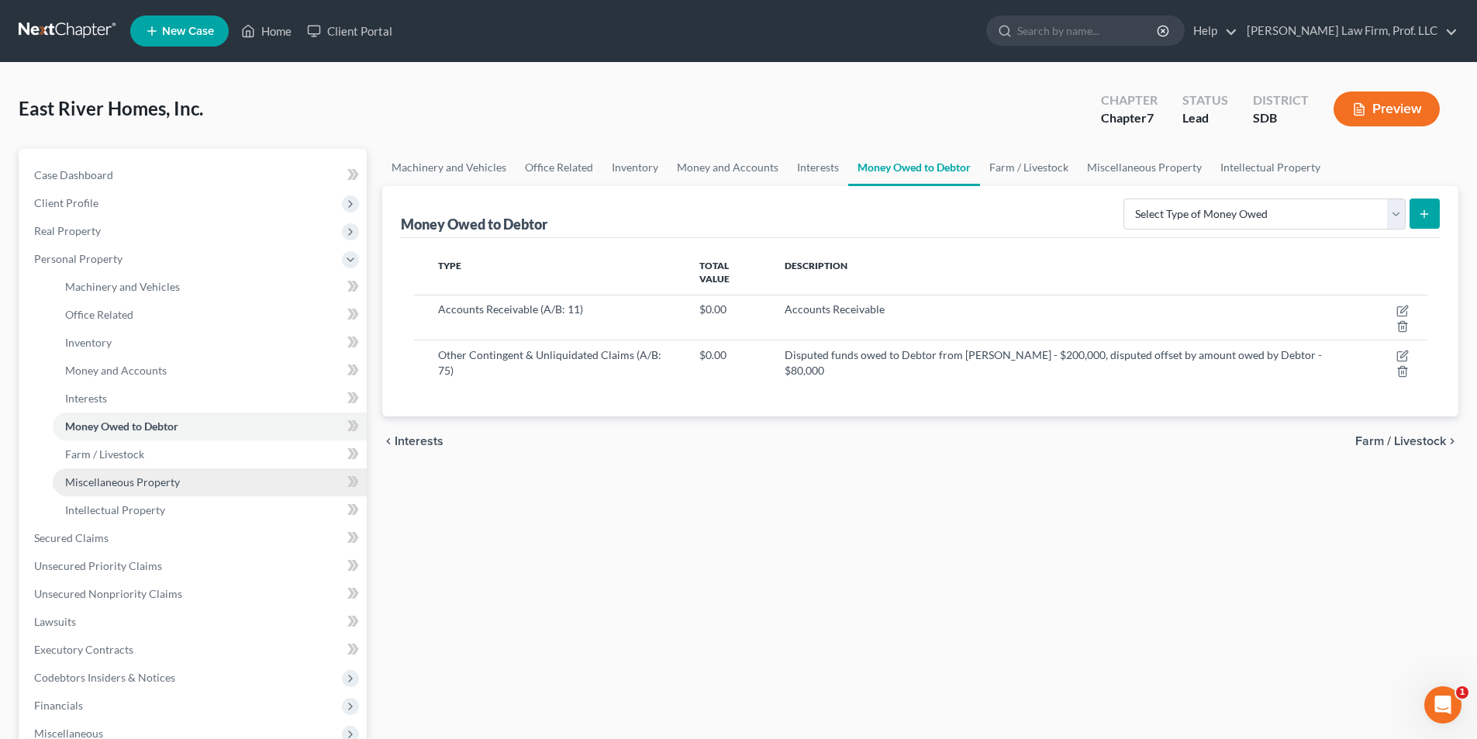
click at [122, 484] on span "Miscellaneous Property" at bounding box center [122, 481] width 115 height 13
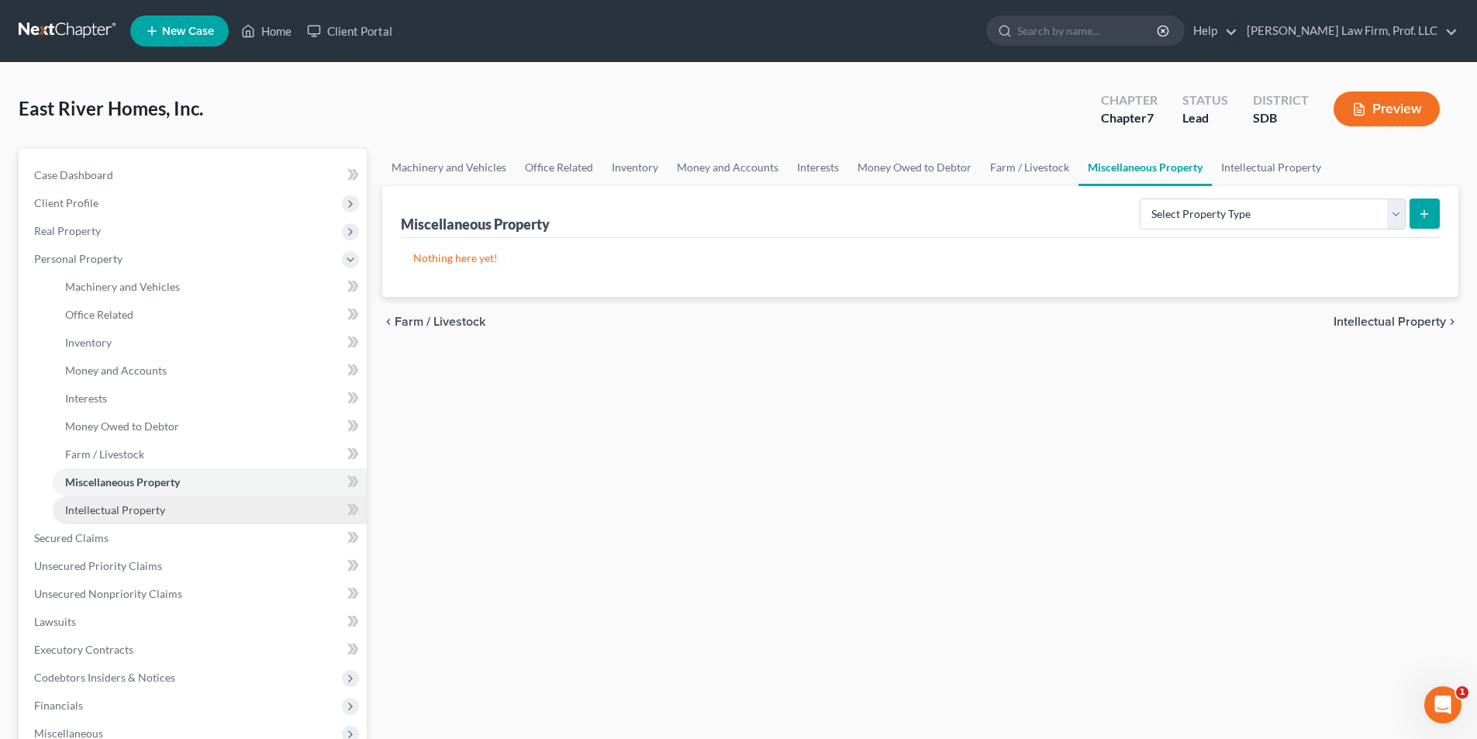
click at [125, 509] on span "Intellectual Property" at bounding box center [115, 509] width 100 height 13
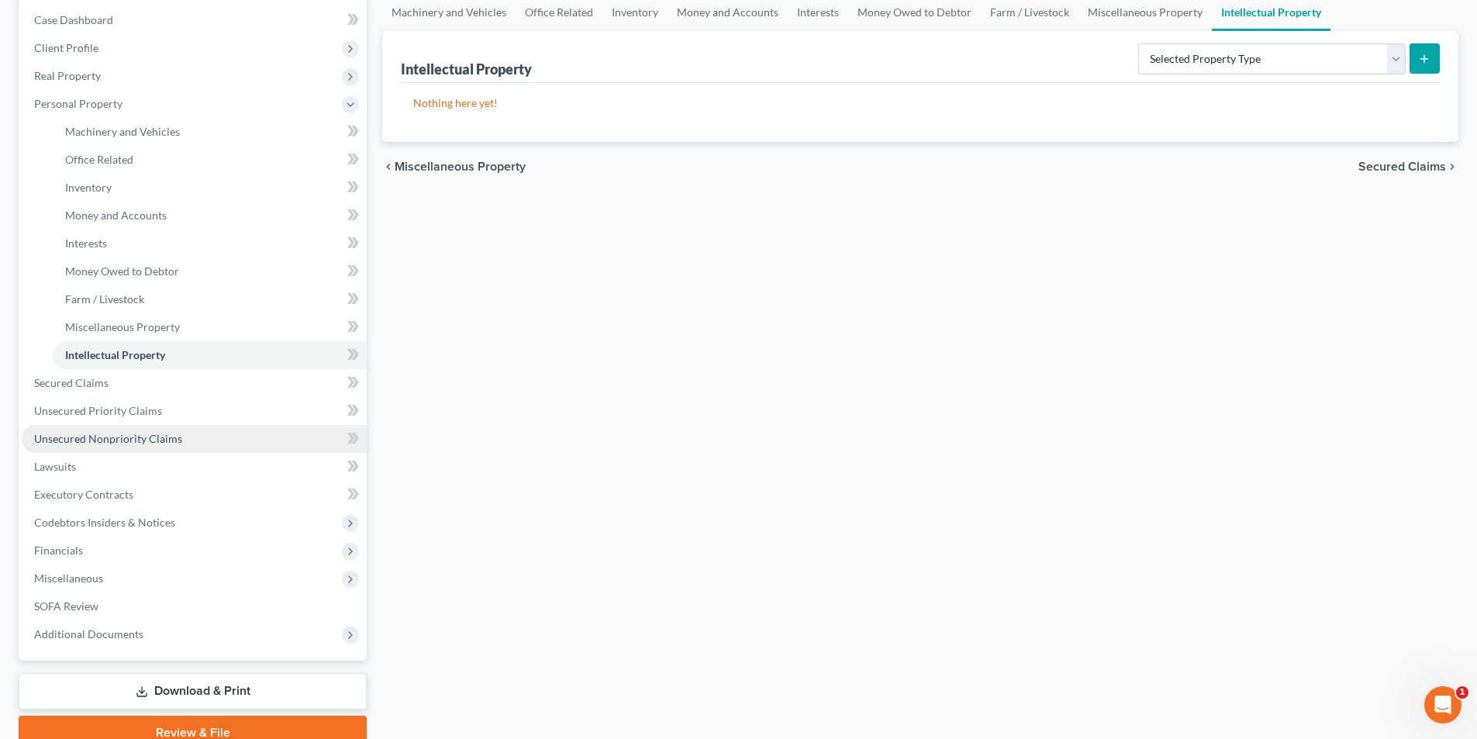
click at [81, 443] on span "Unsecured Nonpriority Claims" at bounding box center [108, 438] width 148 height 13
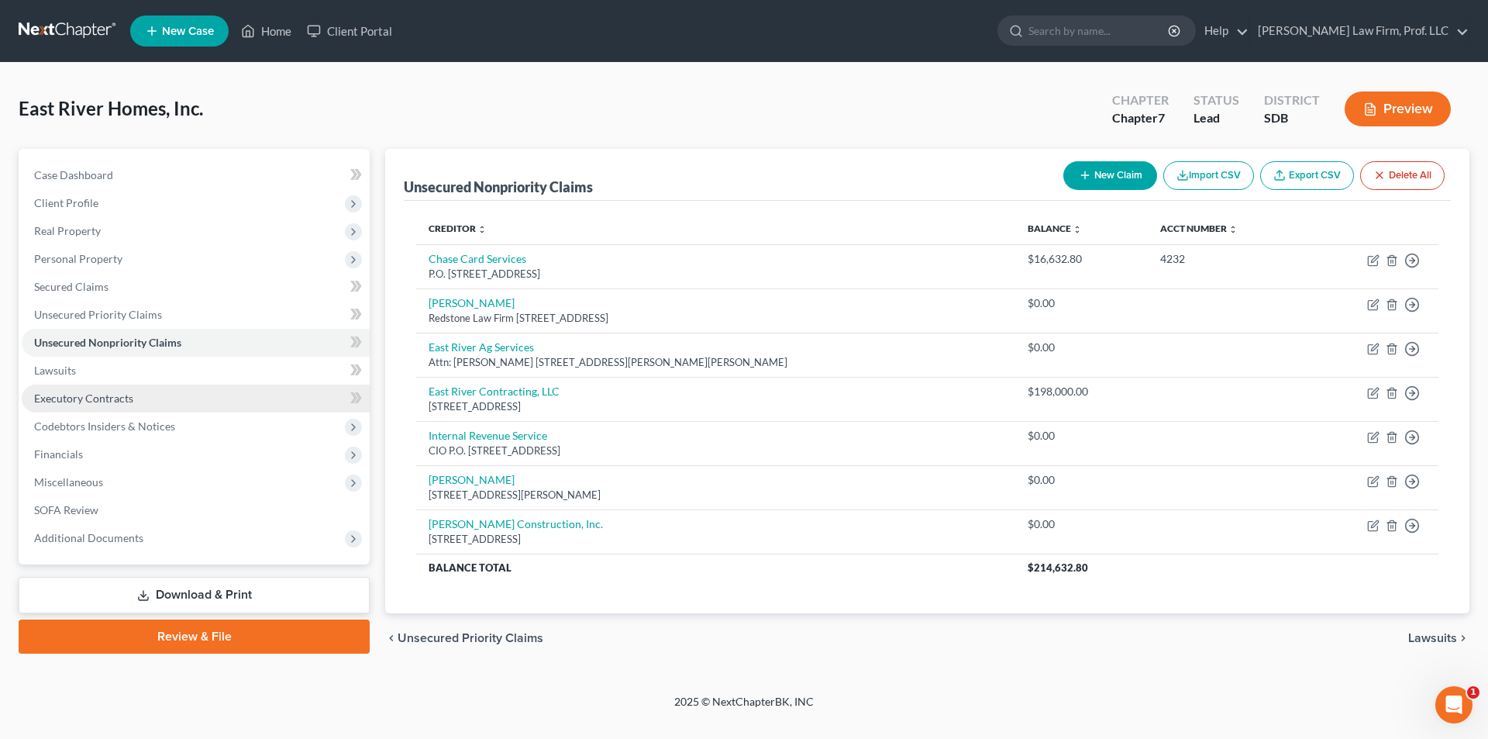
click at [72, 398] on span "Executory Contracts" at bounding box center [83, 397] width 99 height 13
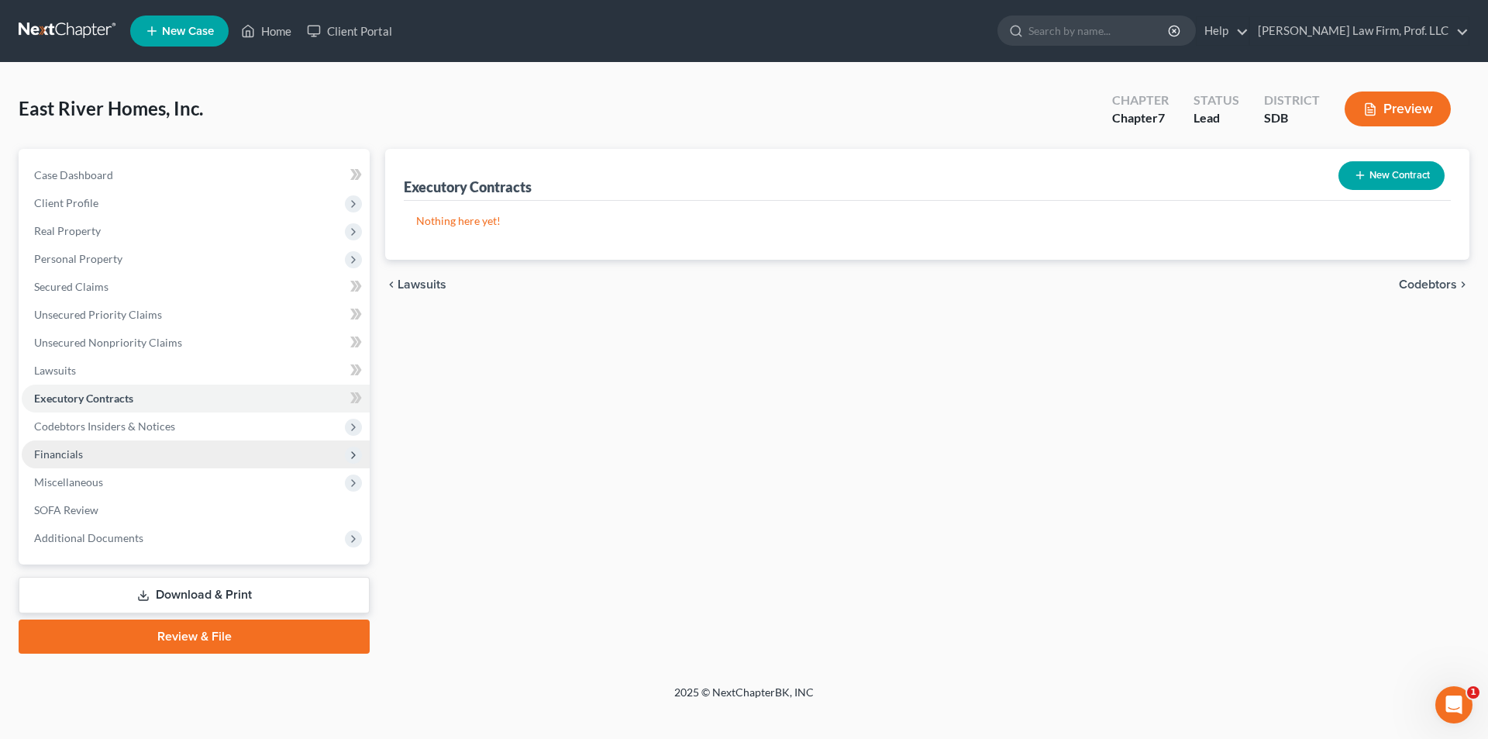
click at [60, 453] on span "Financials" at bounding box center [58, 453] width 49 height 13
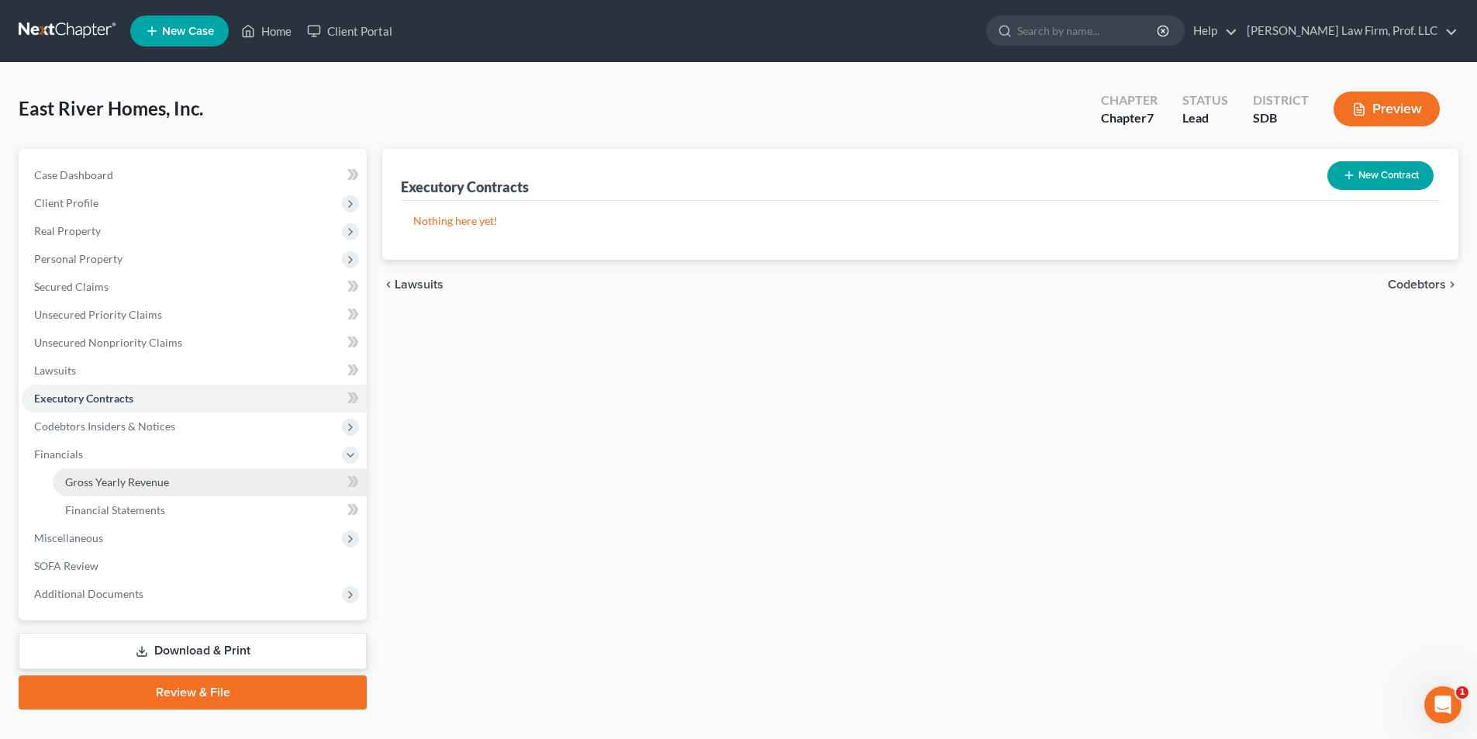
click at [112, 475] on span "Gross Yearly Revenue" at bounding box center [117, 481] width 104 height 13
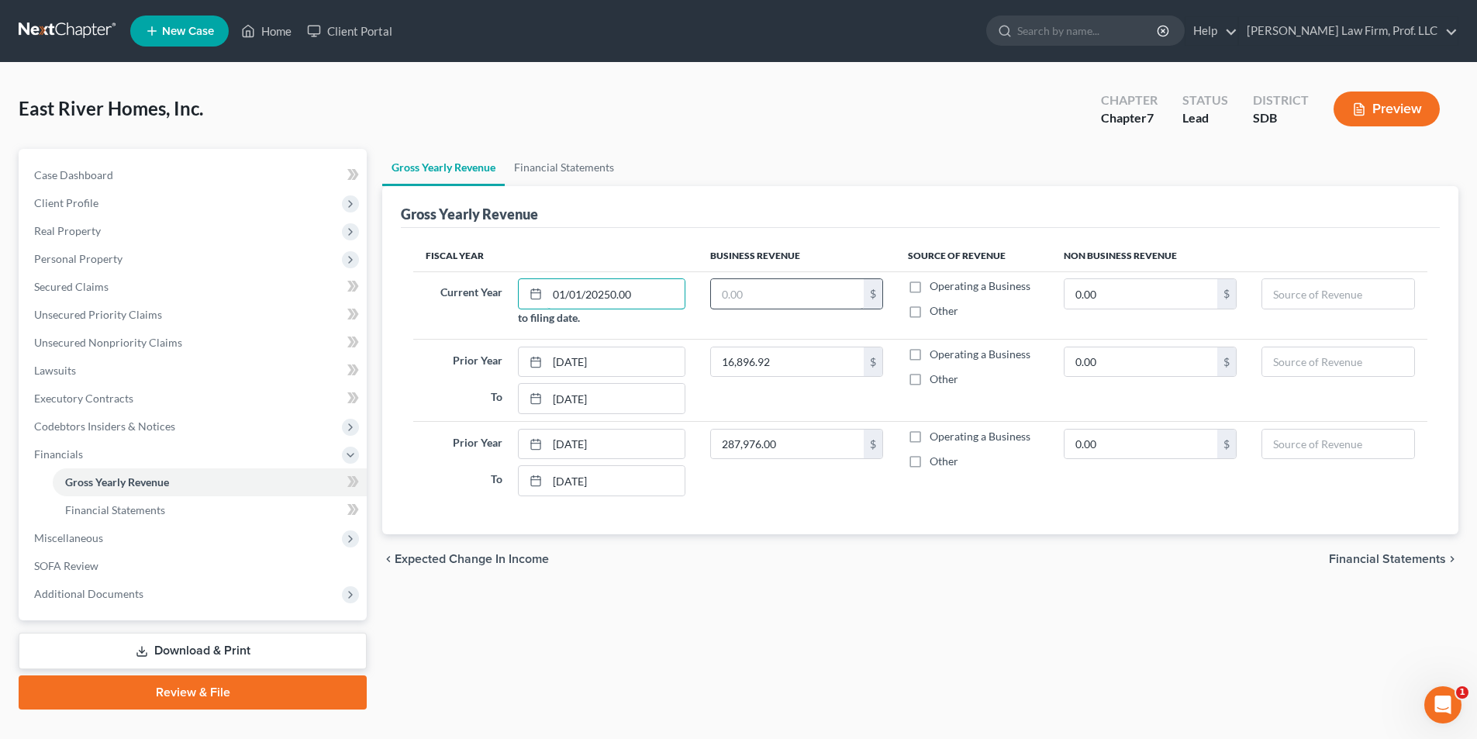
type input "01/01/20250.00"
click at [847, 297] on input "text" at bounding box center [787, 293] width 153 height 29
type input "0.00"
click at [640, 298] on input "01/01/20250.00" at bounding box center [616, 293] width 138 height 29
type input "[DATE]"
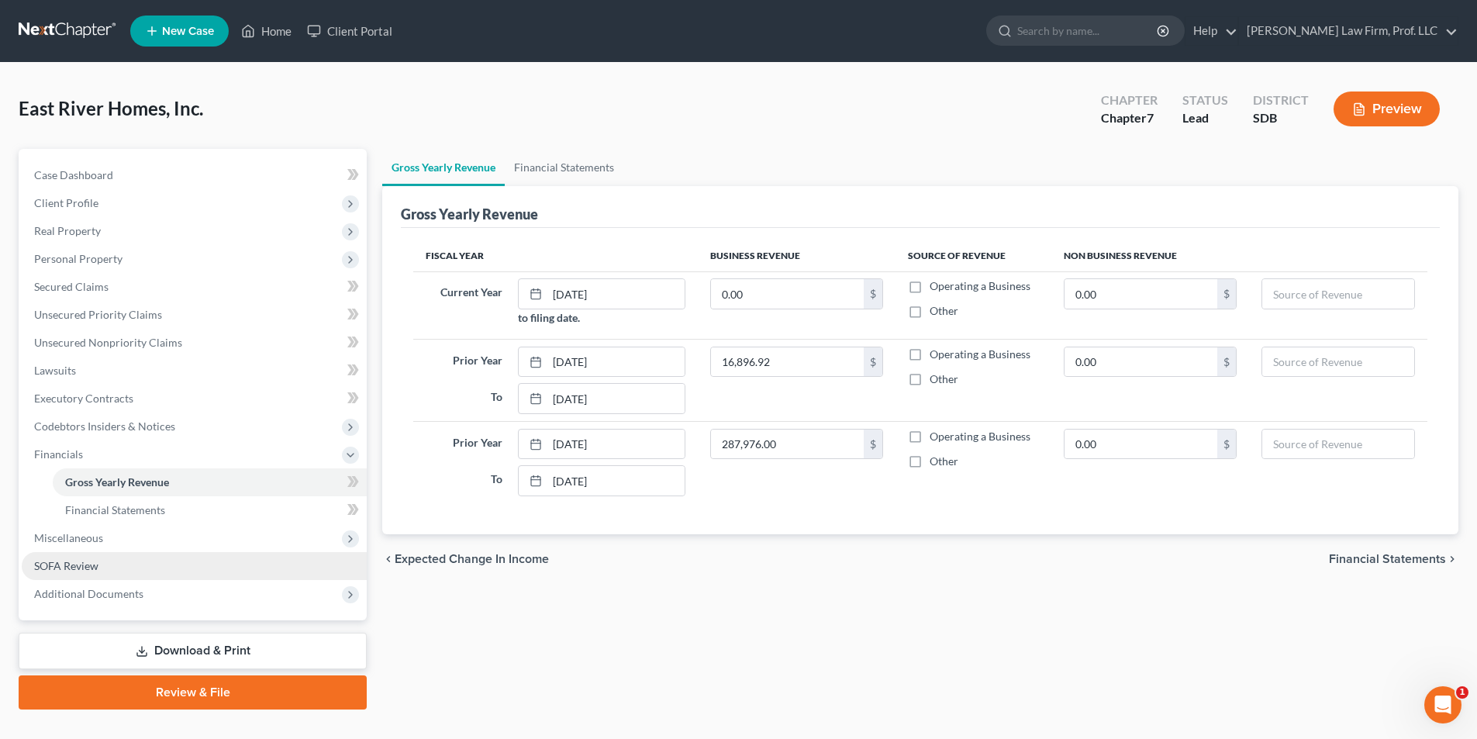
click at [77, 564] on span "SOFA Review" at bounding box center [66, 565] width 64 height 13
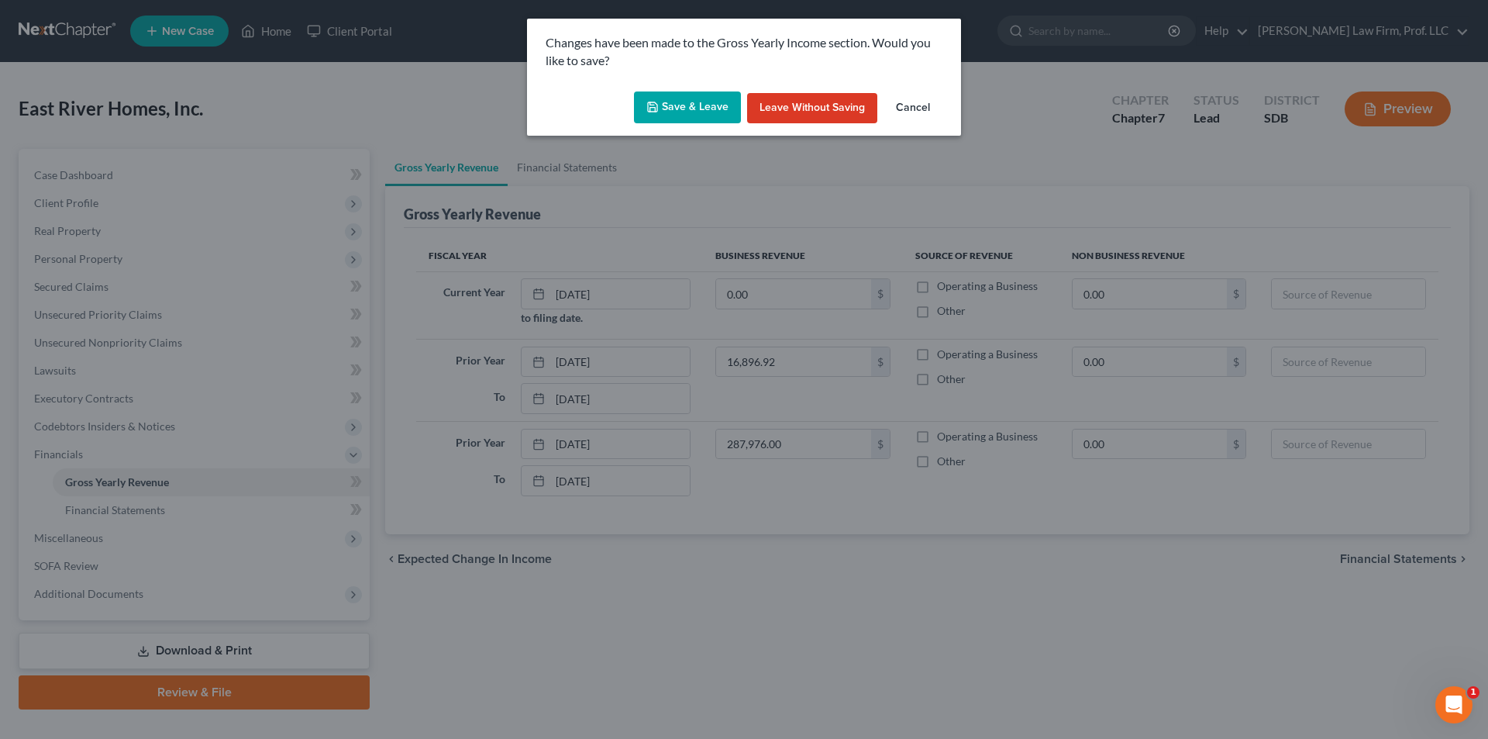
click at [674, 104] on button "Save & Leave" at bounding box center [687, 107] width 107 height 33
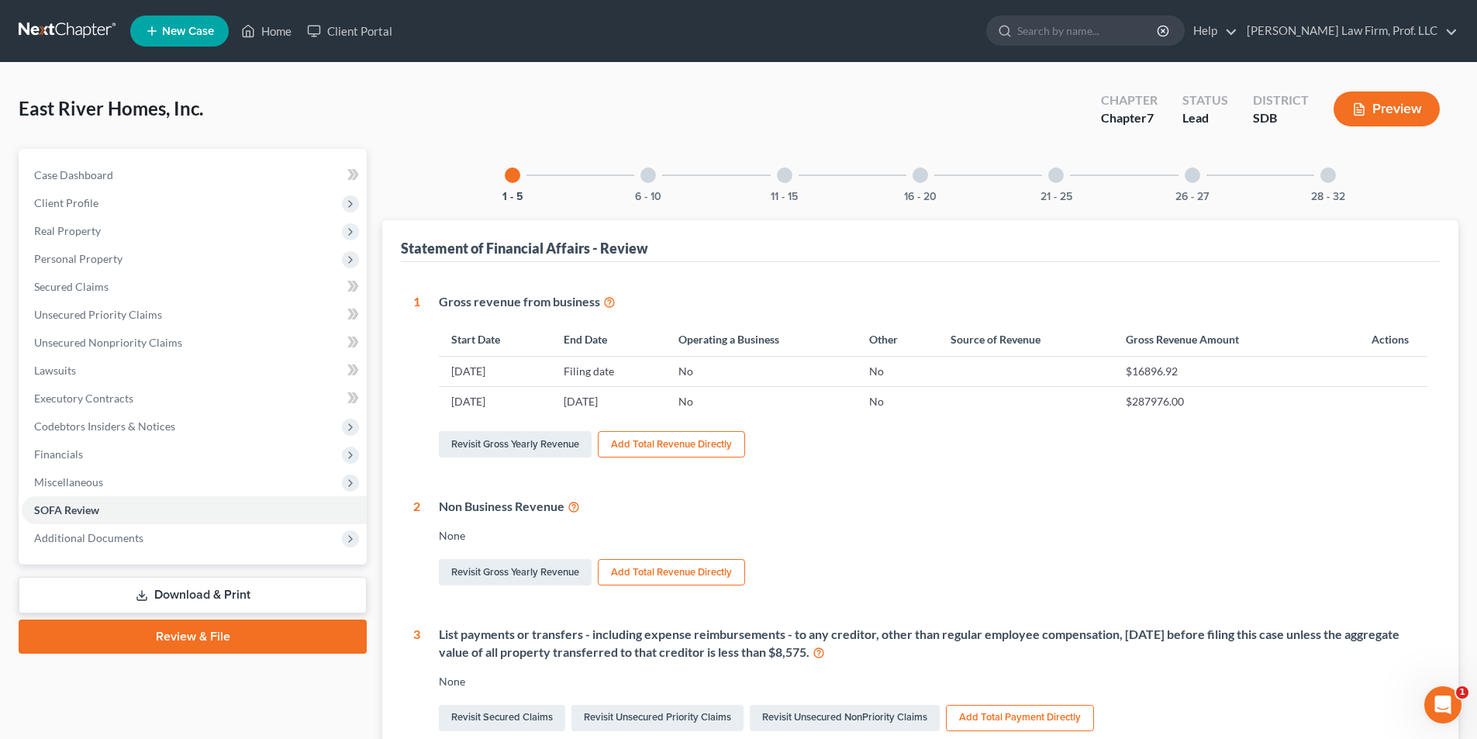
click at [205, 605] on link "Download & Print" at bounding box center [193, 595] width 348 height 36
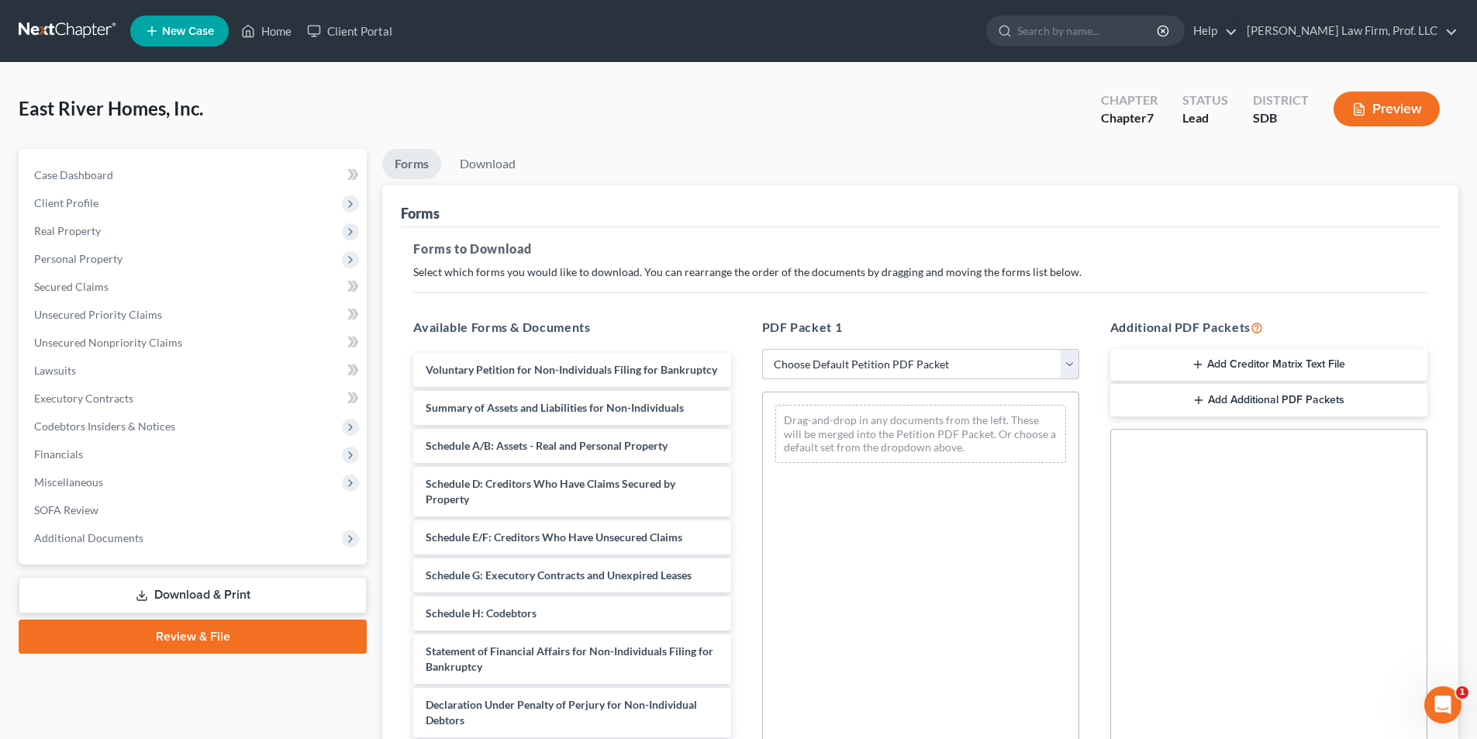
drag, startPoint x: 860, startPoint y: 367, endPoint x: 860, endPoint y: 376, distance: 9.3
click at [860, 367] on select "Choose Default Petition PDF Packet Complete Bankruptcy Petition (all forms and …" at bounding box center [920, 364] width 317 height 31
select select "0"
click at [762, 349] on select "Choose Default Petition PDF Packet Complete Bankruptcy Petition (all forms and …" at bounding box center [920, 364] width 317 height 31
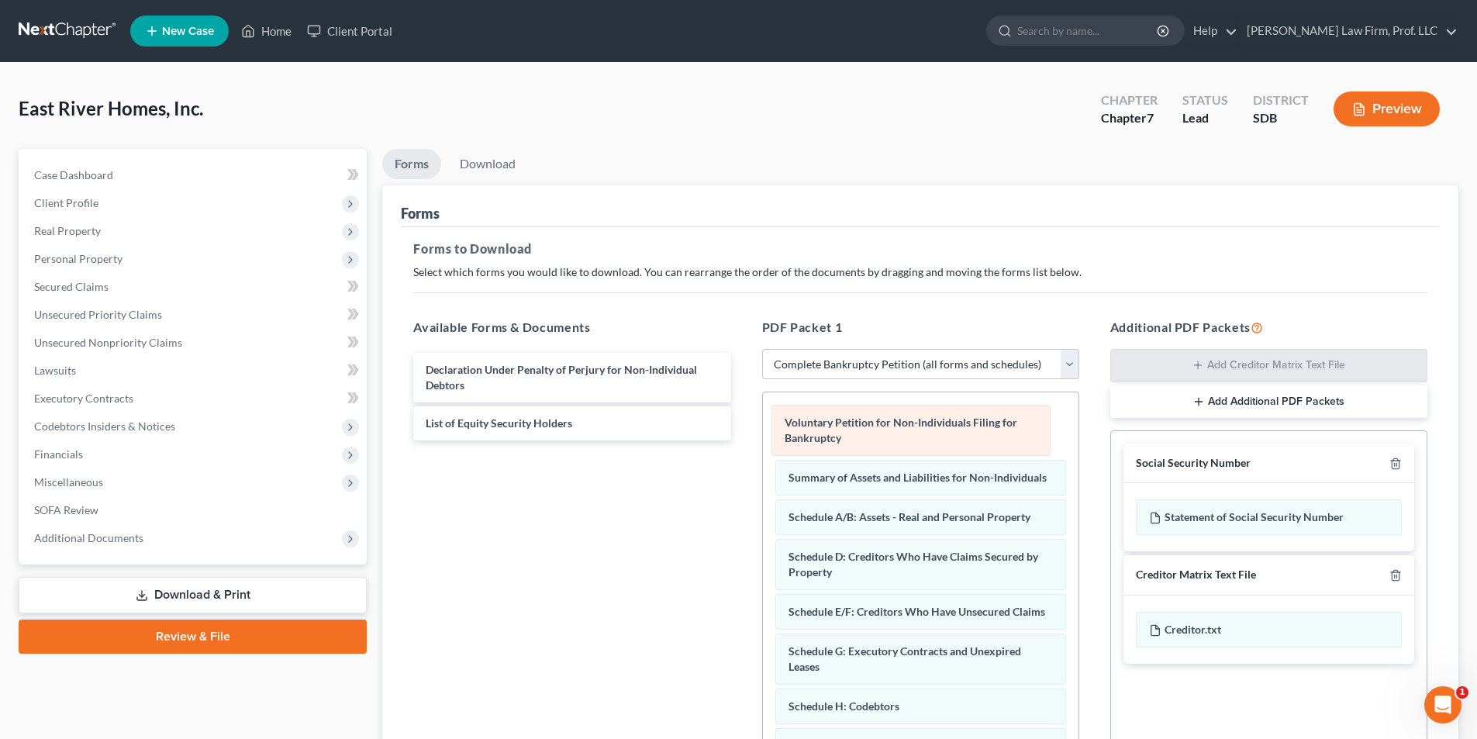
drag, startPoint x: 864, startPoint y: 431, endPoint x: 508, endPoint y: 367, distance: 361.4
click at [763, 392] on div "Voluntary Petition for Non-Individuals Filing for Bankruptcy Voluntary Petition…" at bounding box center [921, 682] width 316 height 580
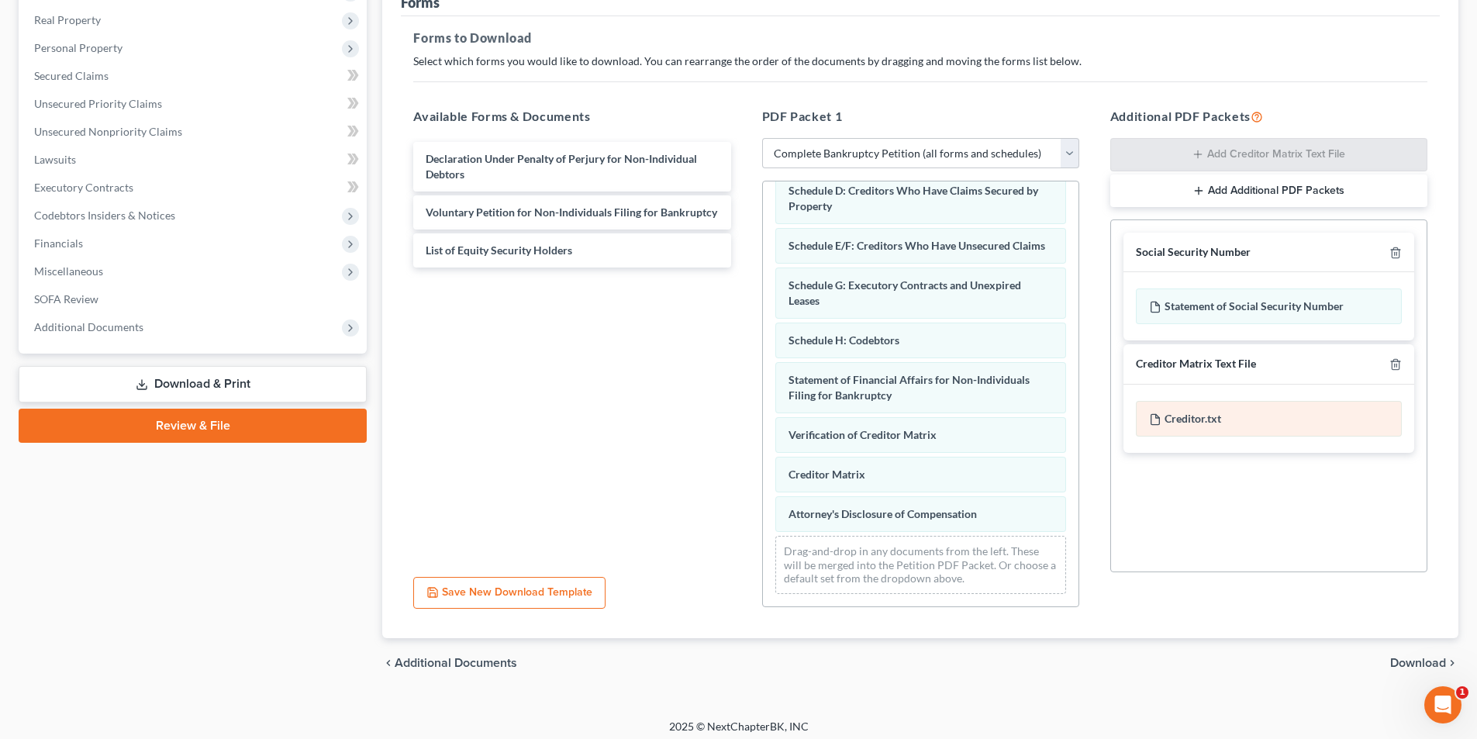
scroll to position [219, 0]
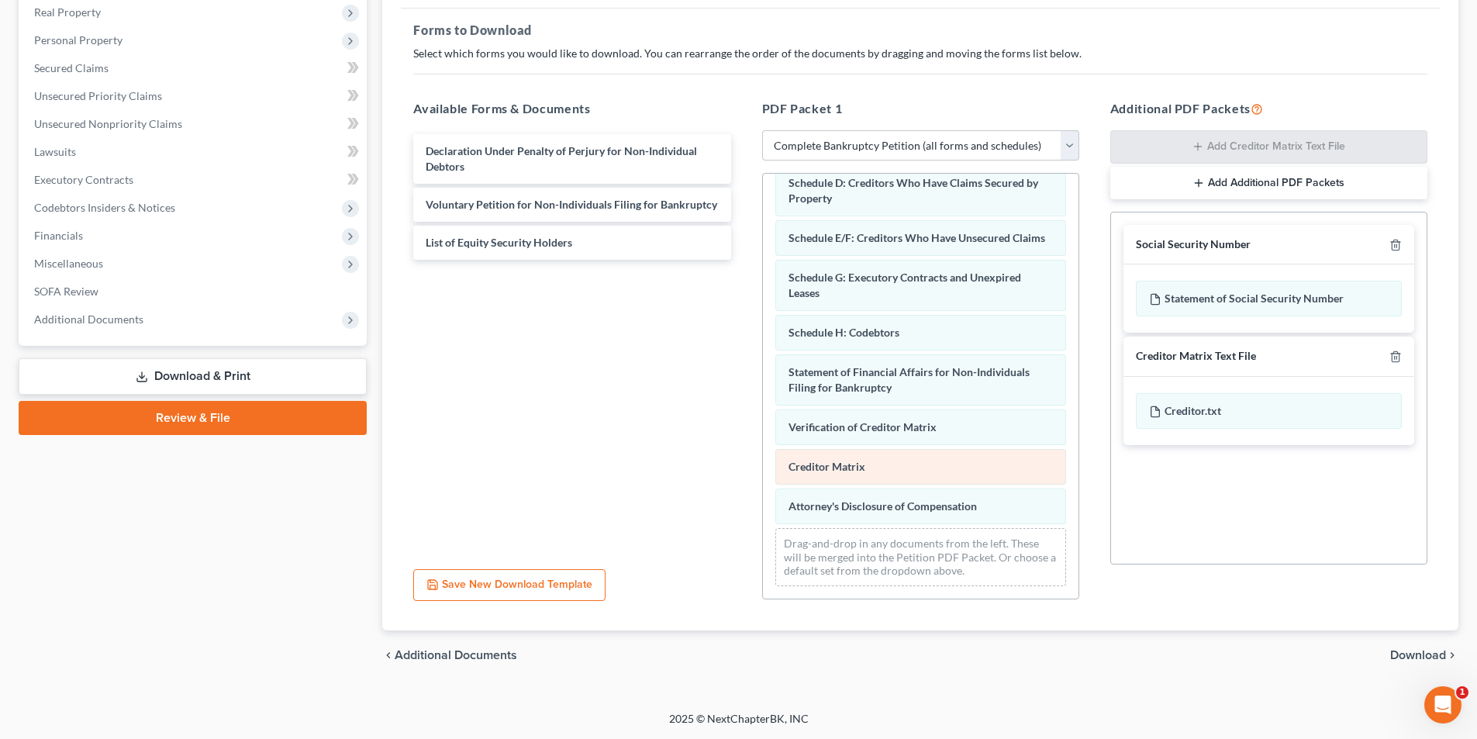
click at [796, 496] on div "Summary of Assets and Liabilities for Non-Individuals Schedule A/B: Assets - Re…" at bounding box center [921, 336] width 316 height 525
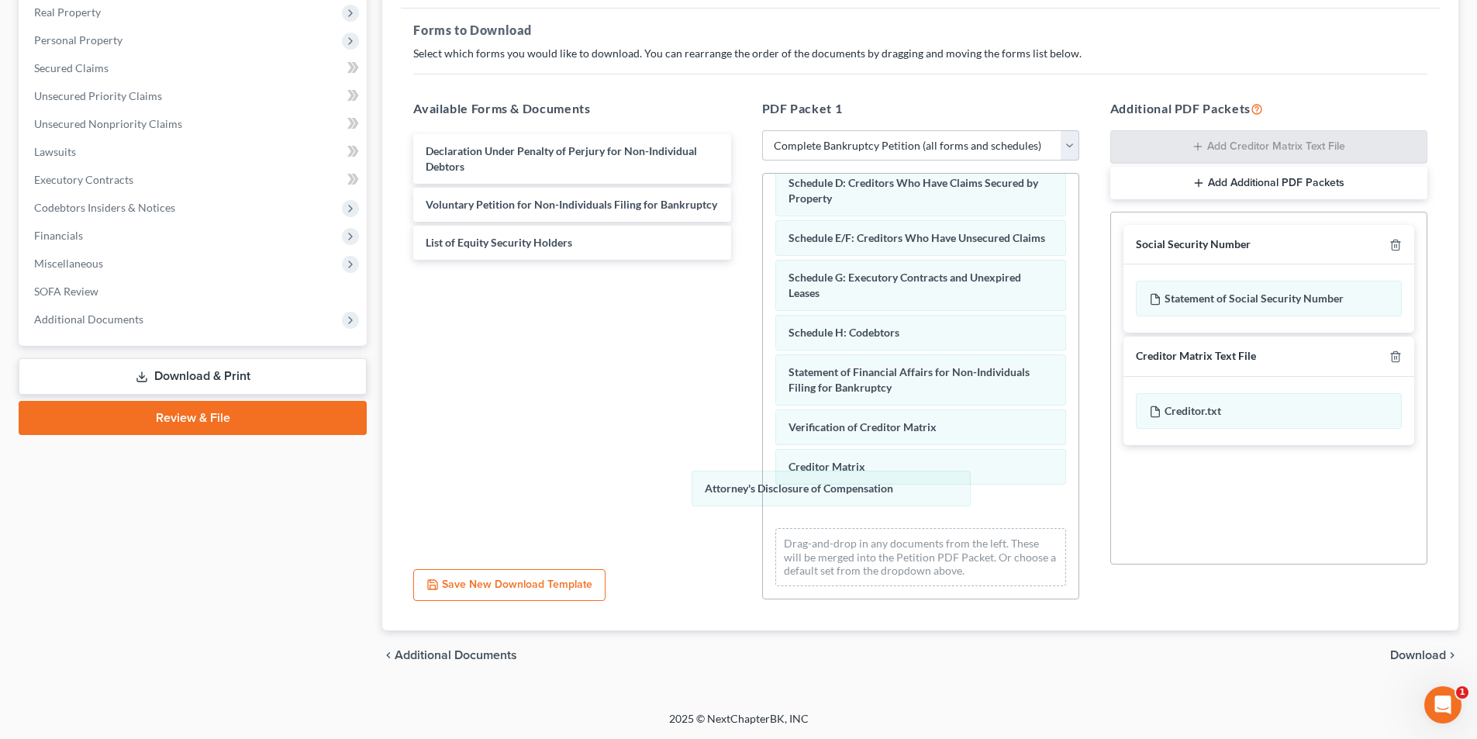
drag, startPoint x: 809, startPoint y: 507, endPoint x: 448, endPoint y: 348, distance: 394.7
click at [763, 369] on div "Attorney's Disclosure of Compensation Summary of Assets and Liabilities for Non…" at bounding box center [921, 336] width 316 height 525
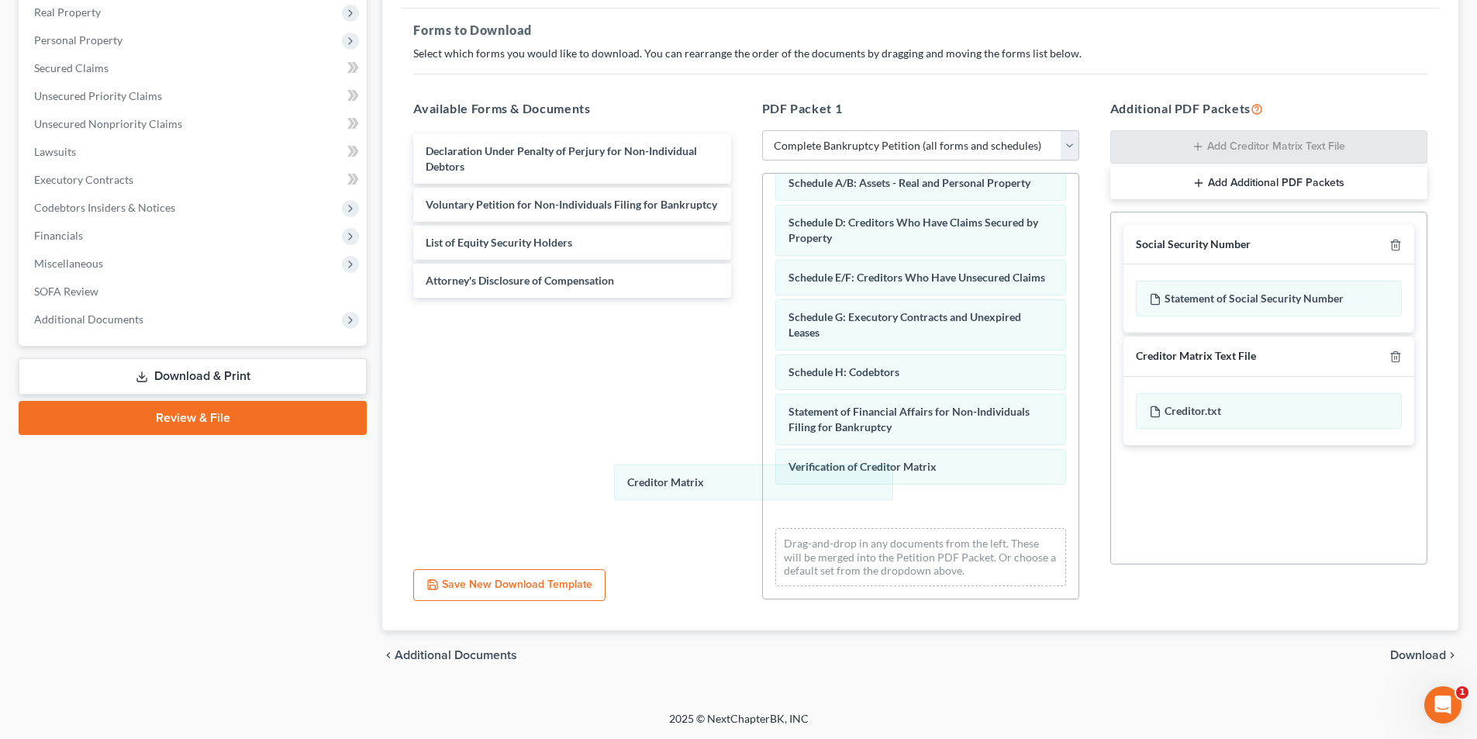
drag, startPoint x: 856, startPoint y: 511, endPoint x: 676, endPoint y: 460, distance: 187.0
click at [763, 465] on div "Creditor Matrix Summary of Assets and Liabilities for Non-Individuals Schedule …" at bounding box center [921, 355] width 316 height 485
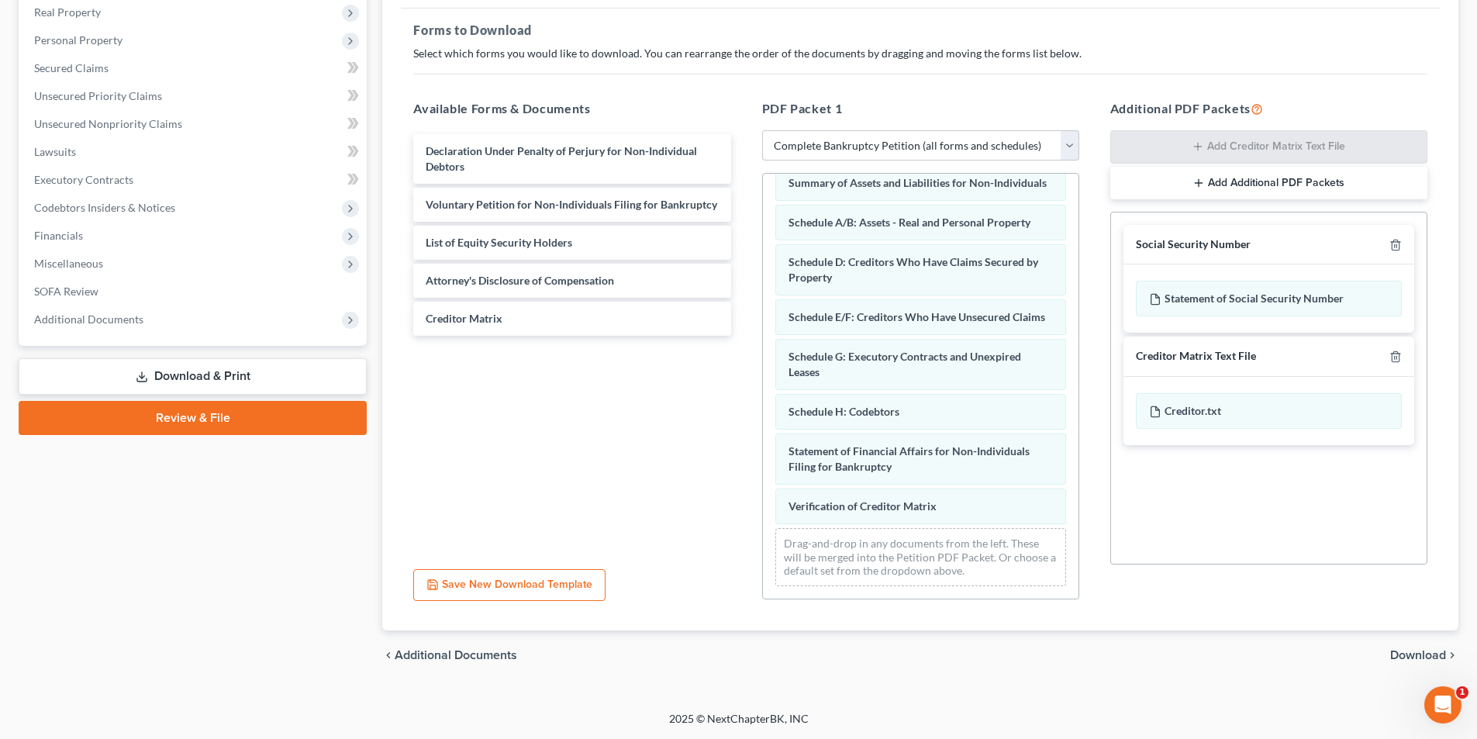
click at [763, 410] on div "Summary of Assets and Liabilities for Non-Individuals Schedule A/B: Assets - Re…" at bounding box center [921, 376] width 316 height 446
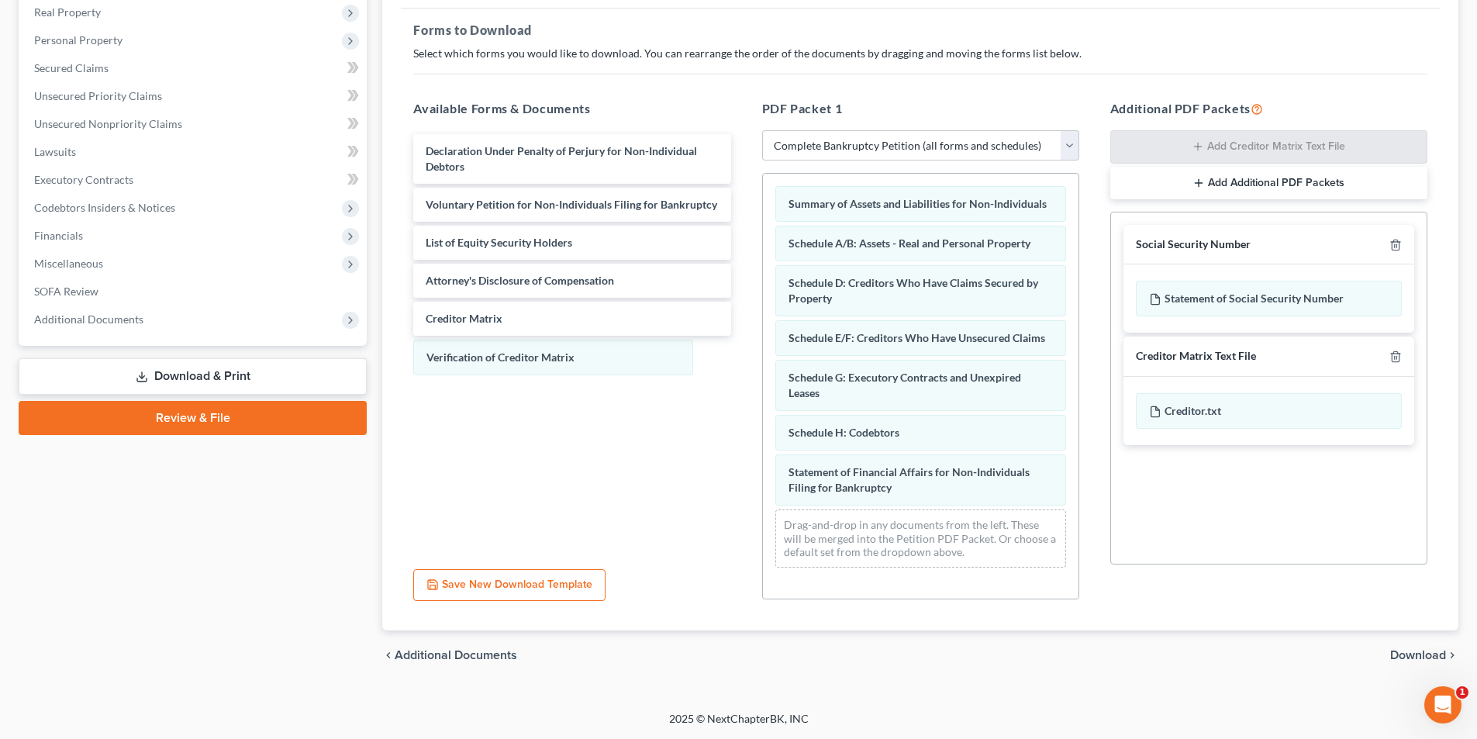
scroll to position [12, 0]
click at [1430, 653] on span "Download" at bounding box center [1418, 655] width 56 height 12
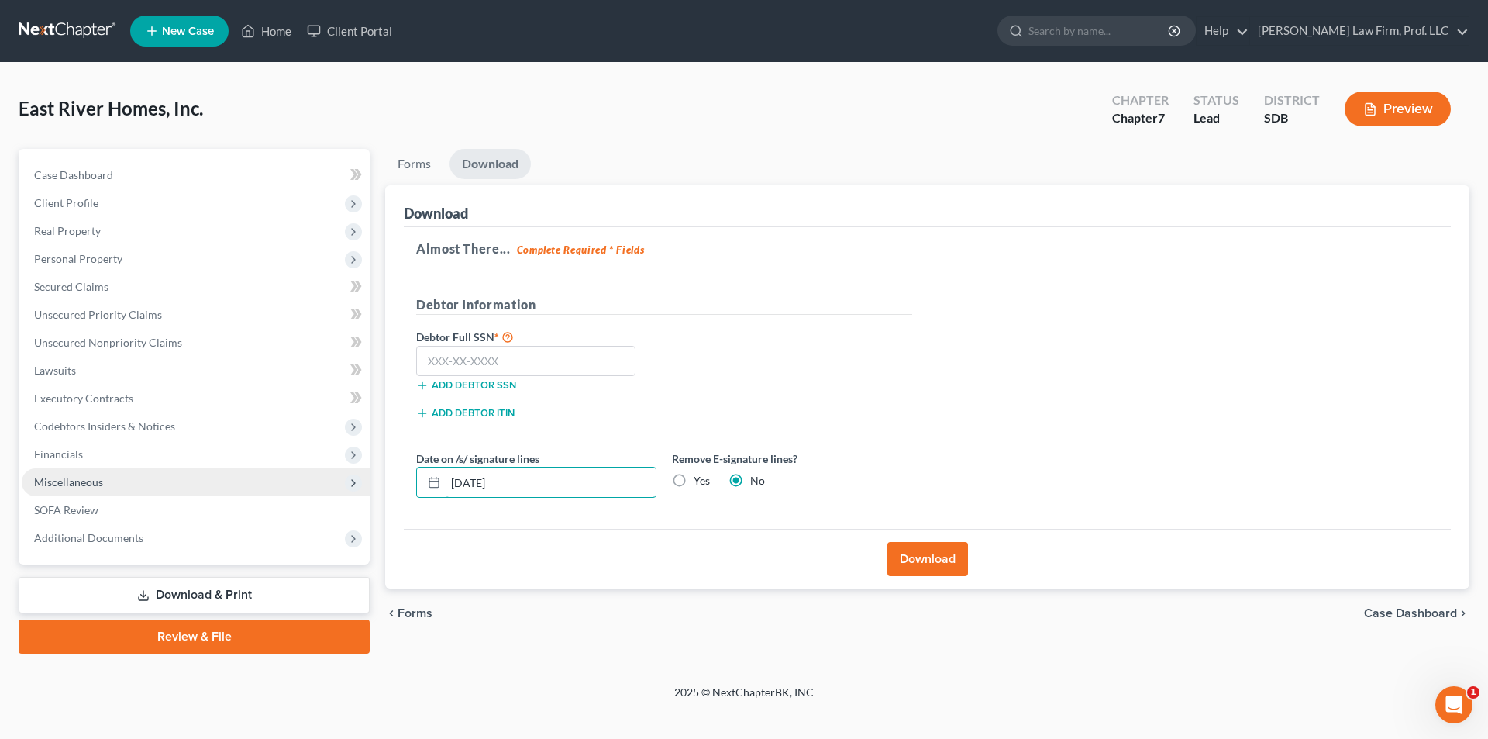
drag, startPoint x: 517, startPoint y: 494, endPoint x: 286, endPoint y: 480, distance: 231.4
click at [307, 482] on div "Petition Navigation Case Dashboard Payments Invoices Payments Payments Credit R…" at bounding box center [744, 401] width 1467 height 505
click at [940, 554] on button "Download" at bounding box center [928, 559] width 81 height 34
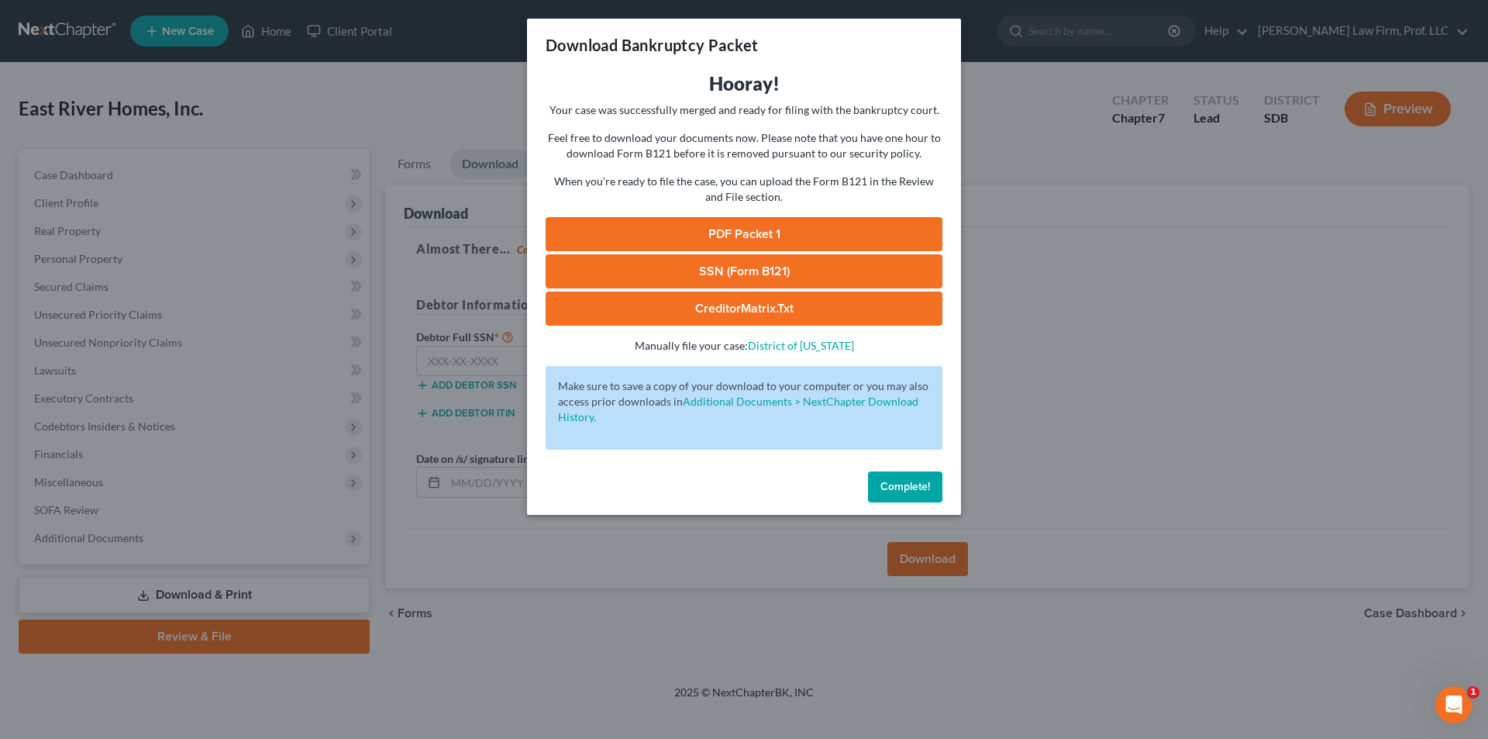
click at [720, 236] on link "PDF Packet 1" at bounding box center [744, 234] width 397 height 34
click at [898, 487] on span "Complete!" at bounding box center [906, 486] width 50 height 13
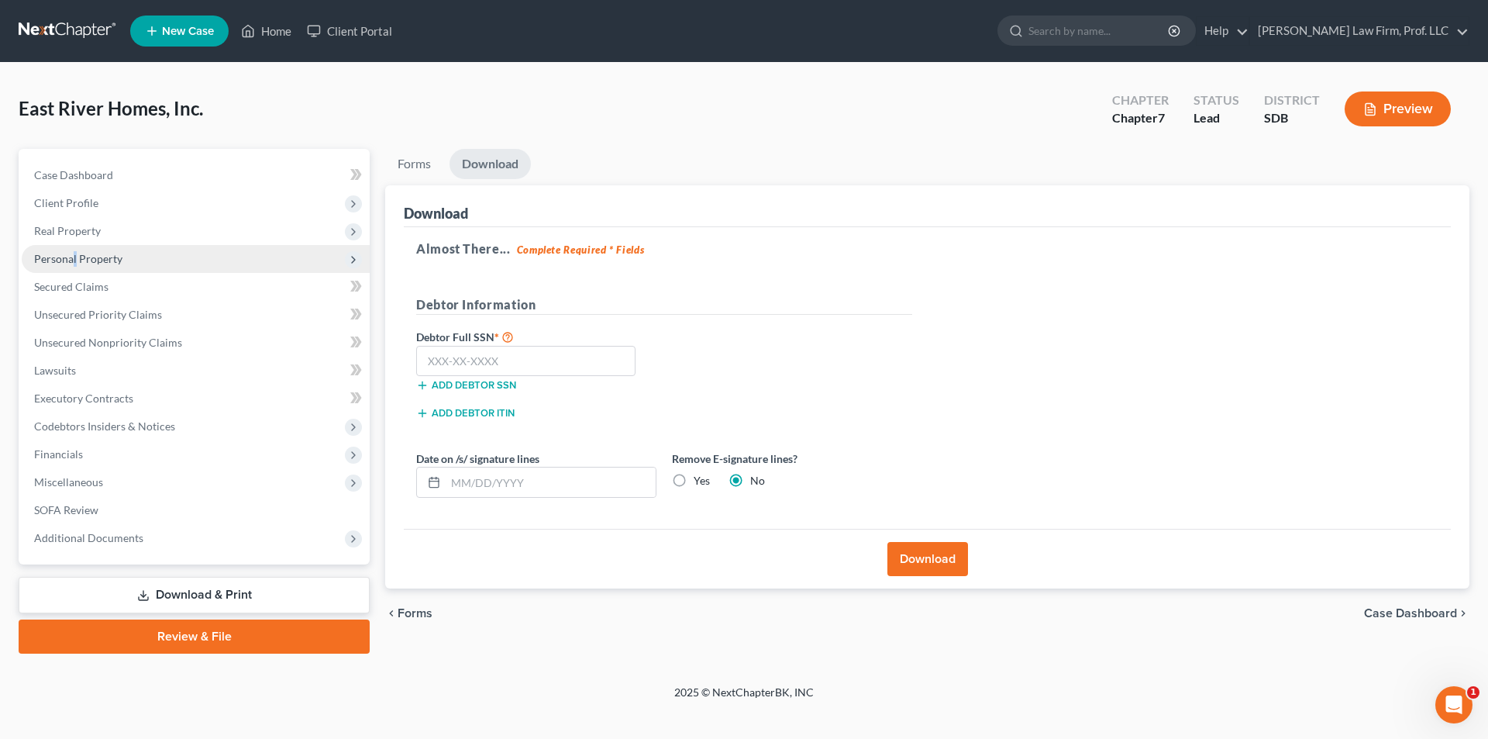
drag, startPoint x: 74, startPoint y: 262, endPoint x: 83, endPoint y: 263, distance: 9.3
click at [75, 263] on span "Personal Property" at bounding box center [78, 258] width 88 height 13
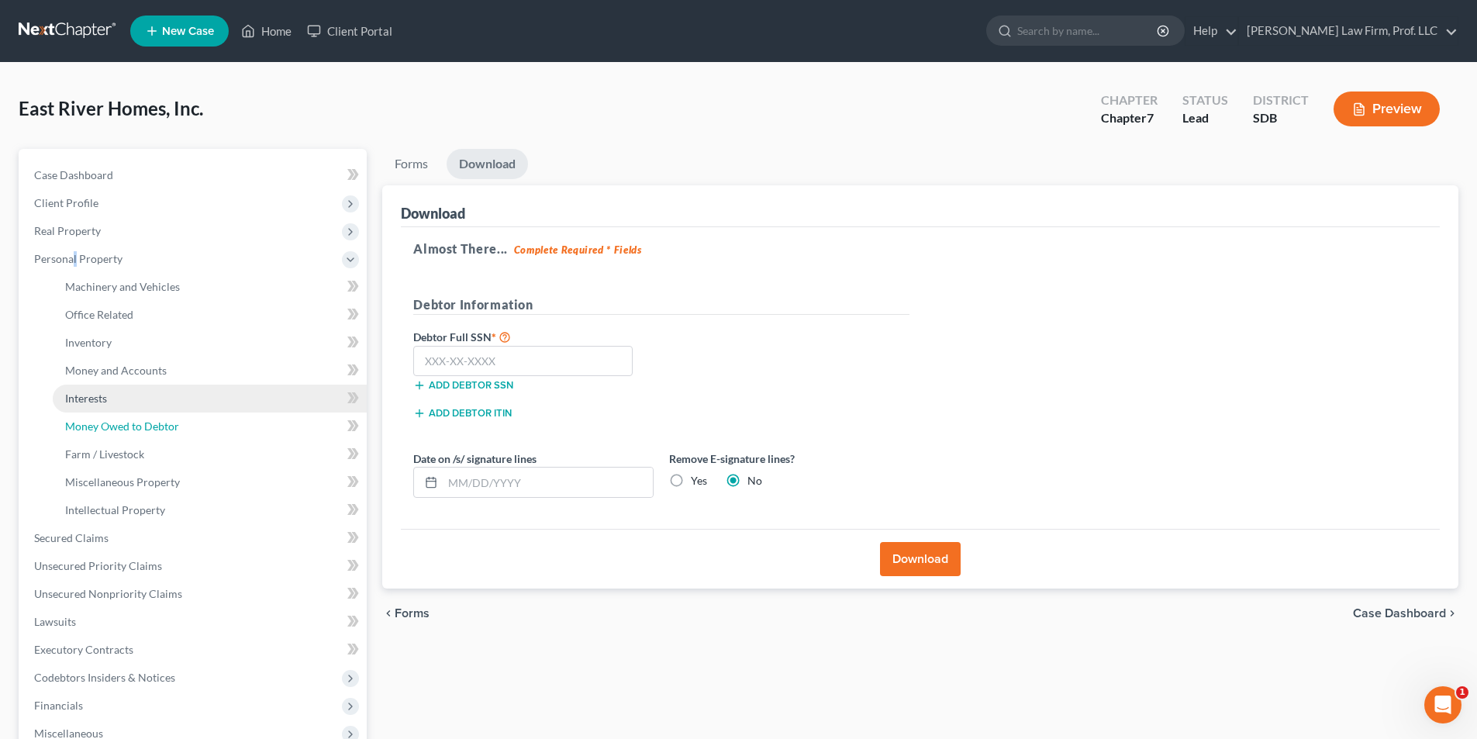
drag, startPoint x: 105, startPoint y: 433, endPoint x: 246, endPoint y: 410, distance: 143.0
click at [105, 433] on link "Money Owed to Debtor" at bounding box center [210, 426] width 314 height 28
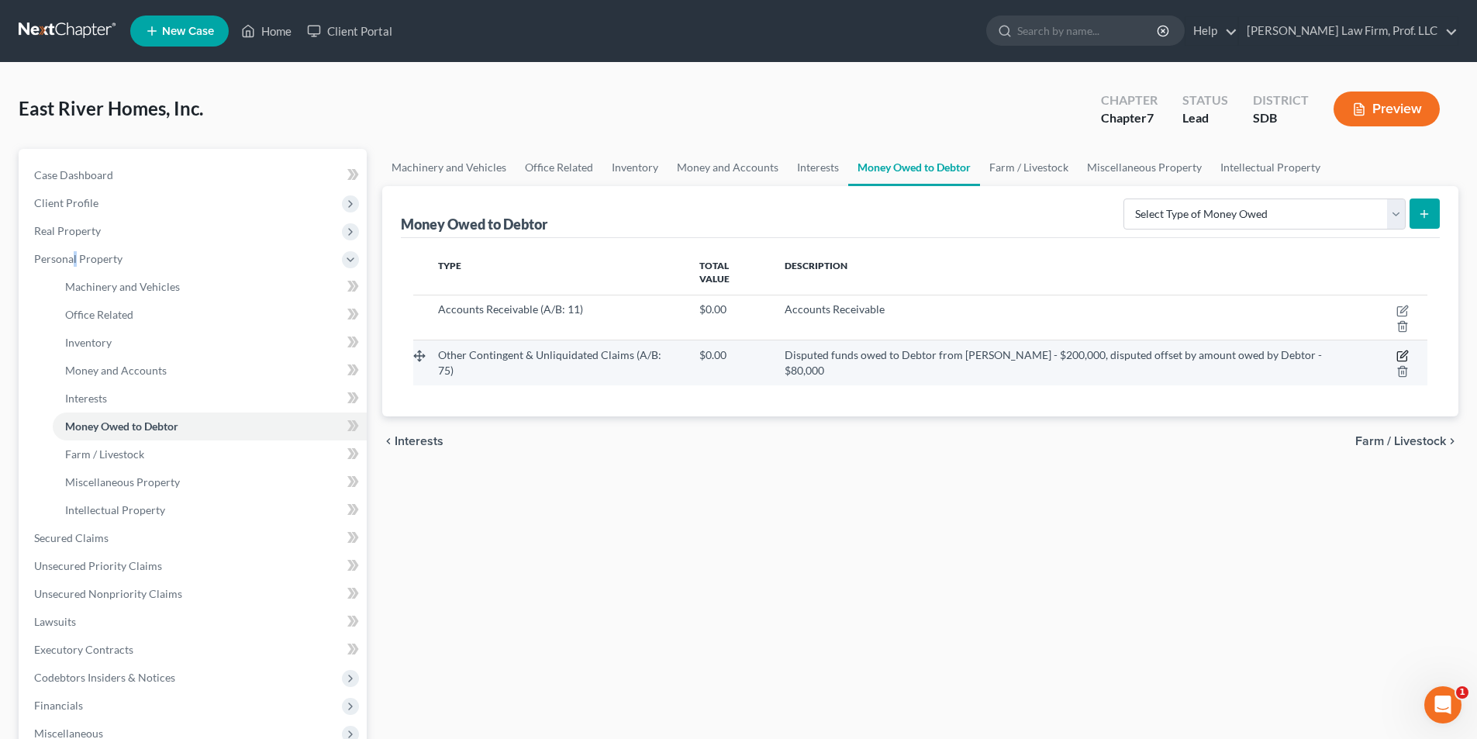
click at [1400, 351] on icon "button" at bounding box center [1403, 354] width 7 height 7
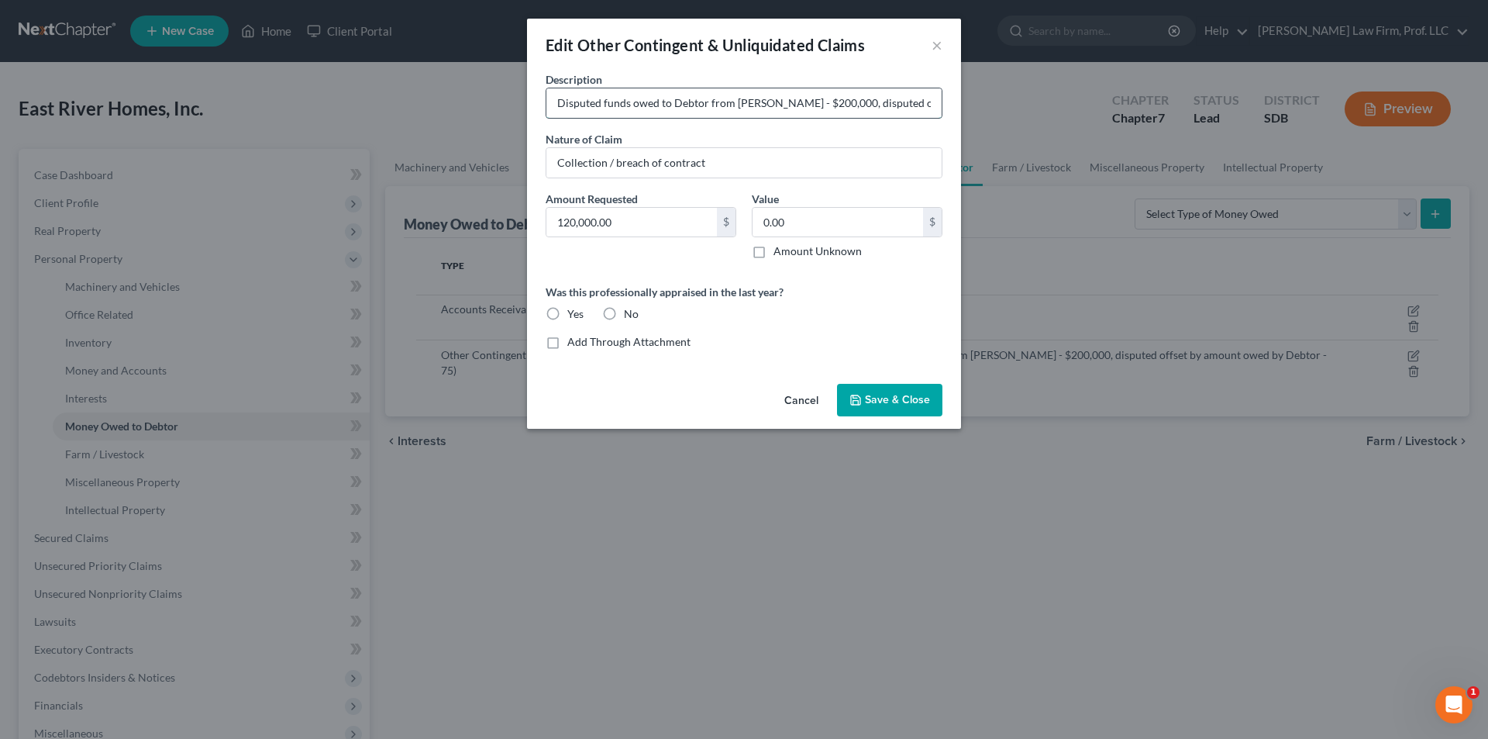
click at [679, 102] on input "Disputed funds owed to Debtor from [PERSON_NAME] - $200,000, disputed offset by…" at bounding box center [744, 102] width 395 height 29
click at [583, 102] on input "Disputed funds owed to Debtor from [PERSON_NAME] - $200,000, disputed offset by…" at bounding box center [744, 102] width 395 height 29
click at [717, 104] on input "Disputed funds owed to Debtor from [PERSON_NAME] - $200,000, disputed offset by…" at bounding box center [744, 102] width 395 height 29
type input "Disputed funds owed to D frm [PERSON_NAME] - $200,000, disputed offset by amoun…"
click at [898, 398] on span "Save & Close" at bounding box center [897, 399] width 65 height 13
